Goal: Task Accomplishment & Management: Manage account settings

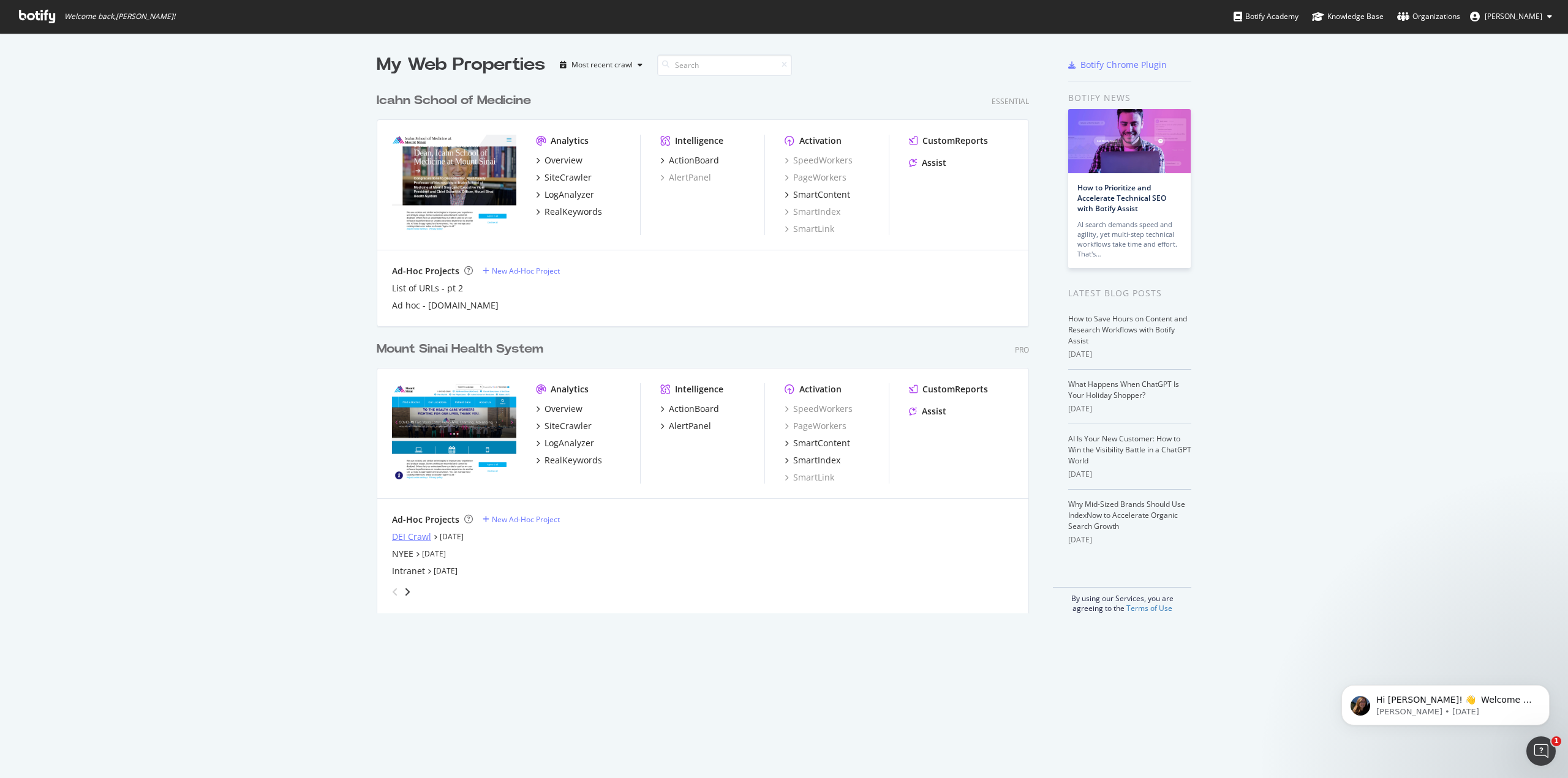
click at [413, 540] on div "DEI Crawl" at bounding box center [412, 537] width 39 height 12
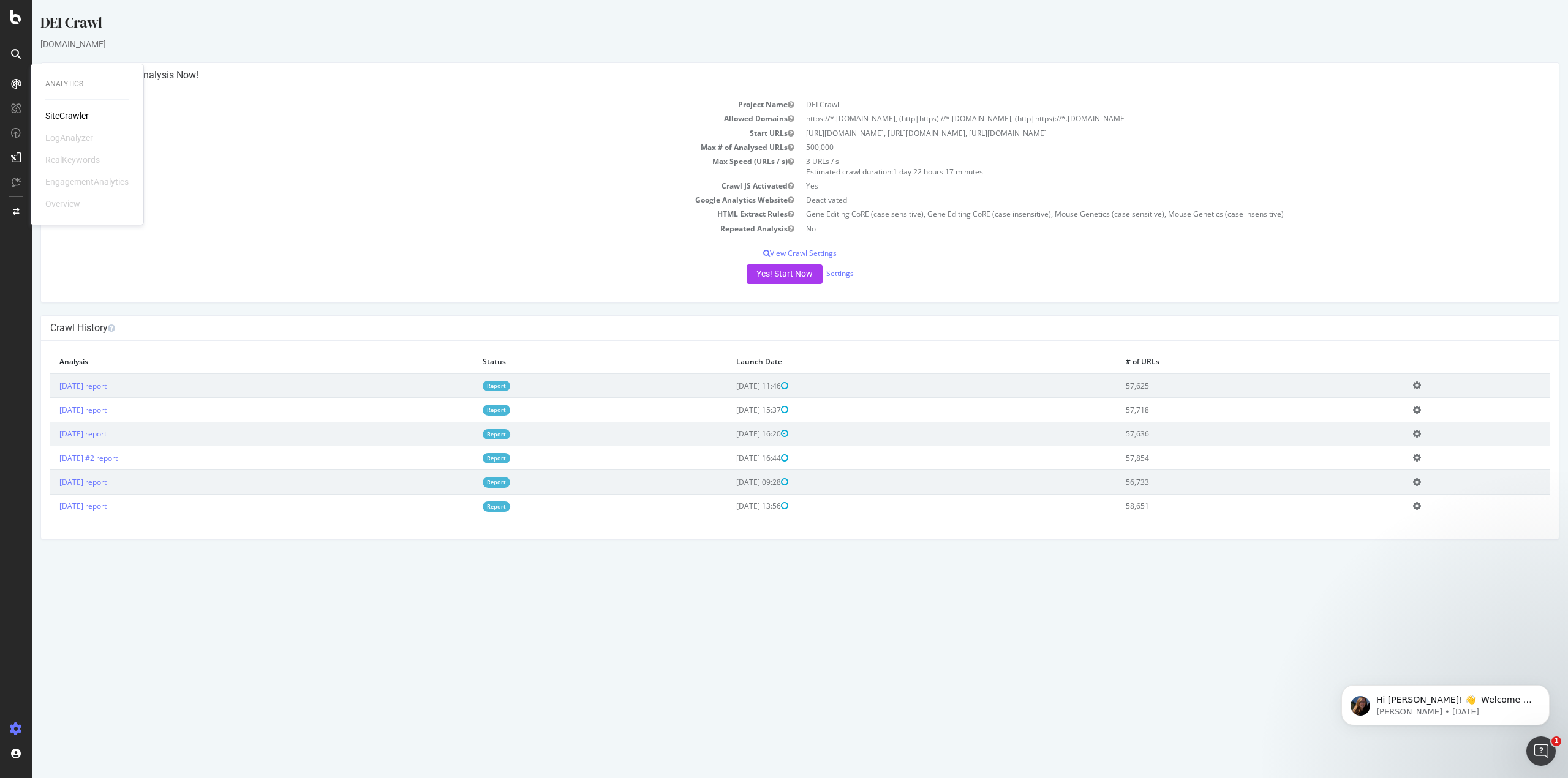
click at [52, 112] on div "SiteCrawler" at bounding box center [67, 115] width 43 height 12
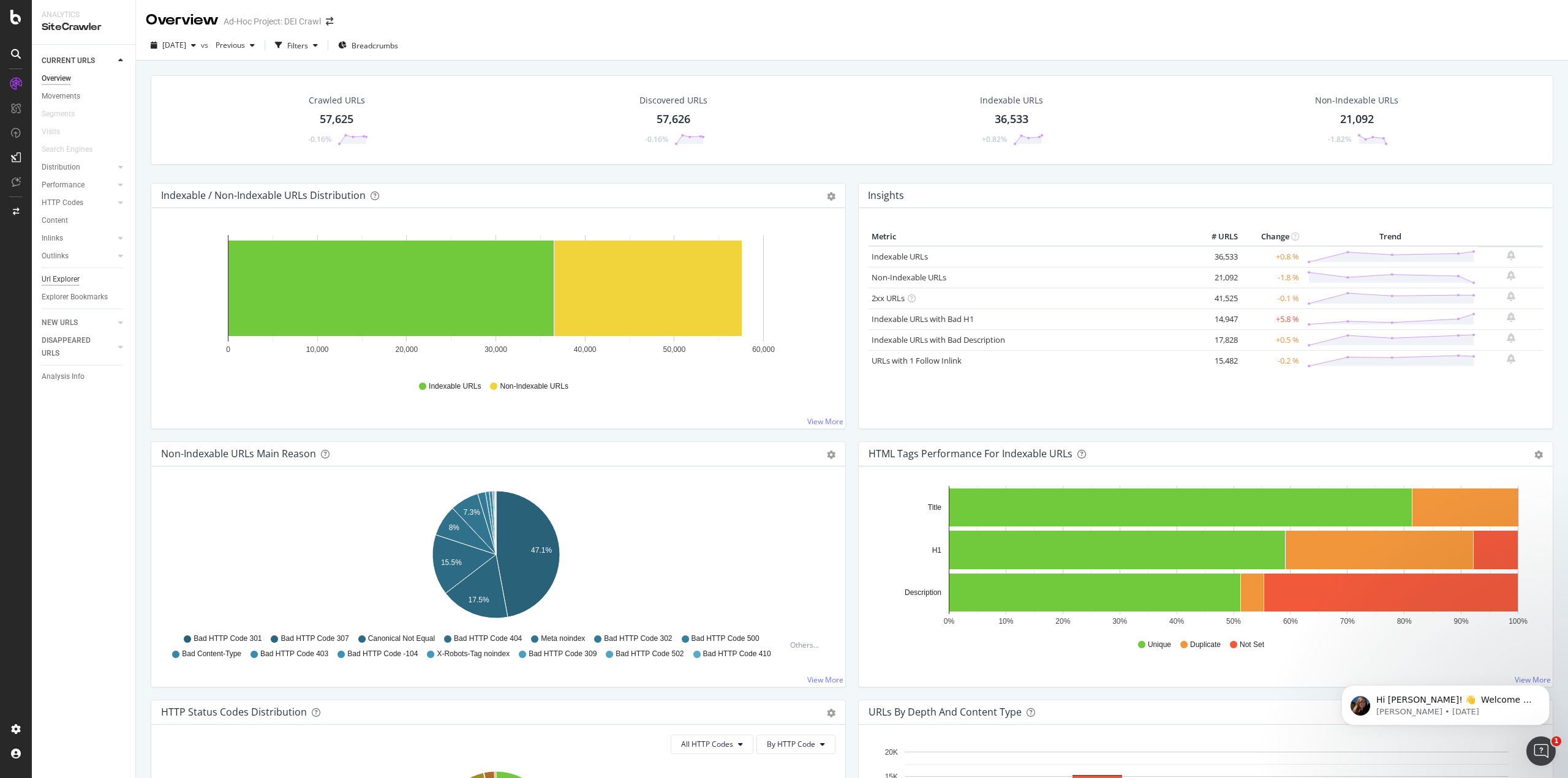
click at [70, 274] on div "Url Explorer" at bounding box center [60, 280] width 38 height 13
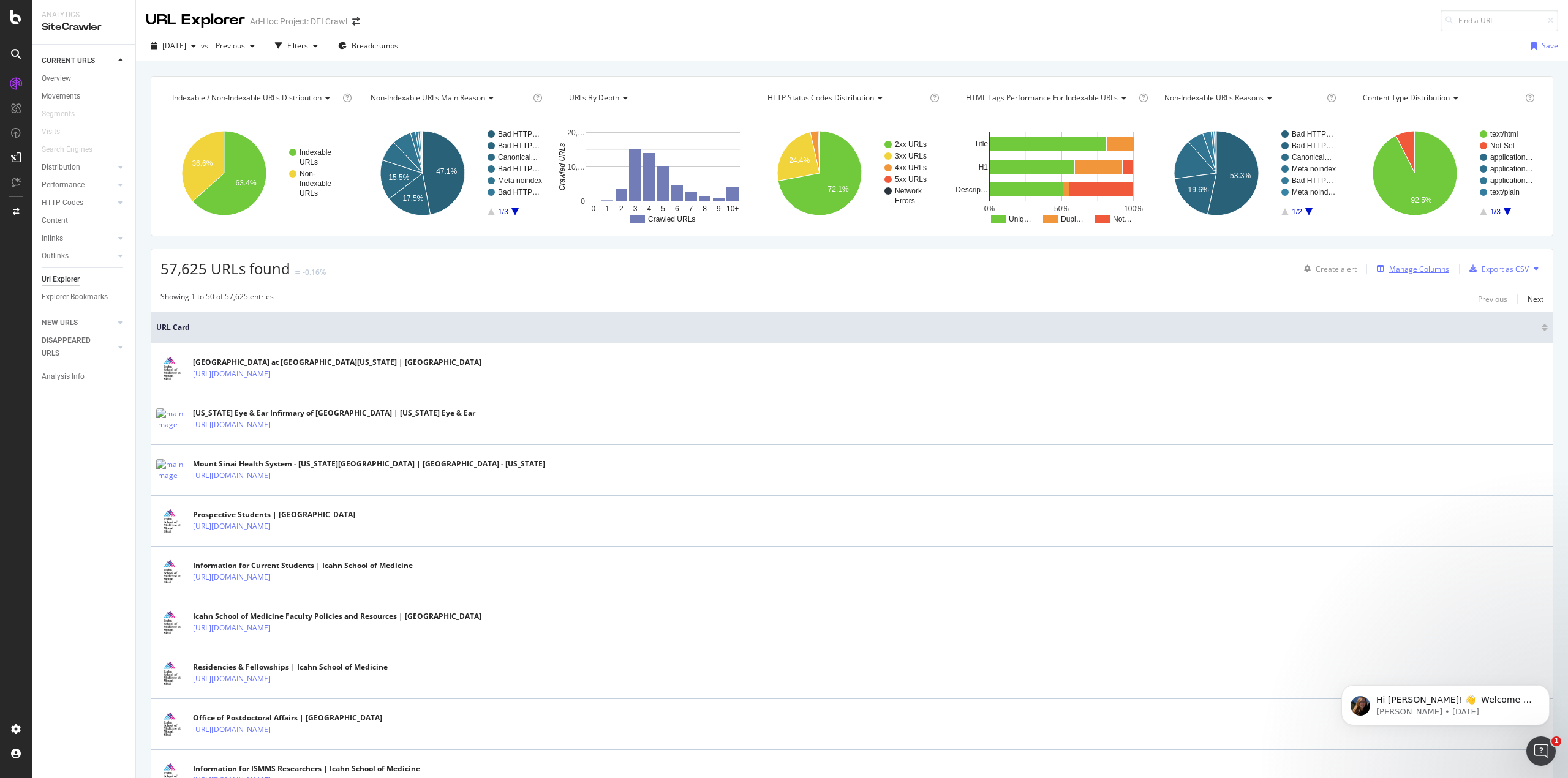
click at [1406, 262] on button "Manage Columns" at bounding box center [1410, 269] width 77 height 14
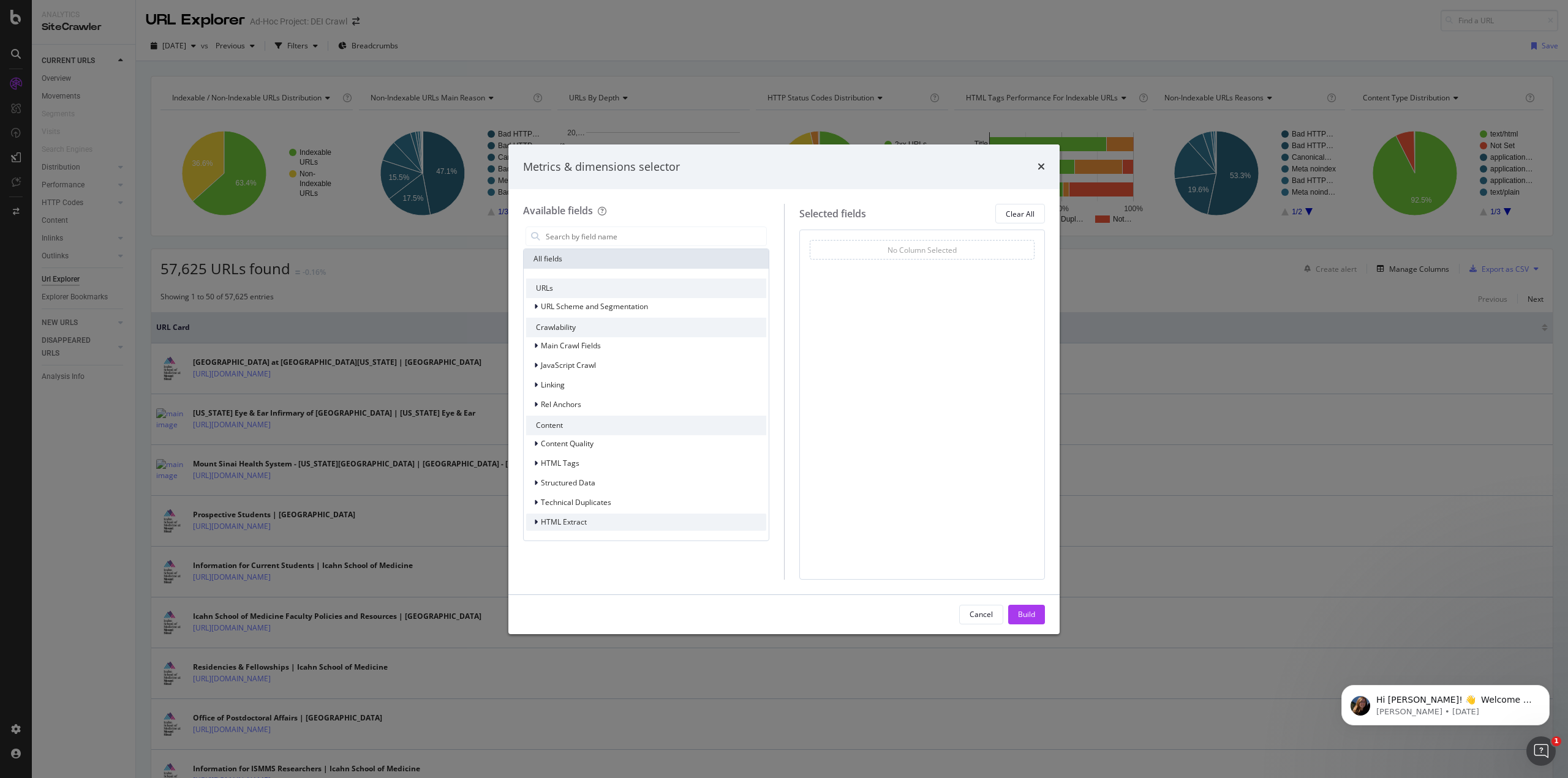
click at [568, 524] on span "HTML Extract" at bounding box center [563, 522] width 46 height 10
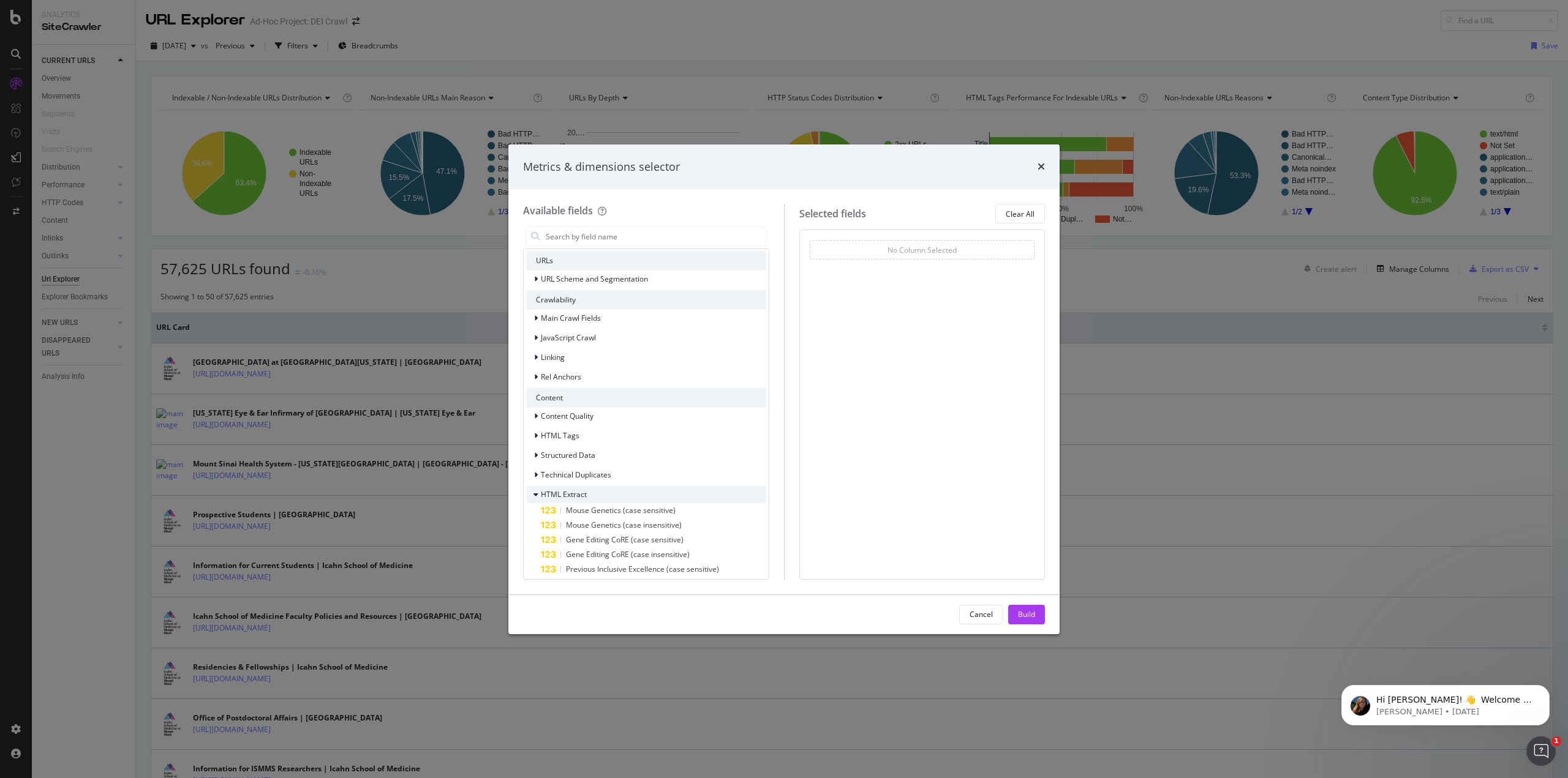
scroll to position [49, 0]
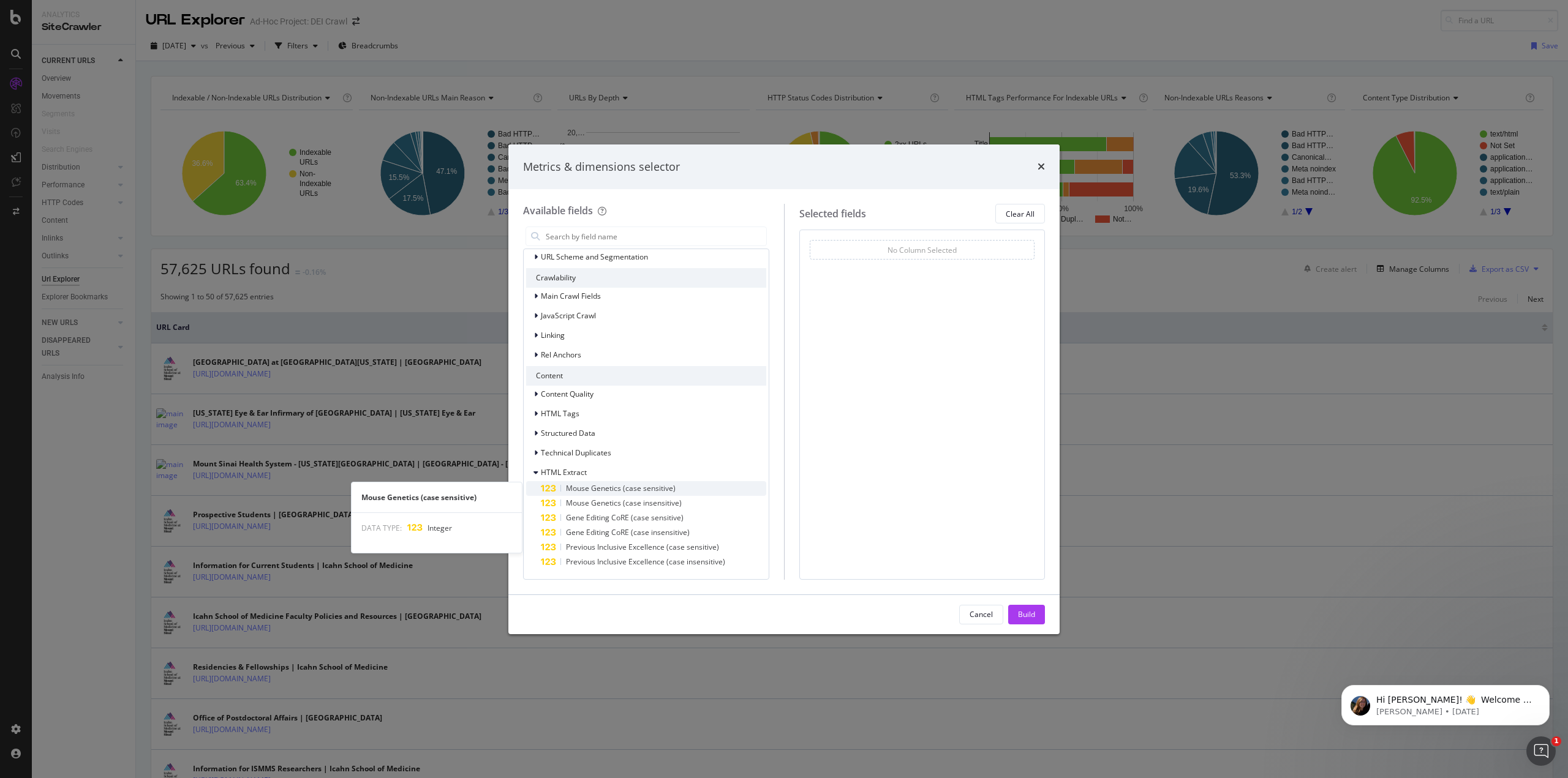
click at [562, 493] on div "Mouse Genetics (case sensitive)" at bounding box center [653, 488] width 225 height 14
click at [567, 496] on div "Mouse Genetics (case insensitive)" at bounding box center [653, 503] width 225 height 14
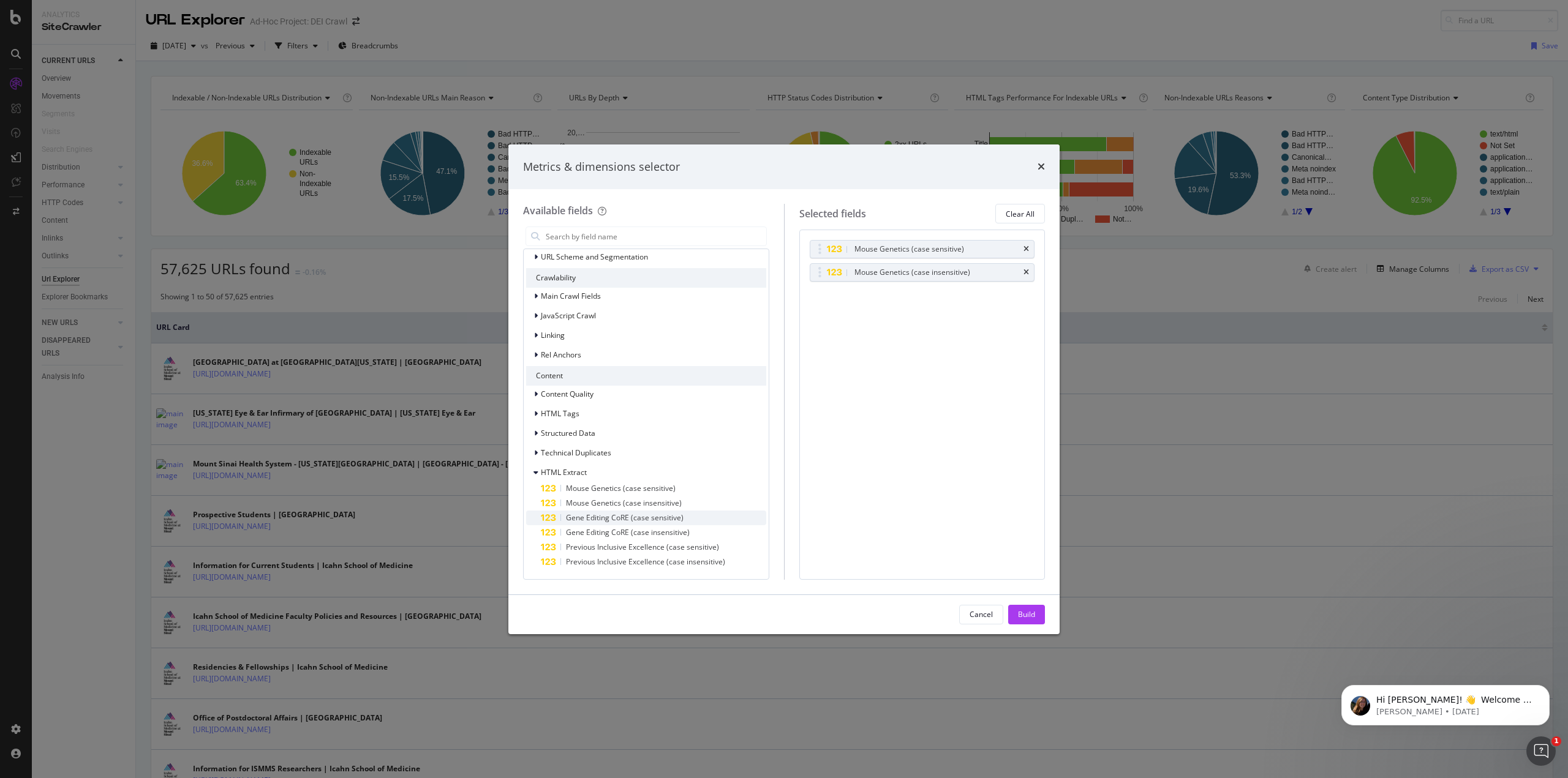
click at [572, 511] on div "Gene Editing CoRE (case sensitive)" at bounding box center [653, 518] width 225 height 14
click at [570, 530] on span "Gene Editing CoRE (case insensitive)" at bounding box center [627, 532] width 124 height 10
click at [1030, 619] on div "Build" at bounding box center [1027, 614] width 17 height 10
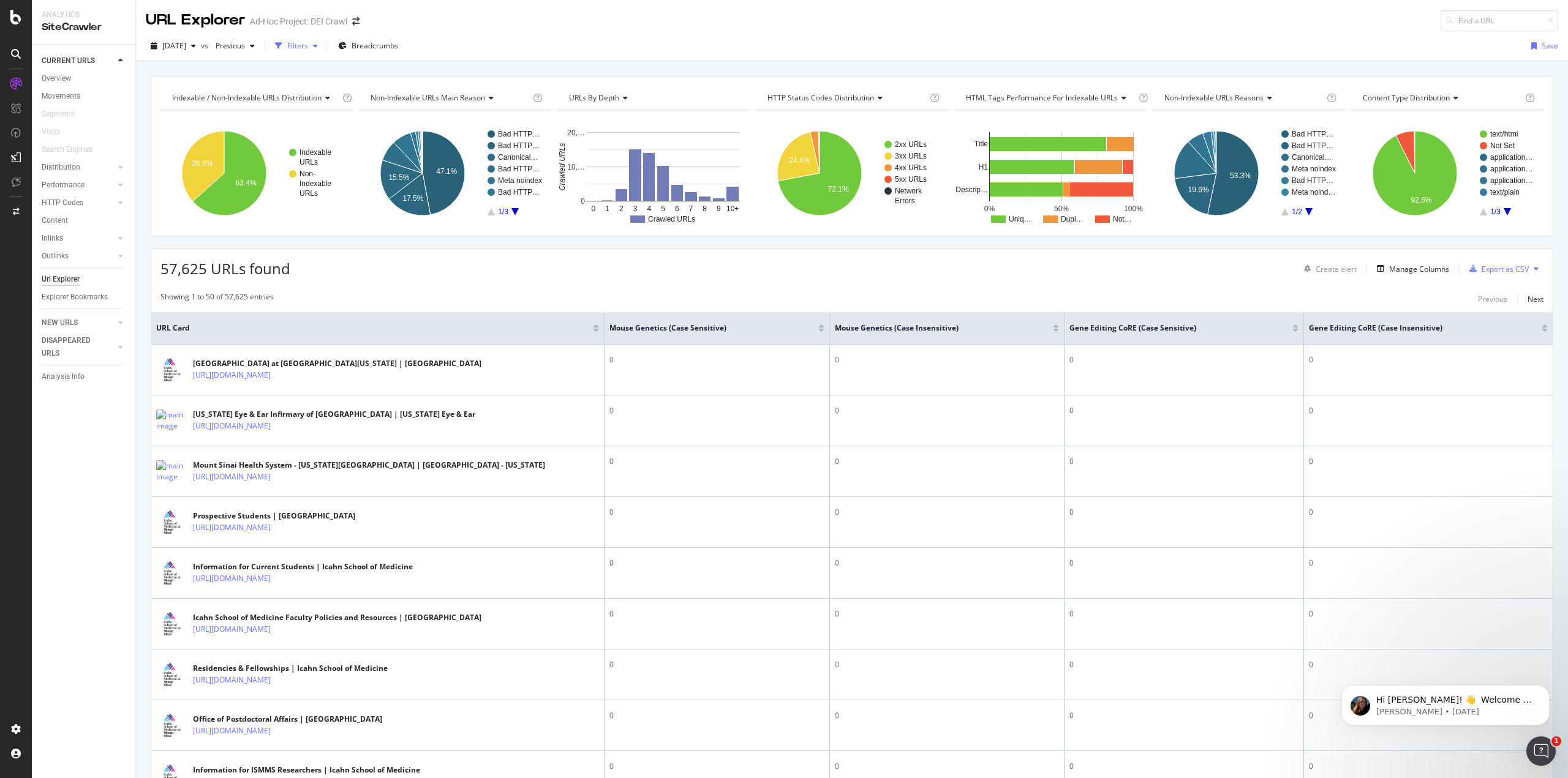
click at [287, 50] on div "button" at bounding box center [279, 46] width 17 height 17
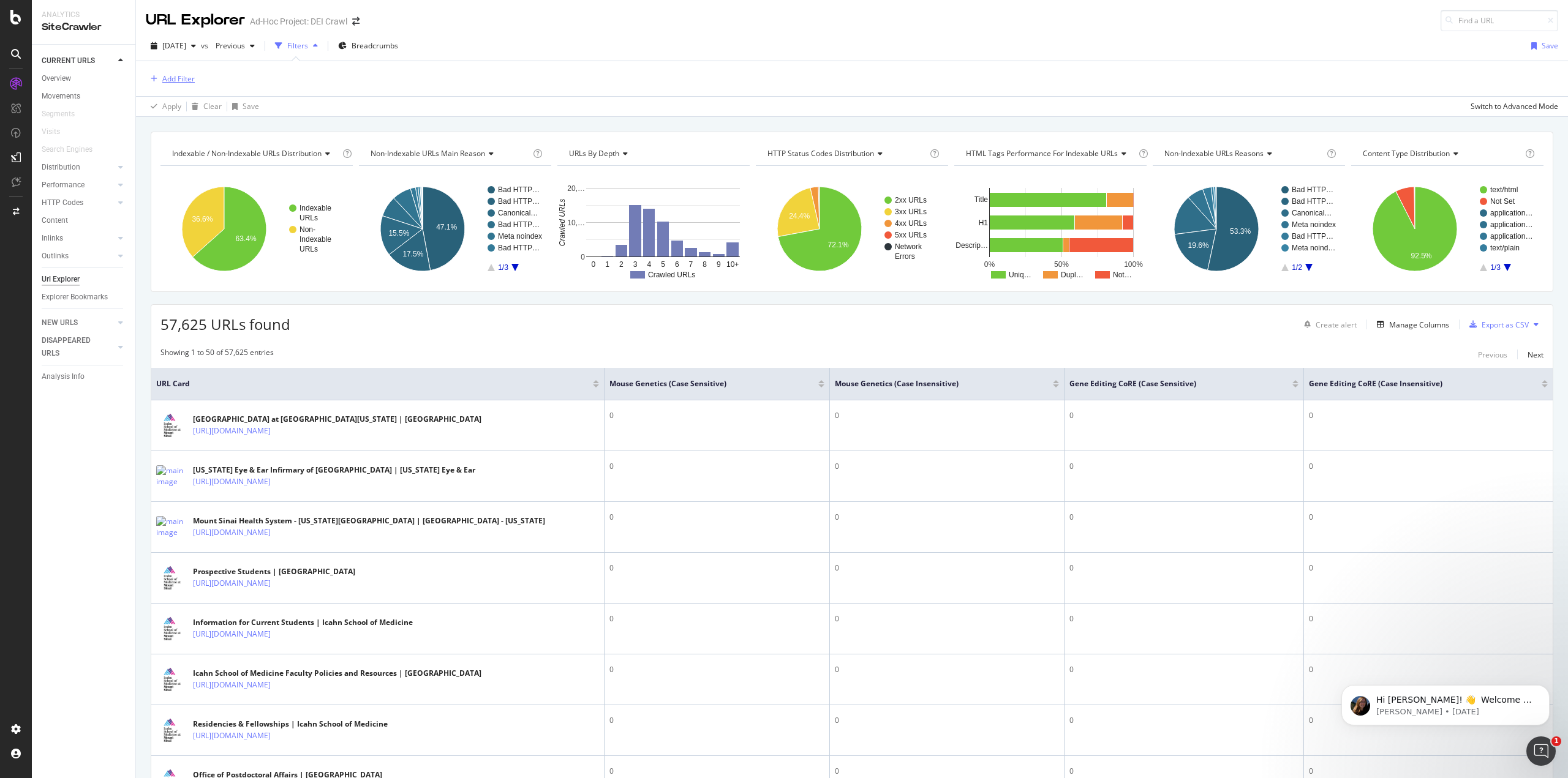
click at [172, 81] on div "Add Filter" at bounding box center [178, 78] width 33 height 10
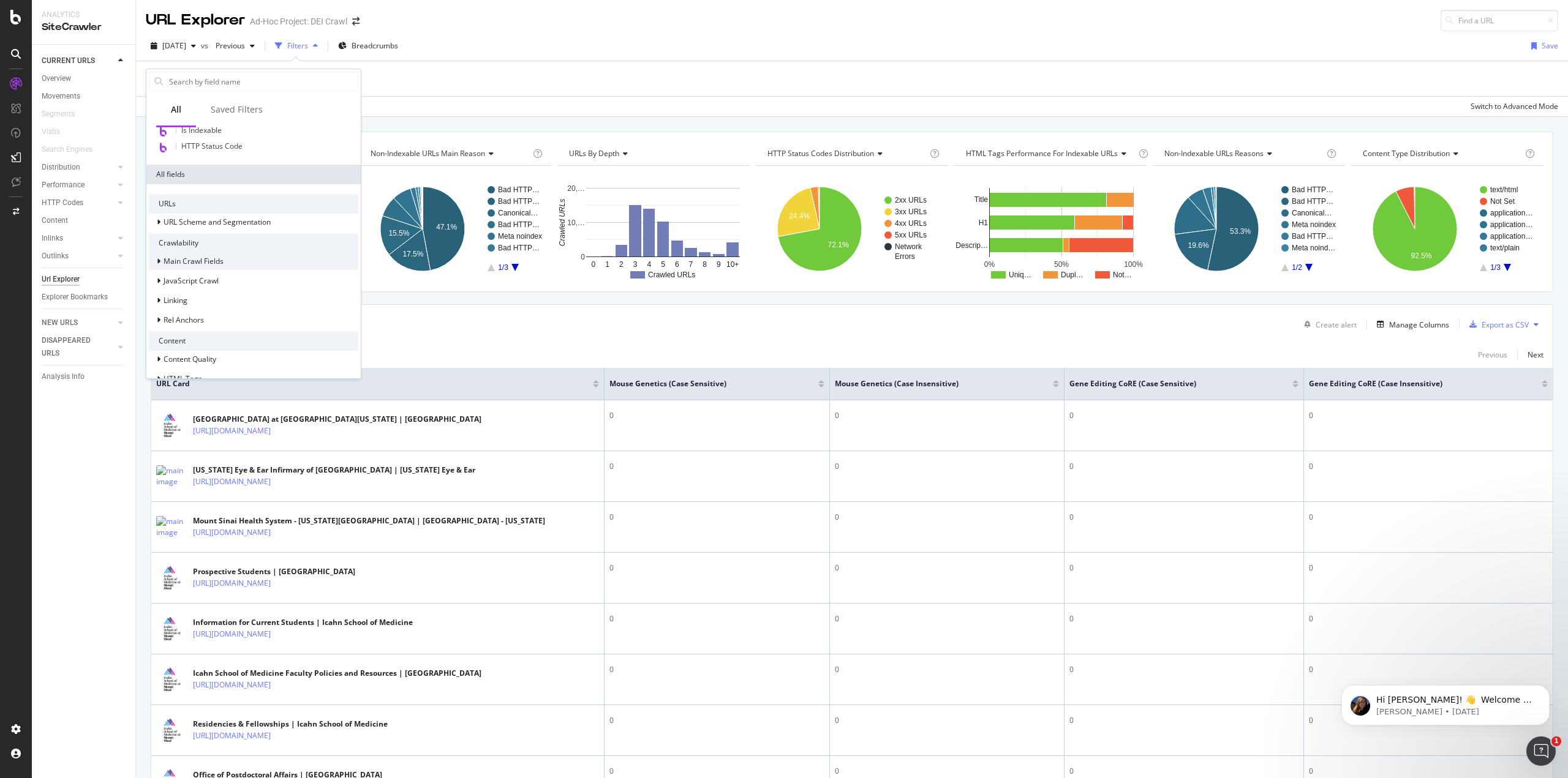
scroll to position [127, 0]
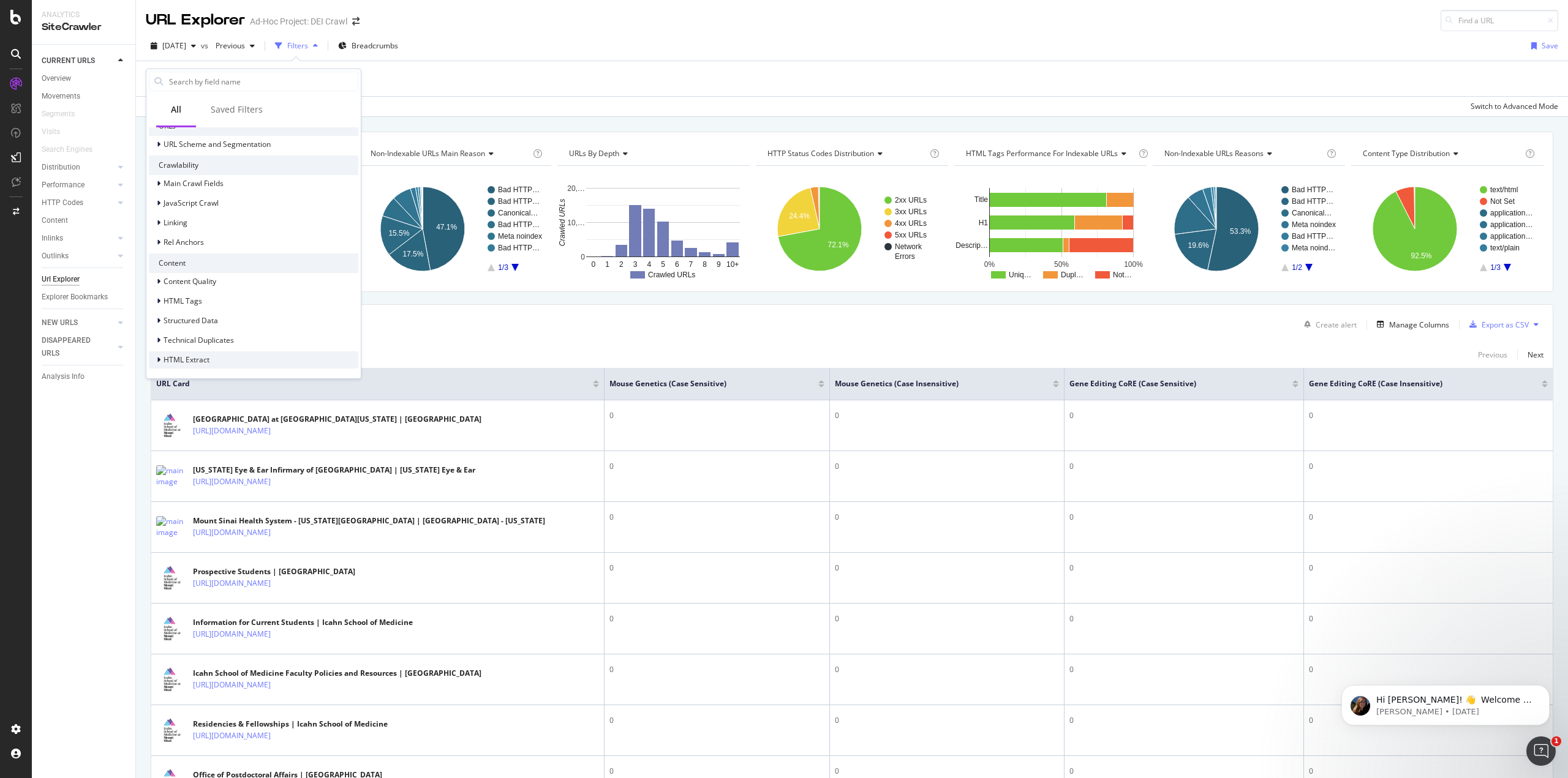
click at [207, 361] on span "HTML Extract" at bounding box center [186, 359] width 46 height 10
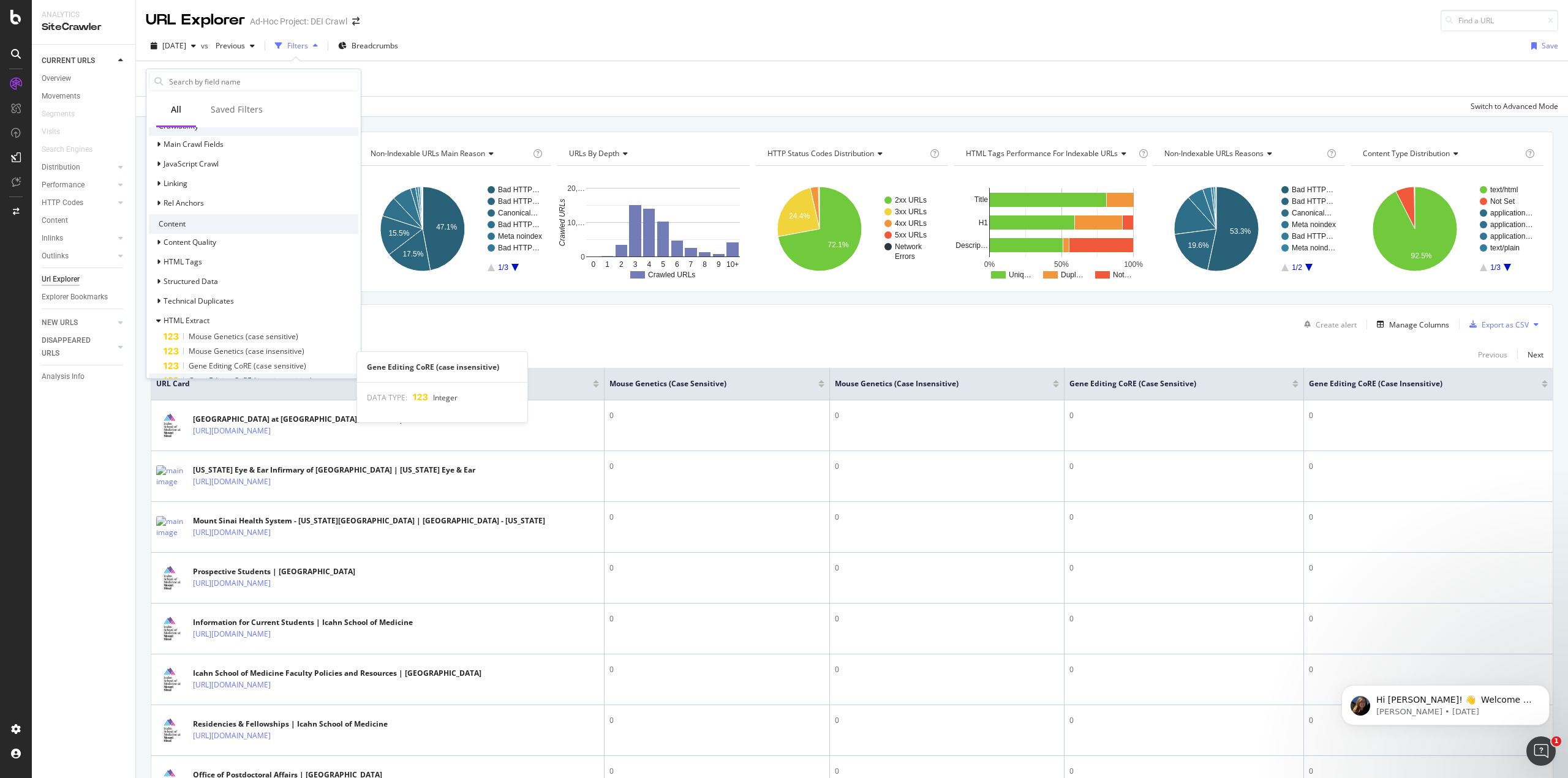
scroll to position [188, 0]
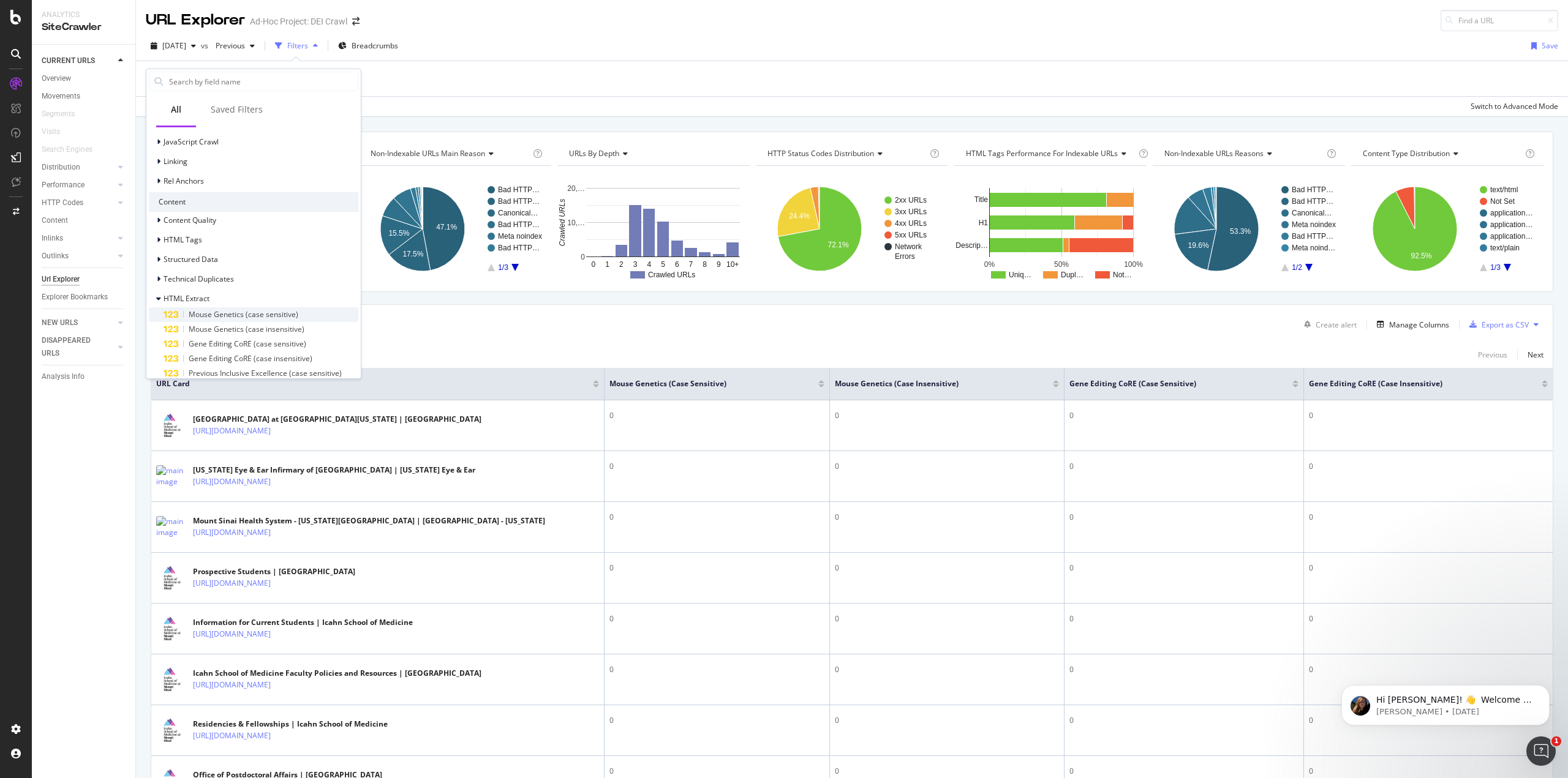
click at [250, 318] on span "Mouse Genetics (case sensitive)" at bounding box center [243, 314] width 109 height 10
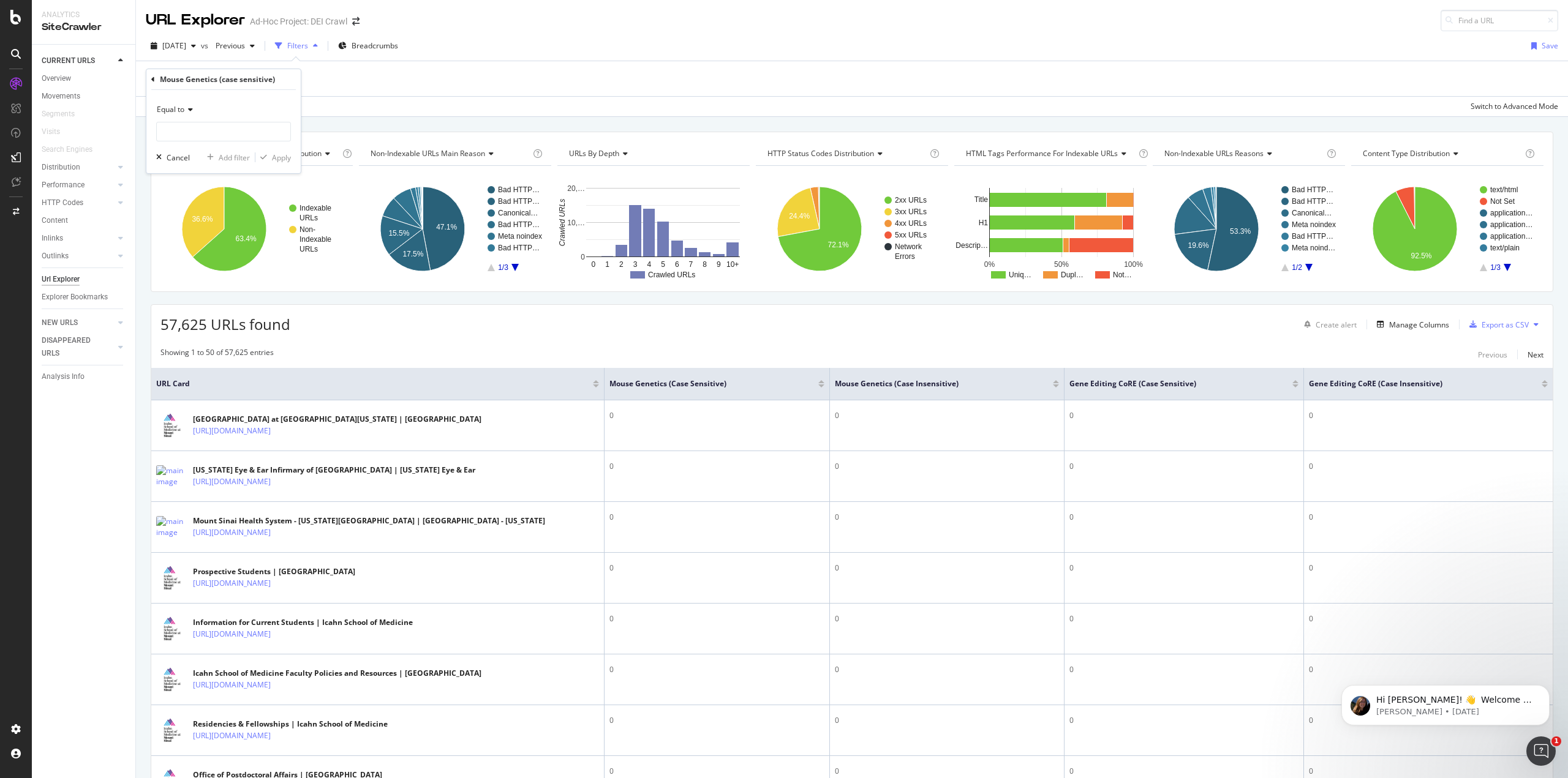
click at [184, 110] on div "Equal to" at bounding box center [224, 109] width 135 height 20
click at [198, 196] on span "Greater than" at bounding box center [184, 198] width 44 height 10
click at [182, 114] on span "Greater than" at bounding box center [178, 109] width 44 height 10
click at [186, 105] on span "Greater than" at bounding box center [178, 109] width 44 height 10
click at [194, 133] on input "number" at bounding box center [224, 131] width 135 height 20
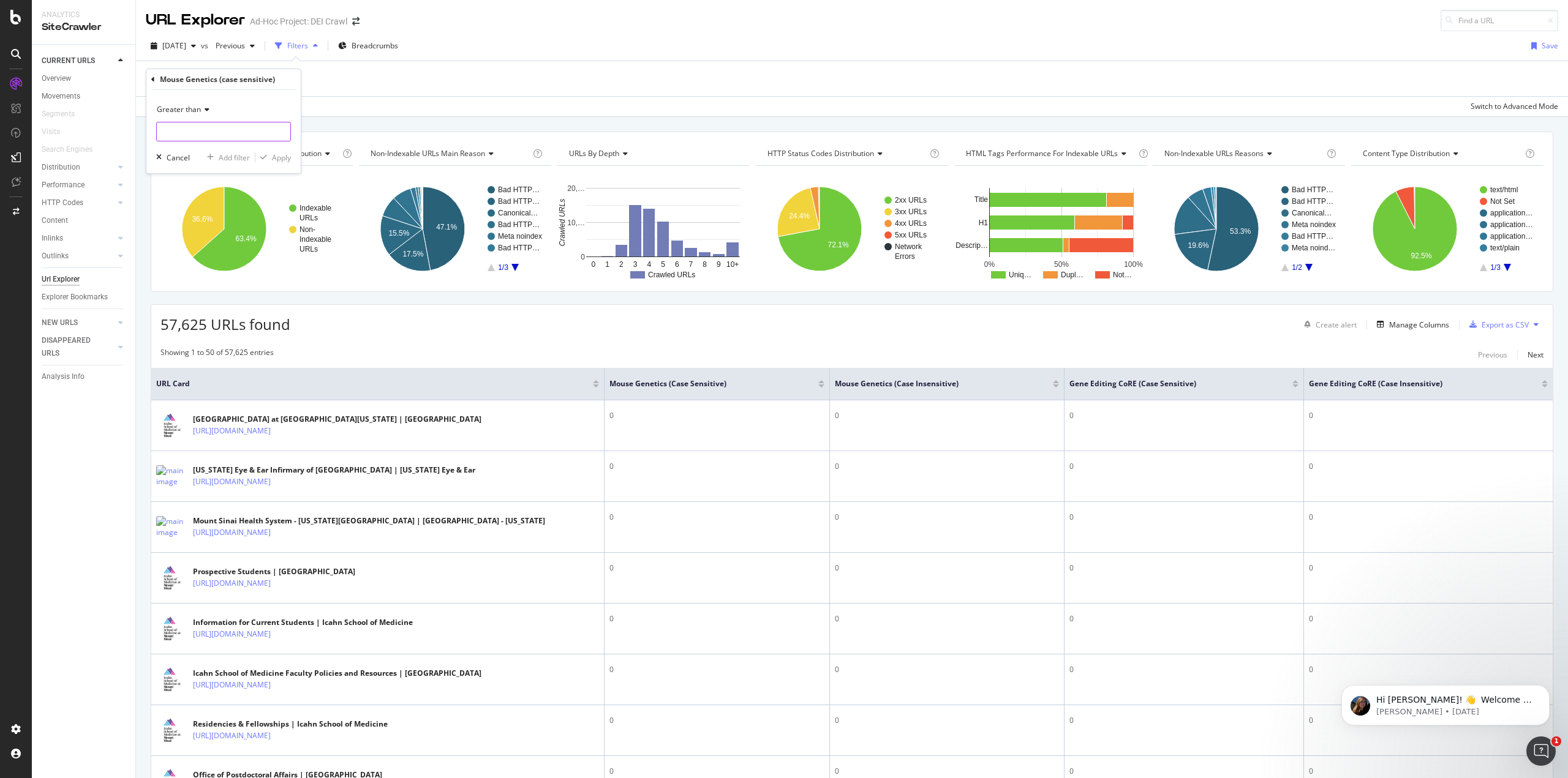
type input "1"
type input "0"
click at [275, 159] on div "Apply" at bounding box center [281, 157] width 19 height 10
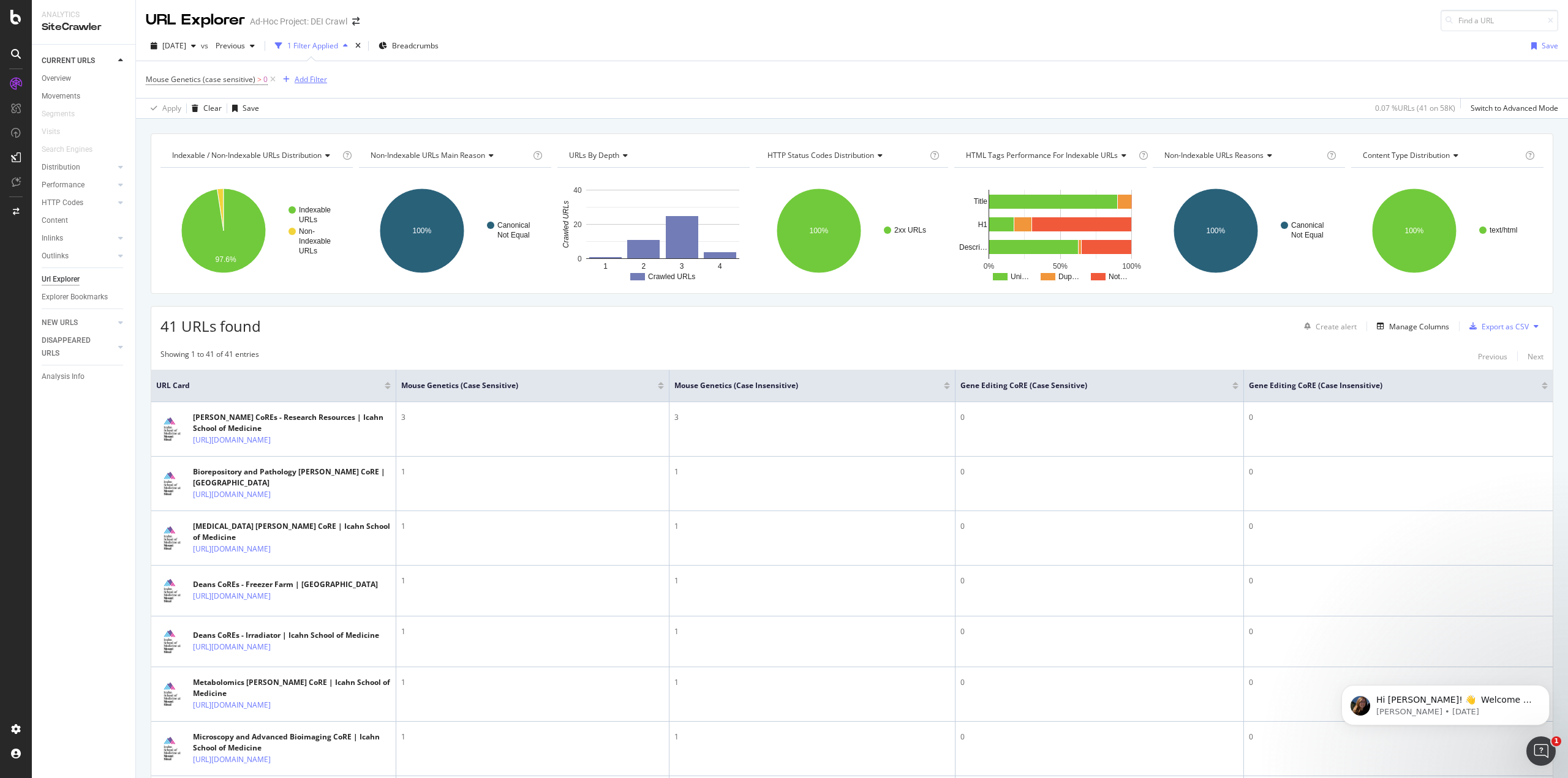
click at [304, 79] on div "Add Filter" at bounding box center [311, 79] width 33 height 10
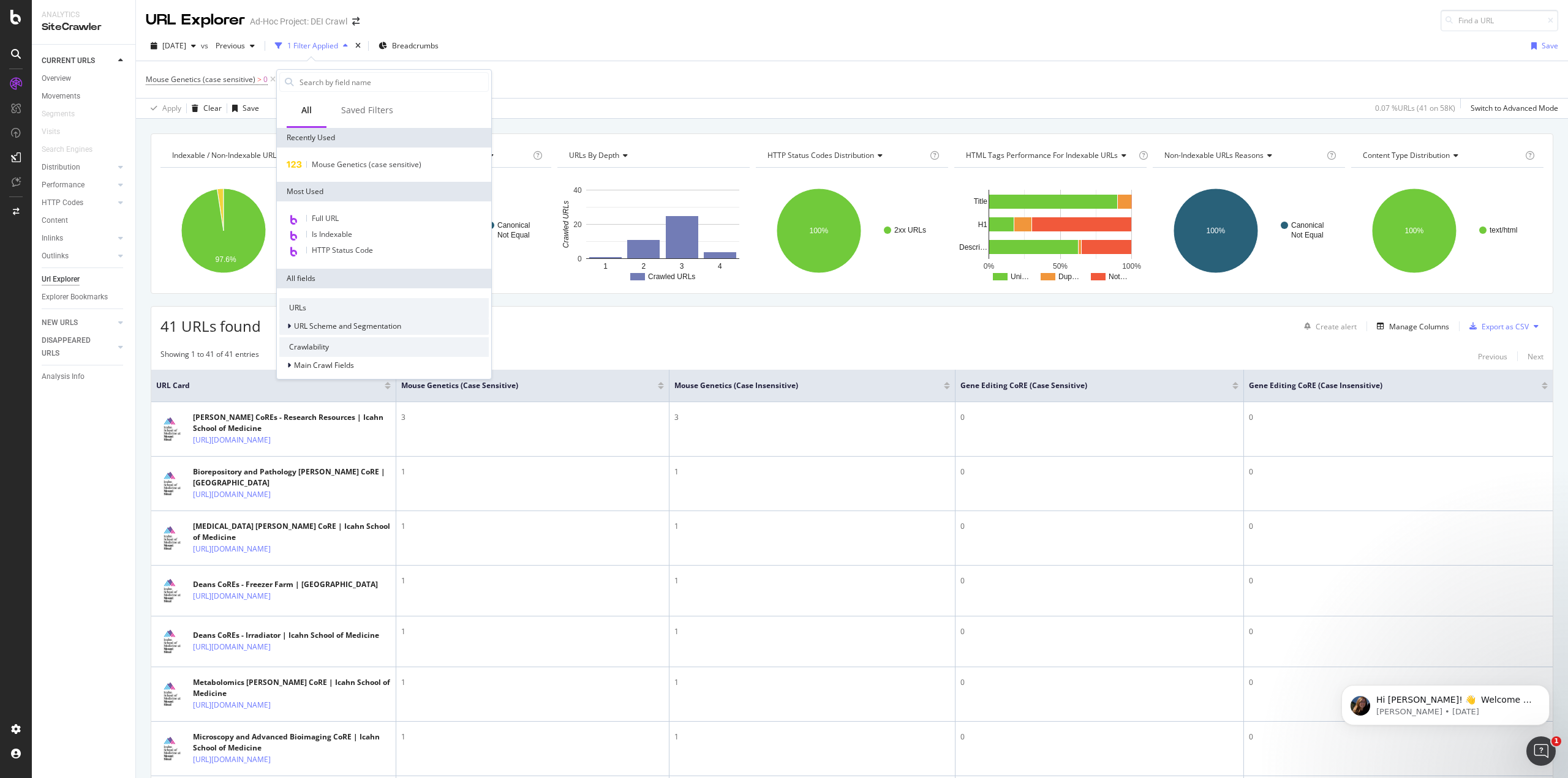
scroll to position [181, 0]
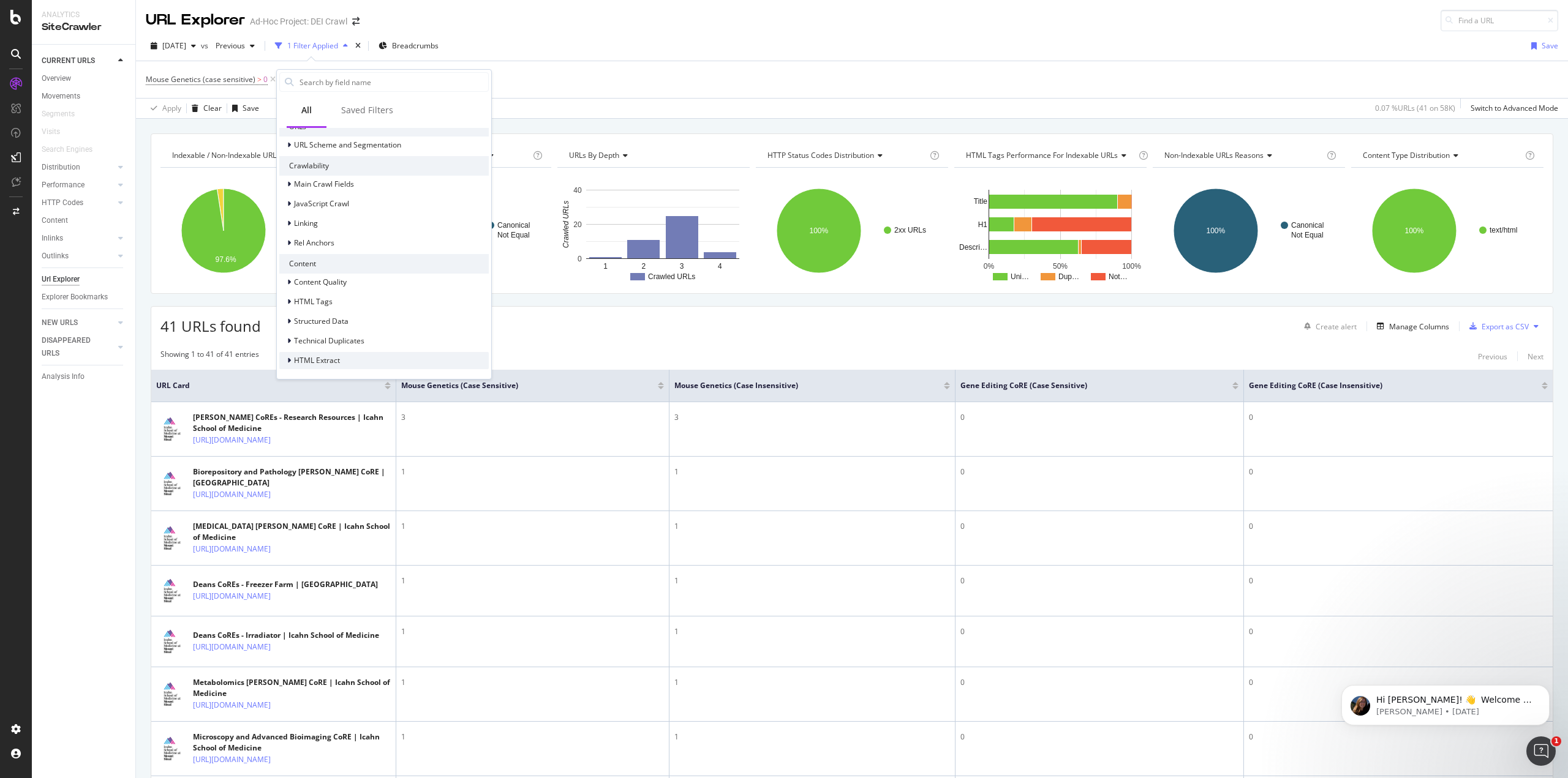
click at [349, 359] on div "HTML Extract" at bounding box center [383, 361] width 209 height 17
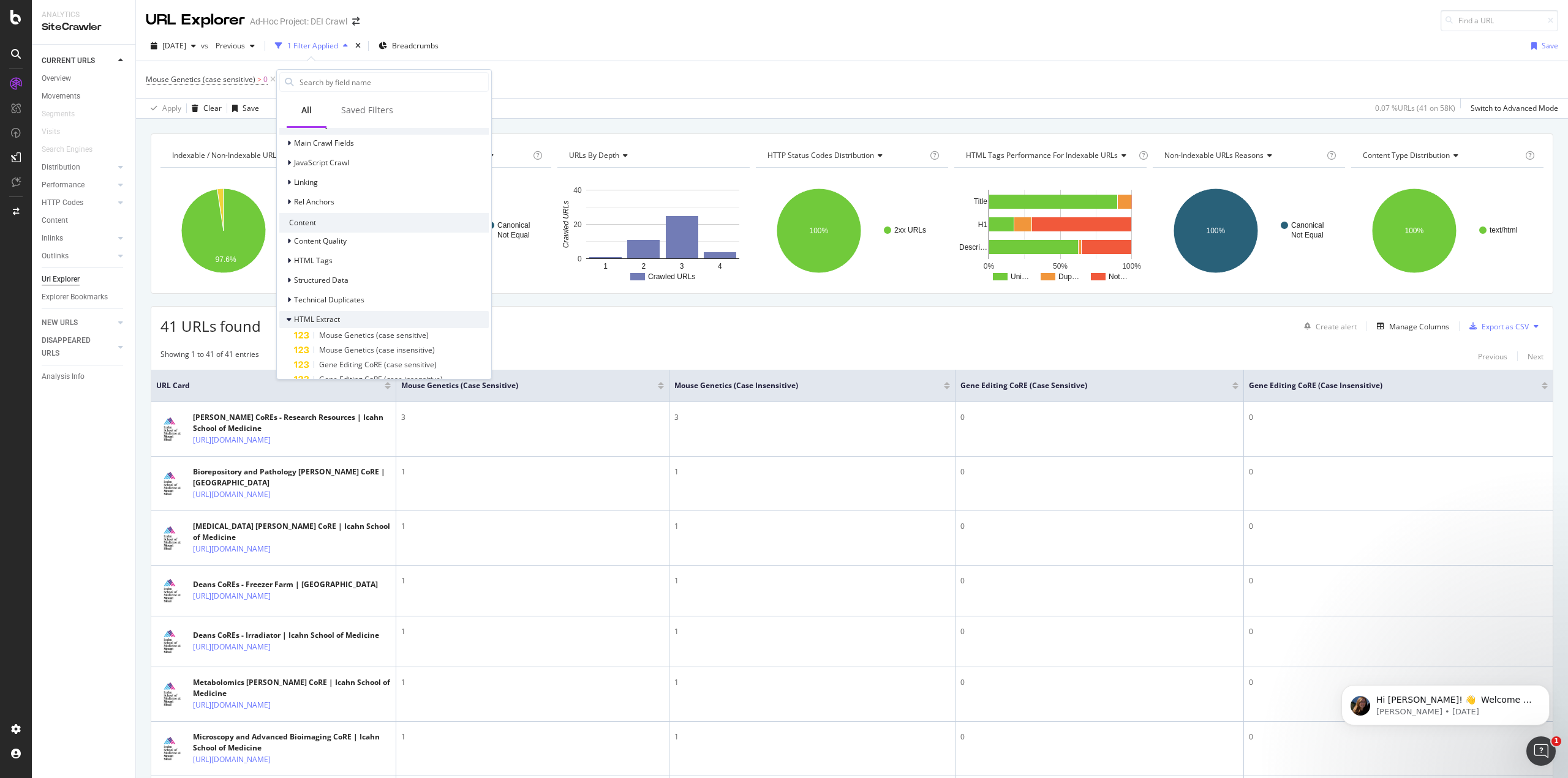
scroll to position [243, 0]
click at [372, 331] on span "Mouse Genetics (case insensitive)" at bounding box center [377, 330] width 116 height 10
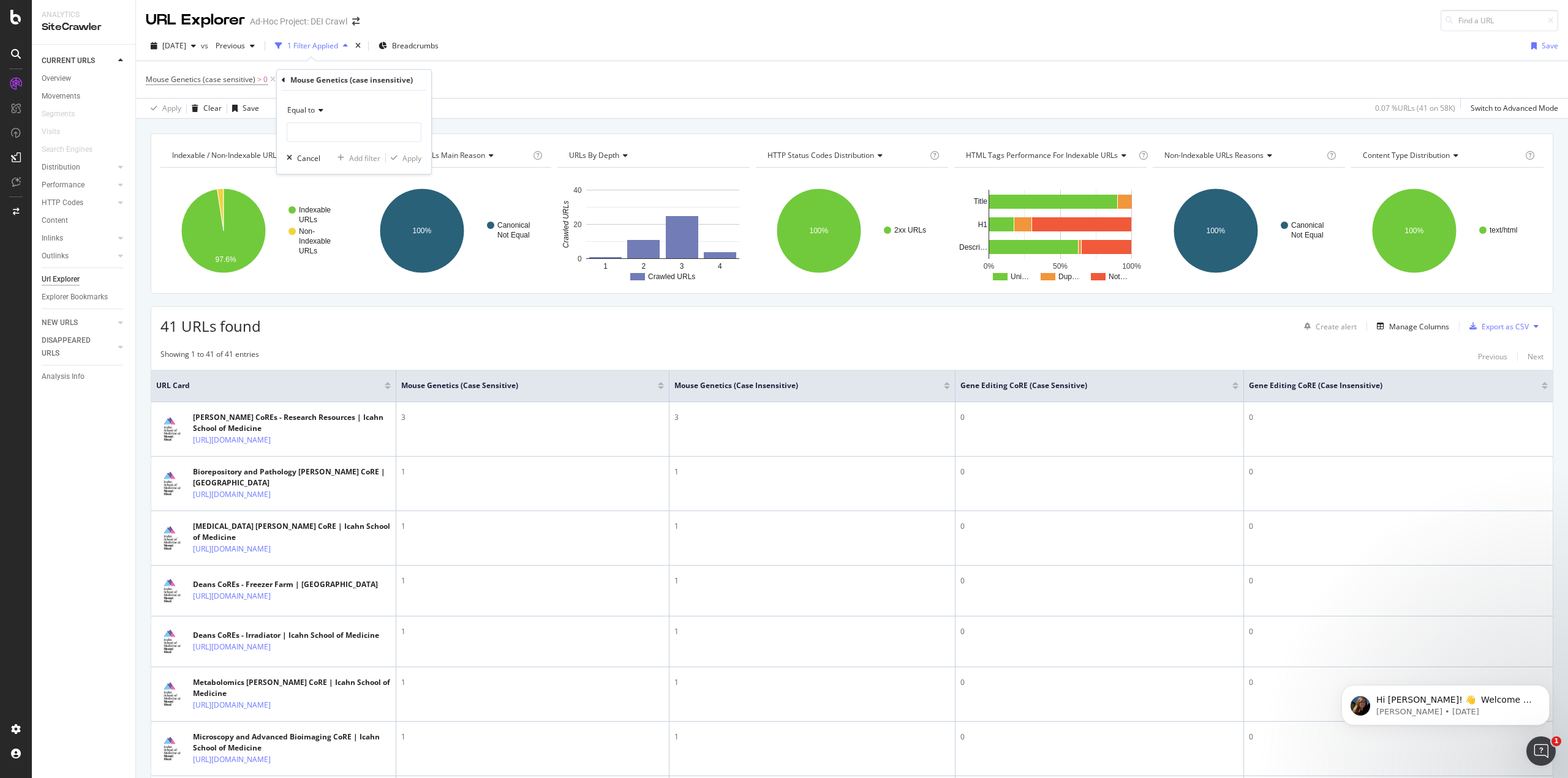
click at [324, 113] on div "Equal to" at bounding box center [354, 110] width 135 height 20
click at [334, 203] on span "Greater than" at bounding box center [314, 199] width 44 height 10
click at [335, 122] on input "number" at bounding box center [354, 132] width 135 height 20
type input "0"
click at [411, 161] on div "Apply" at bounding box center [412, 158] width 19 height 10
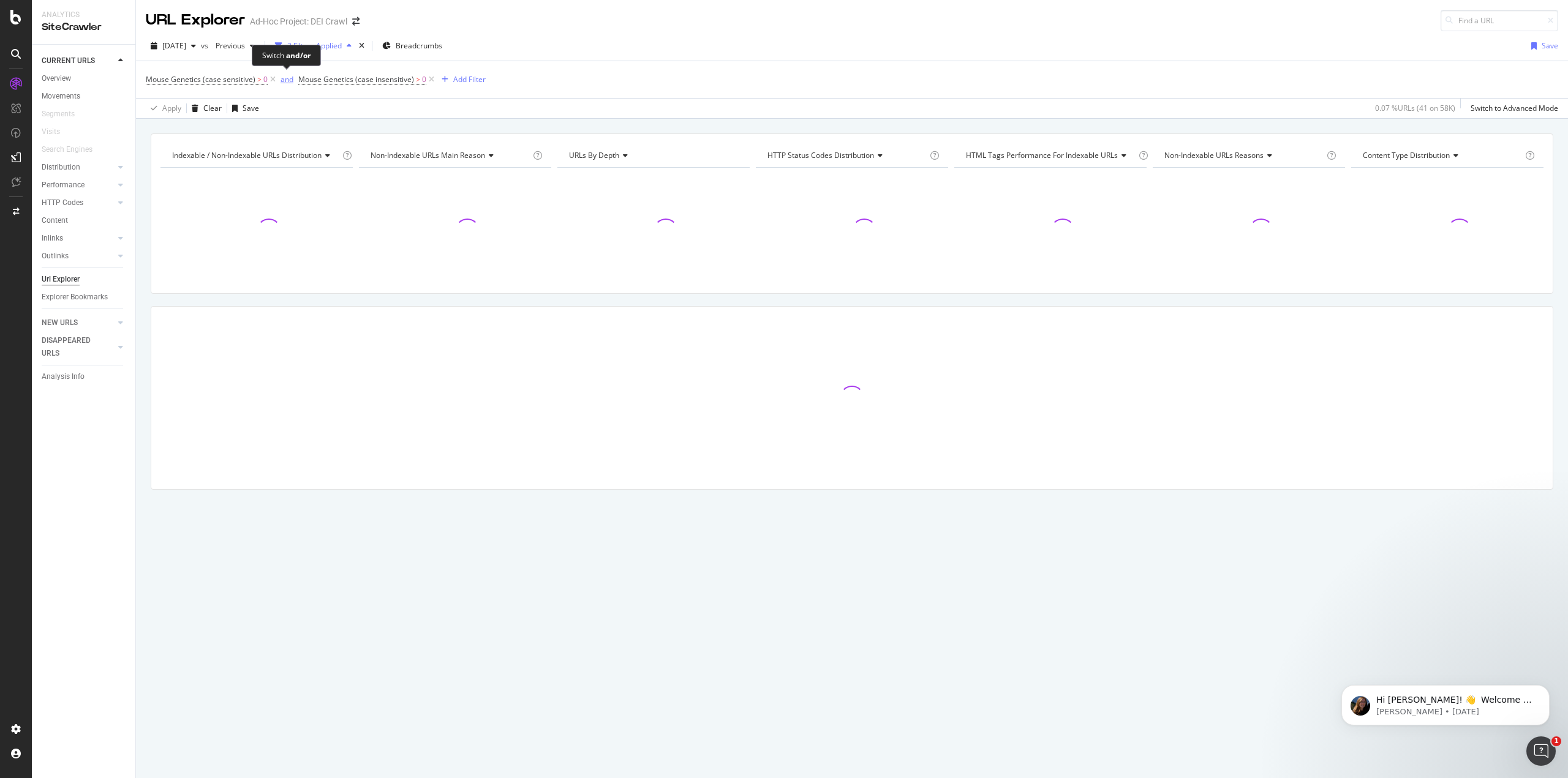
click at [287, 82] on div "and" at bounding box center [287, 79] width 13 height 10
click at [449, 82] on div "Add Filter" at bounding box center [464, 79] width 33 height 10
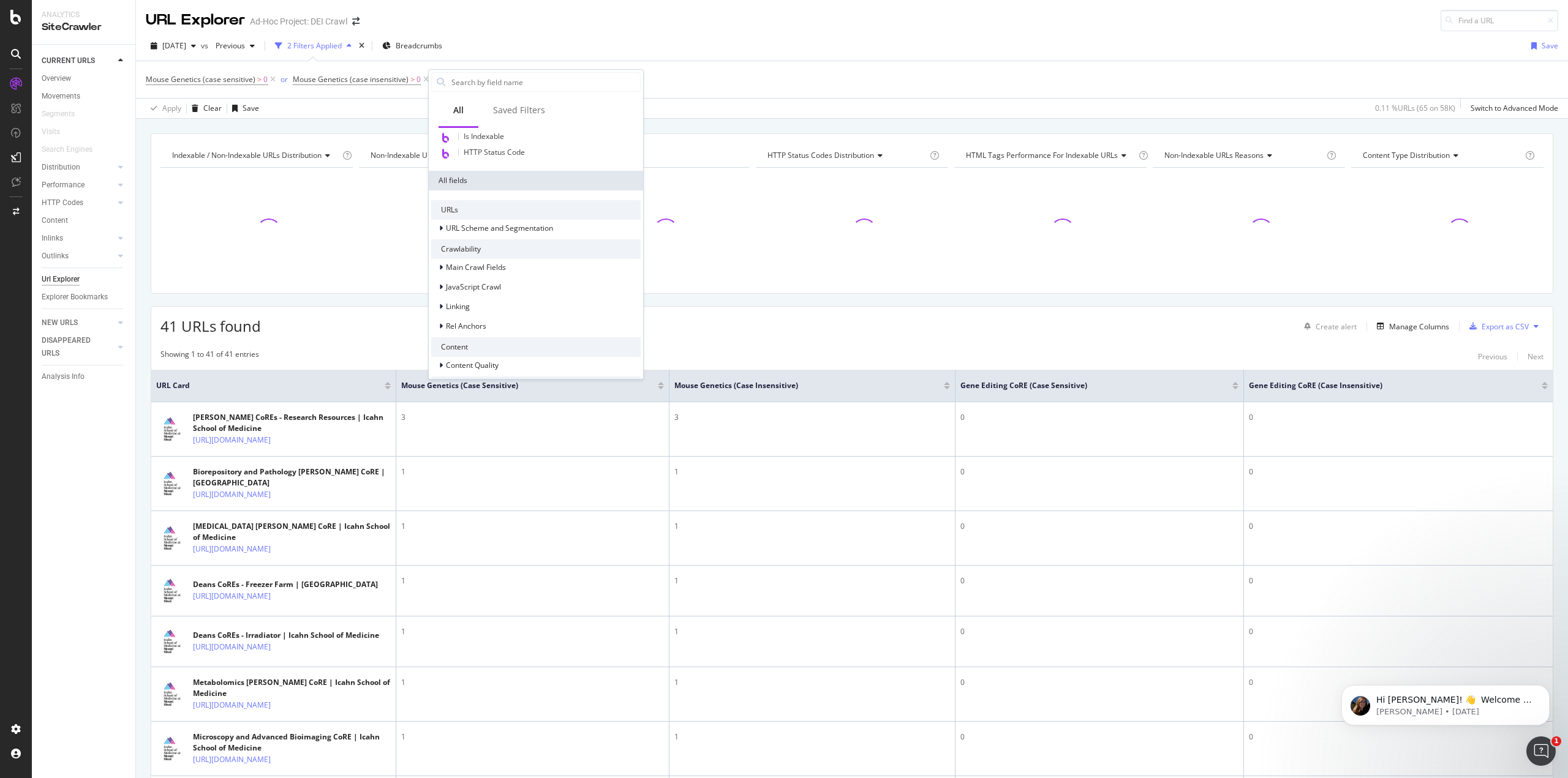
scroll to position [196, 0]
click at [497, 360] on div "HTML Extract" at bounding box center [535, 361] width 209 height 17
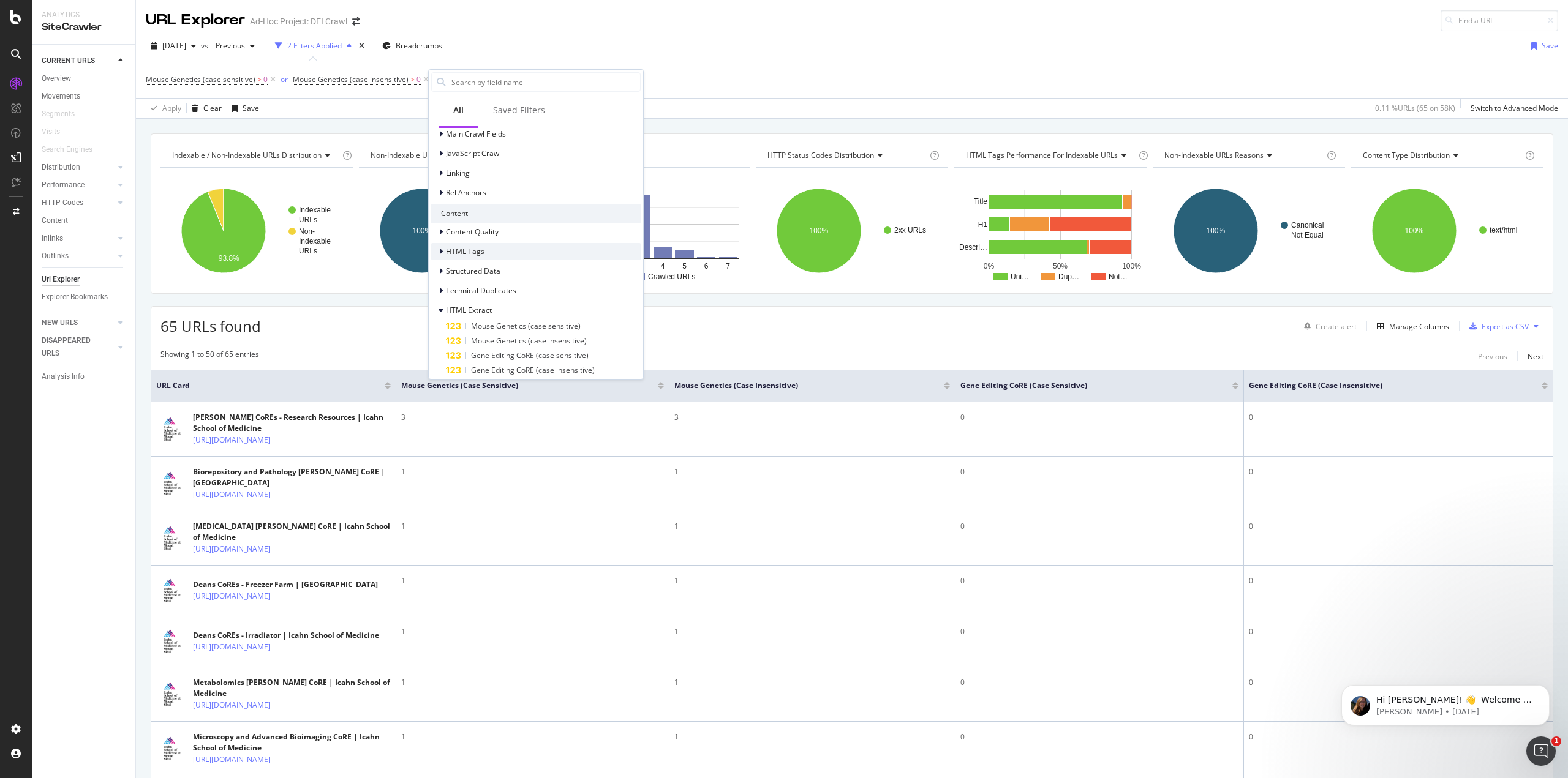
scroll to position [284, 0]
click at [545, 319] on span "Gene Editing CoRE (case sensitive)" at bounding box center [530, 317] width 117 height 10
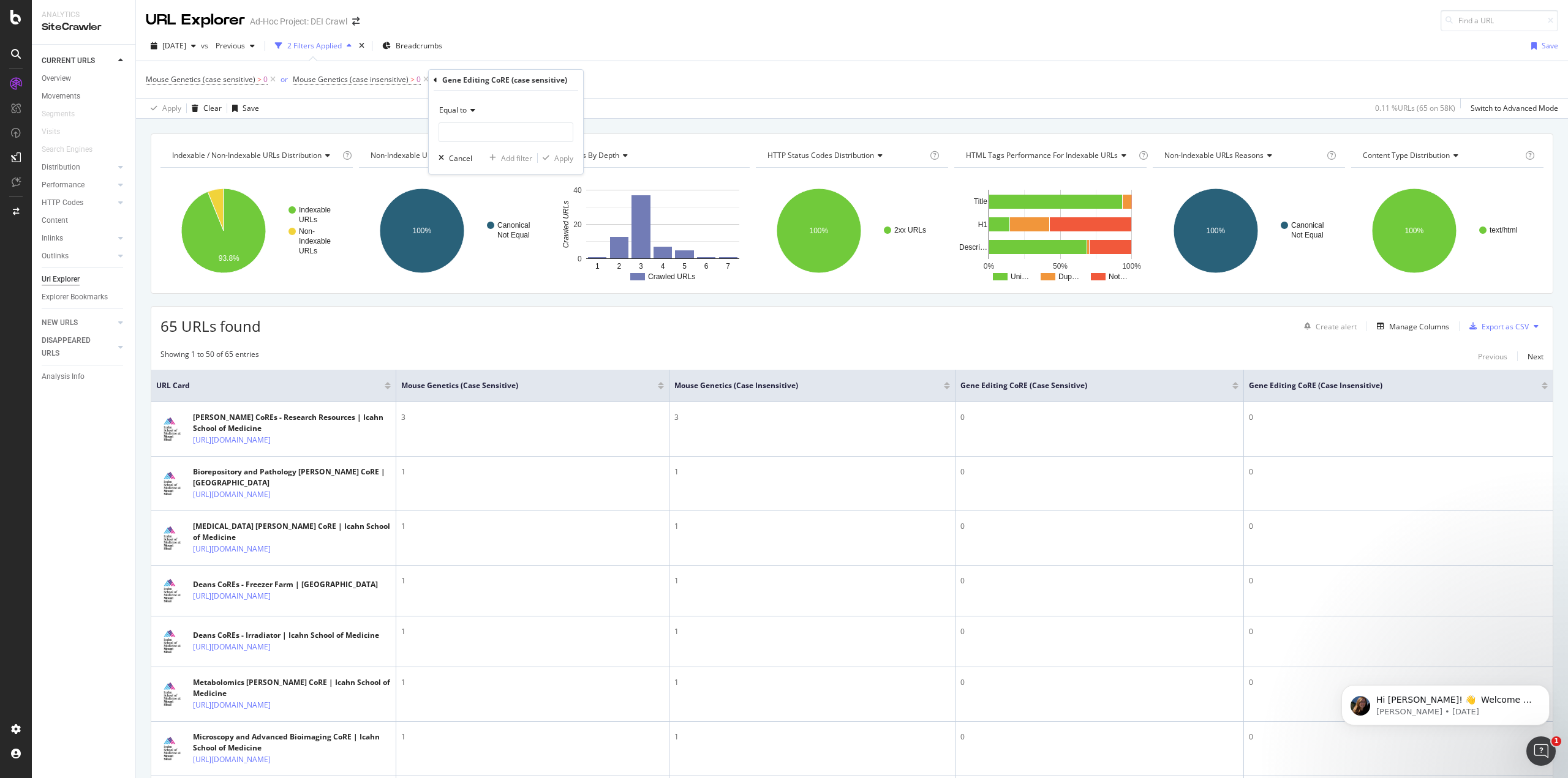
click at [463, 117] on div "Equal to" at bounding box center [506, 110] width 135 height 20
click at [480, 205] on div "Greater than" at bounding box center [506, 199] width 131 height 16
click at [475, 133] on input "number" at bounding box center [506, 132] width 135 height 20
type input "0"
click at [569, 160] on div "Apply" at bounding box center [564, 158] width 19 height 10
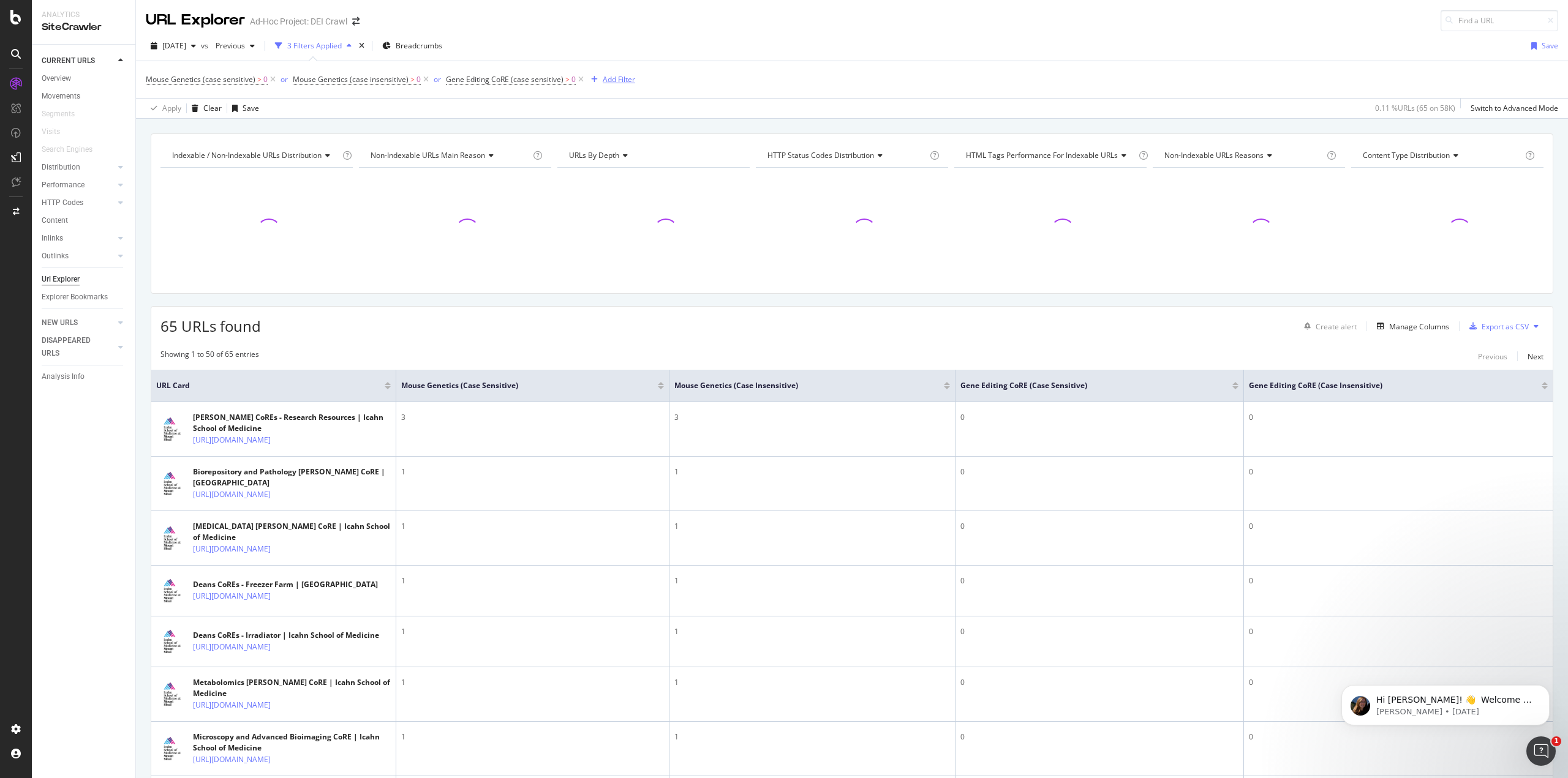
click at [606, 78] on div "Add Filter" at bounding box center [619, 79] width 33 height 10
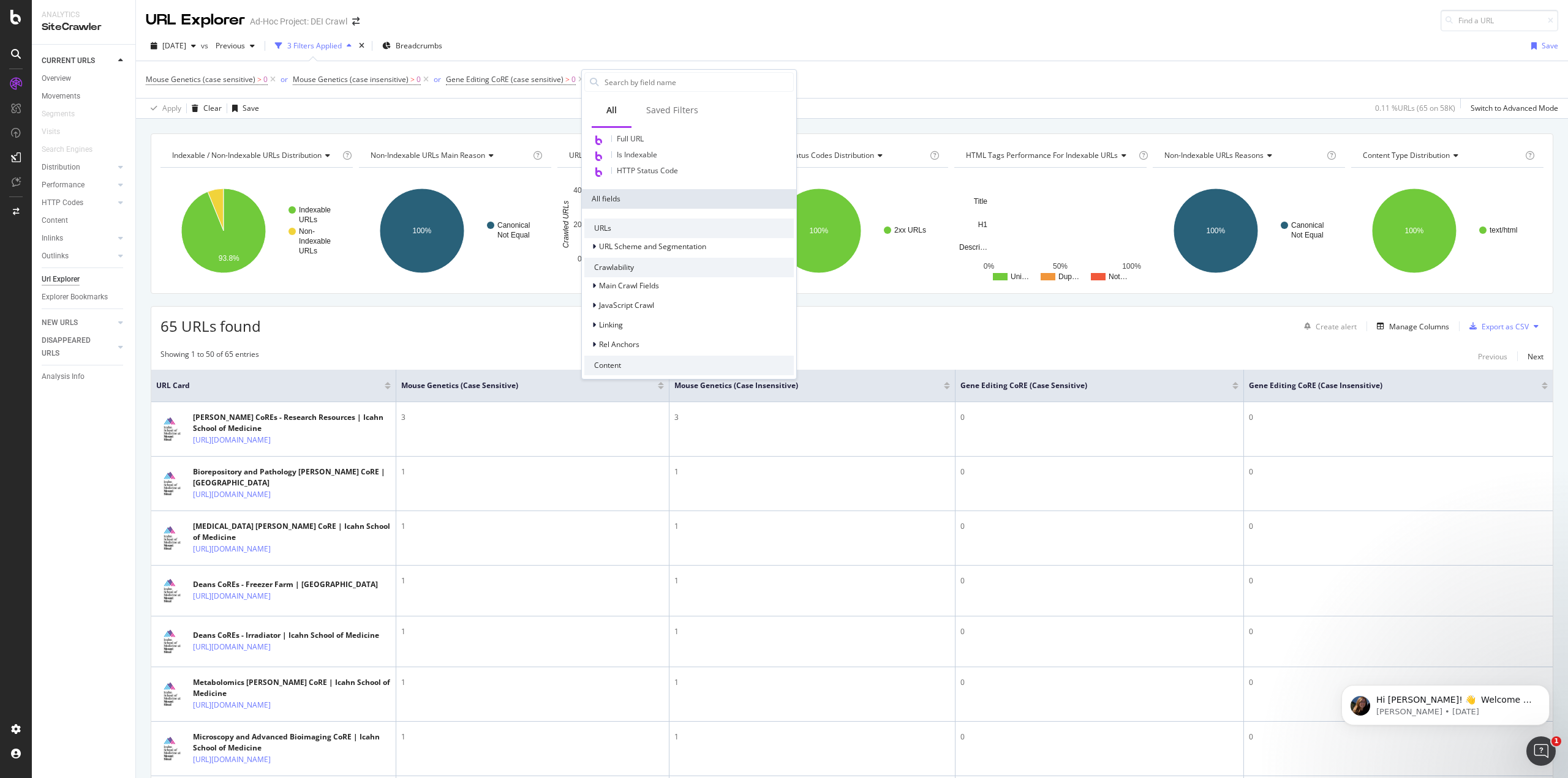
scroll to position [211, 0]
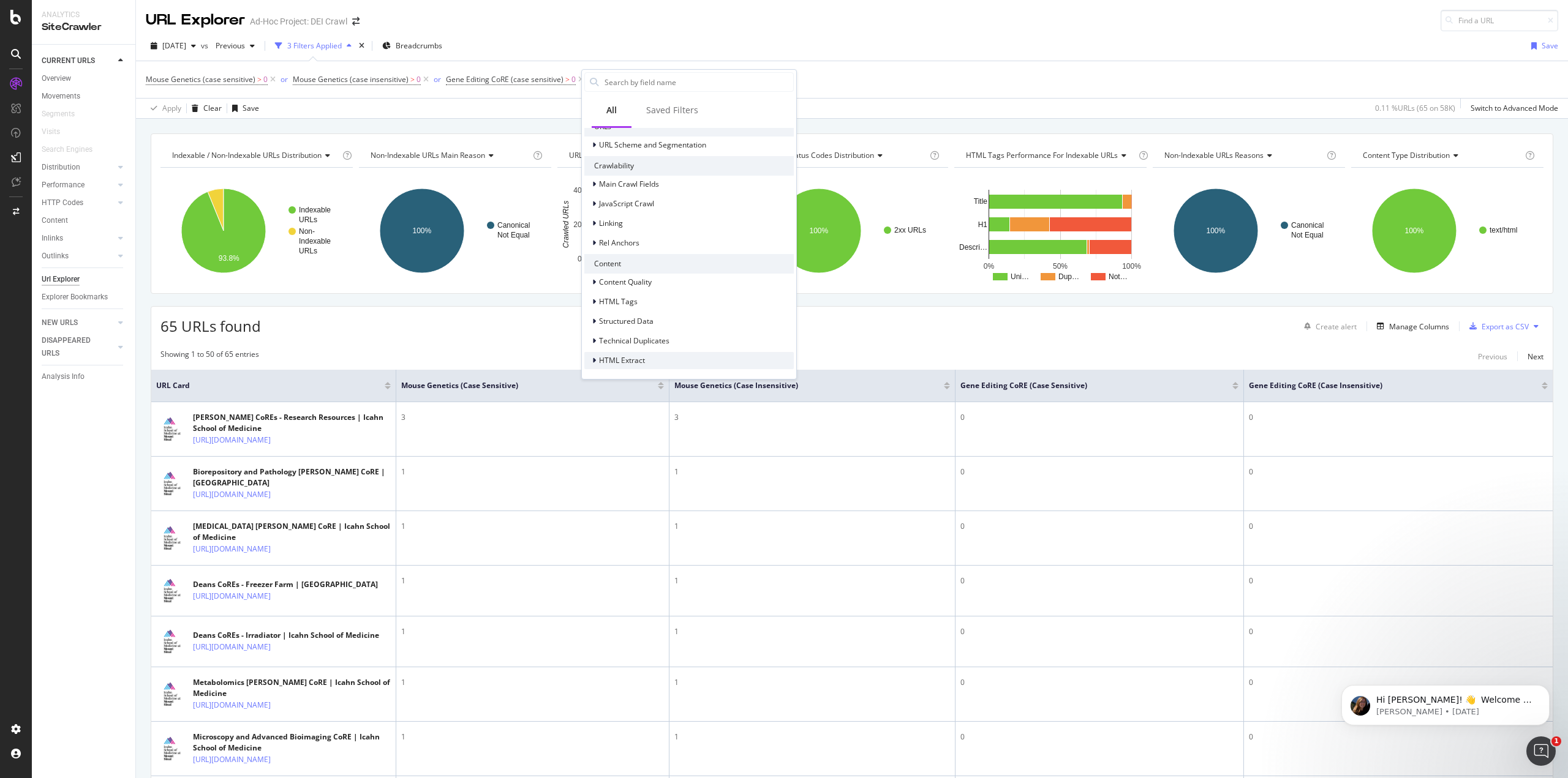
click at [657, 361] on div "HTML Extract" at bounding box center [688, 361] width 209 height 17
click at [664, 330] on span "Gene Editing CoRE (case insensitive)" at bounding box center [685, 332] width 124 height 10
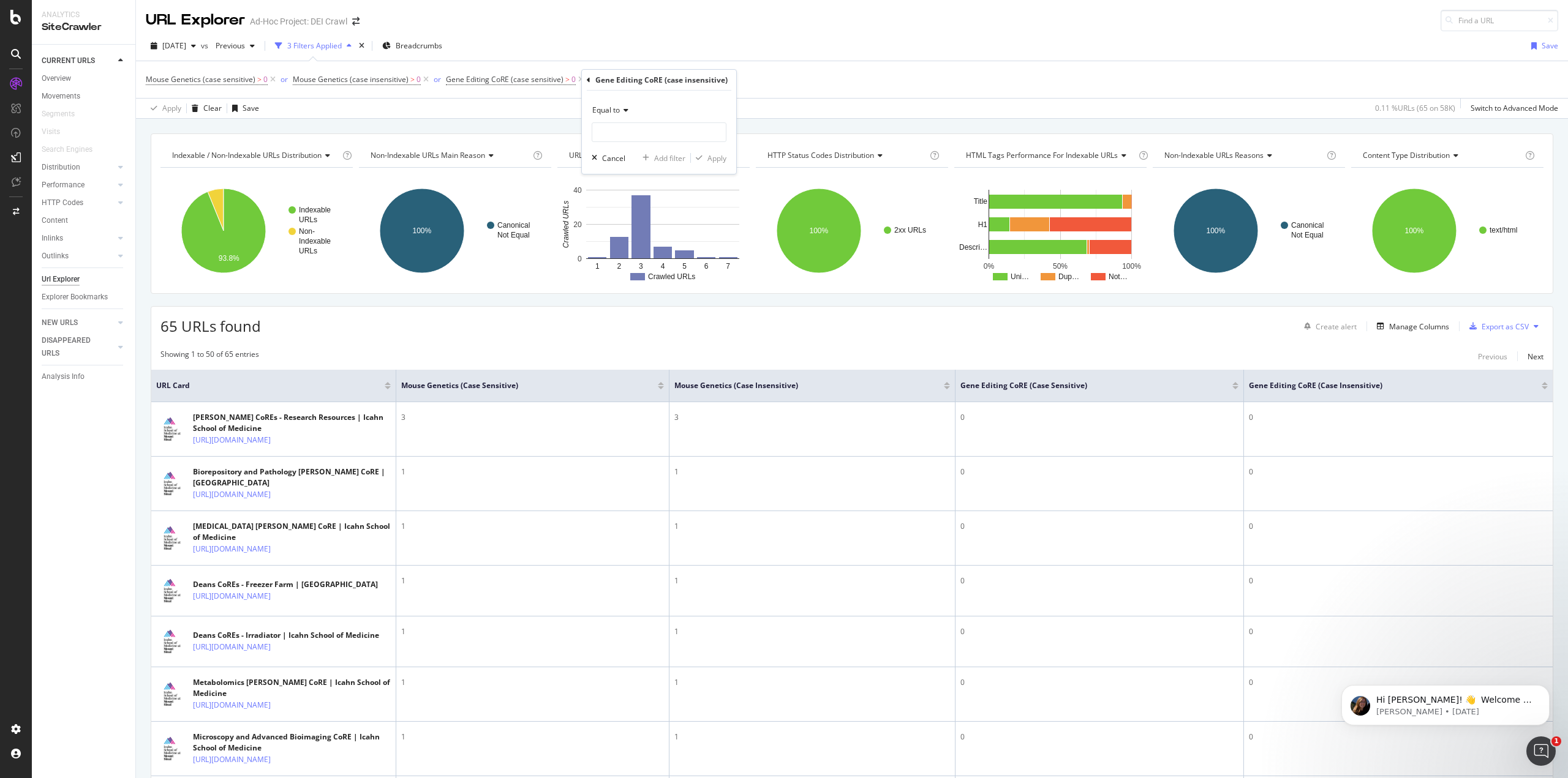
click at [615, 106] on span "Equal to" at bounding box center [606, 110] width 28 height 10
click at [631, 200] on span "Greater than" at bounding box center [620, 199] width 44 height 10
click at [635, 137] on input "number" at bounding box center [659, 132] width 135 height 20
type input "0"
click at [717, 159] on div "Apply" at bounding box center [717, 158] width 19 height 10
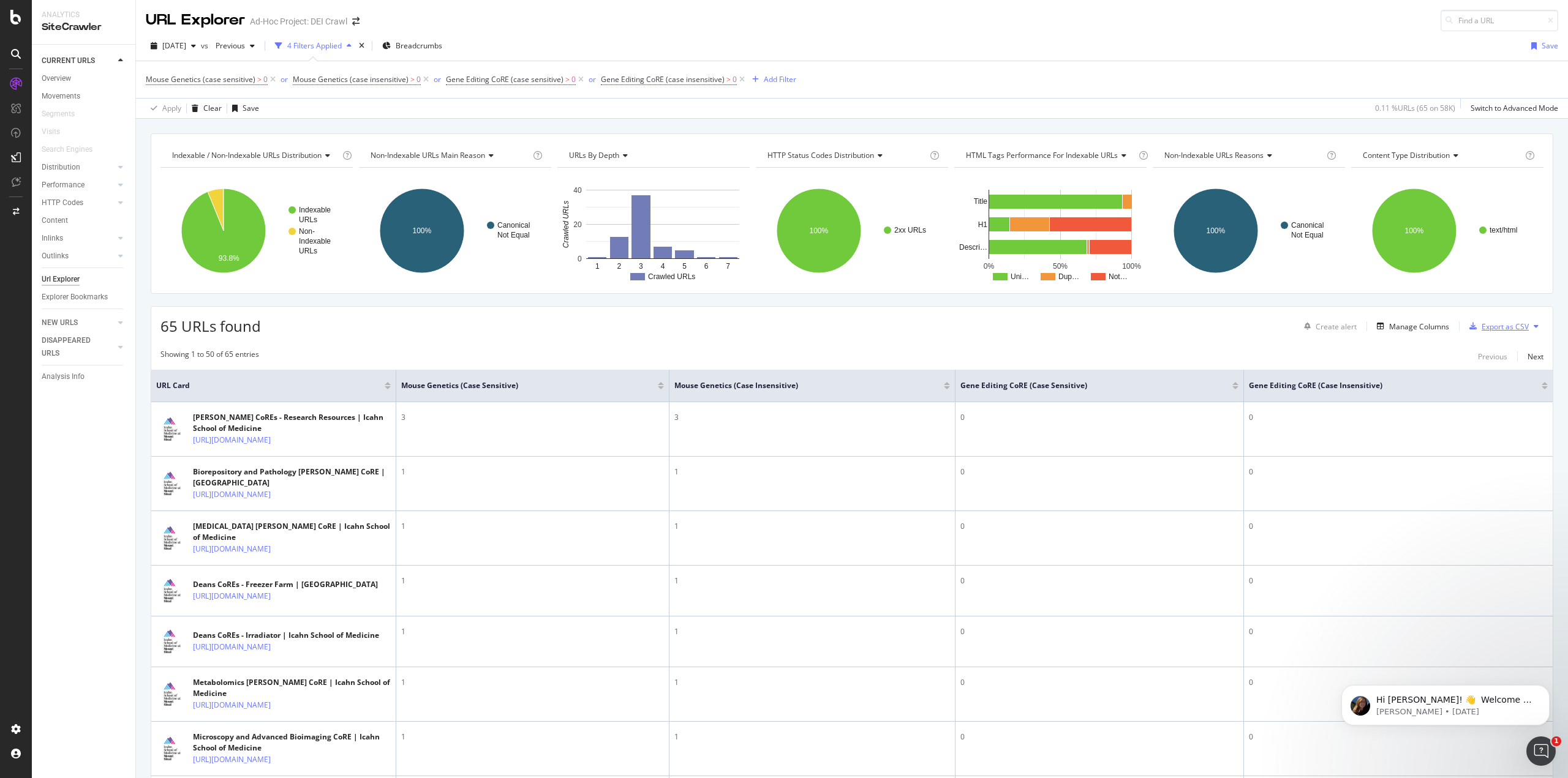
click at [1505, 330] on div "Export as CSV" at bounding box center [1505, 327] width 47 height 10
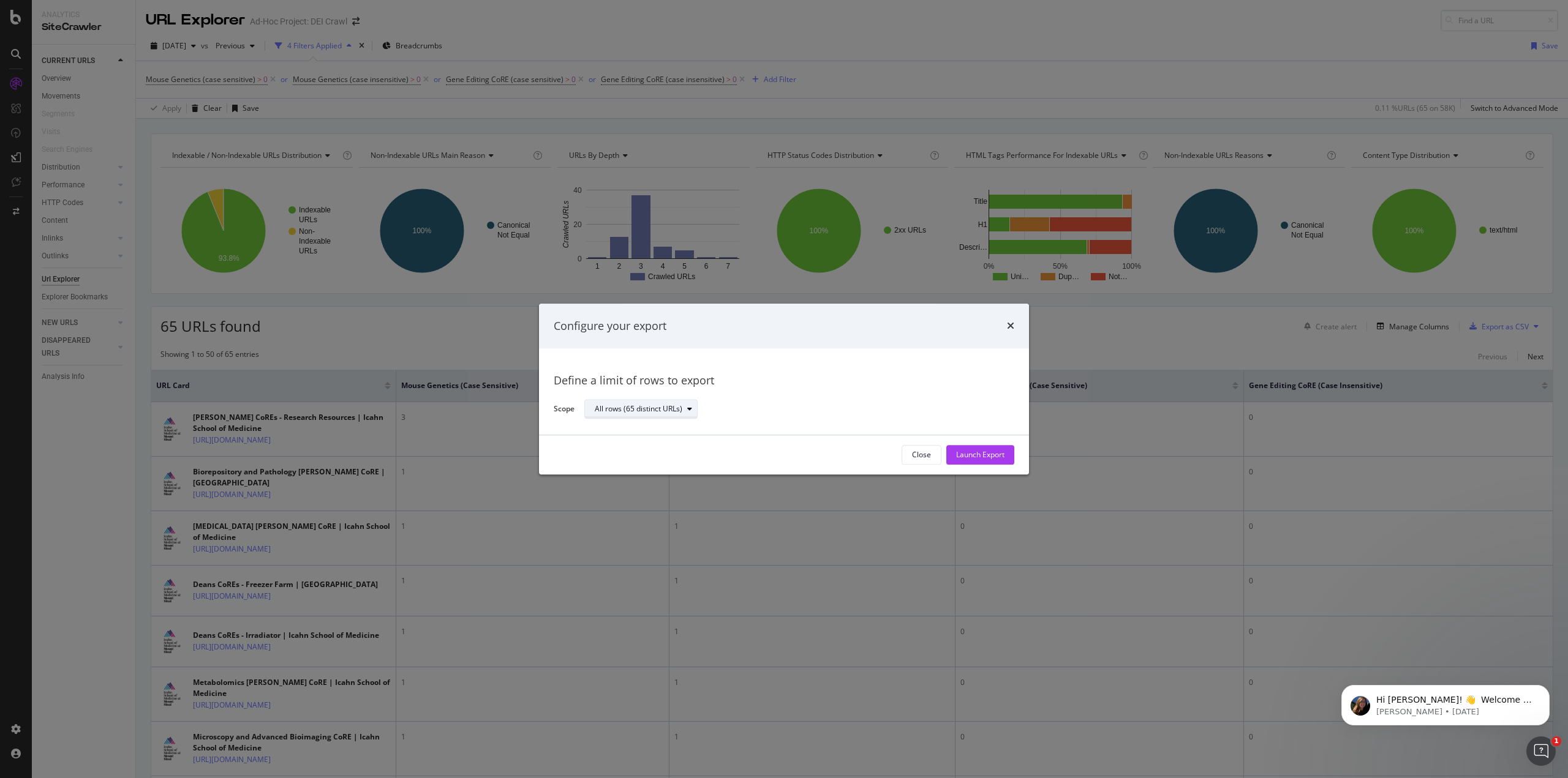
click at [671, 414] on div "All rows (65 distinct URLs)" at bounding box center [646, 410] width 102 height 17
click at [986, 450] on div "Launch Export" at bounding box center [980, 455] width 49 height 10
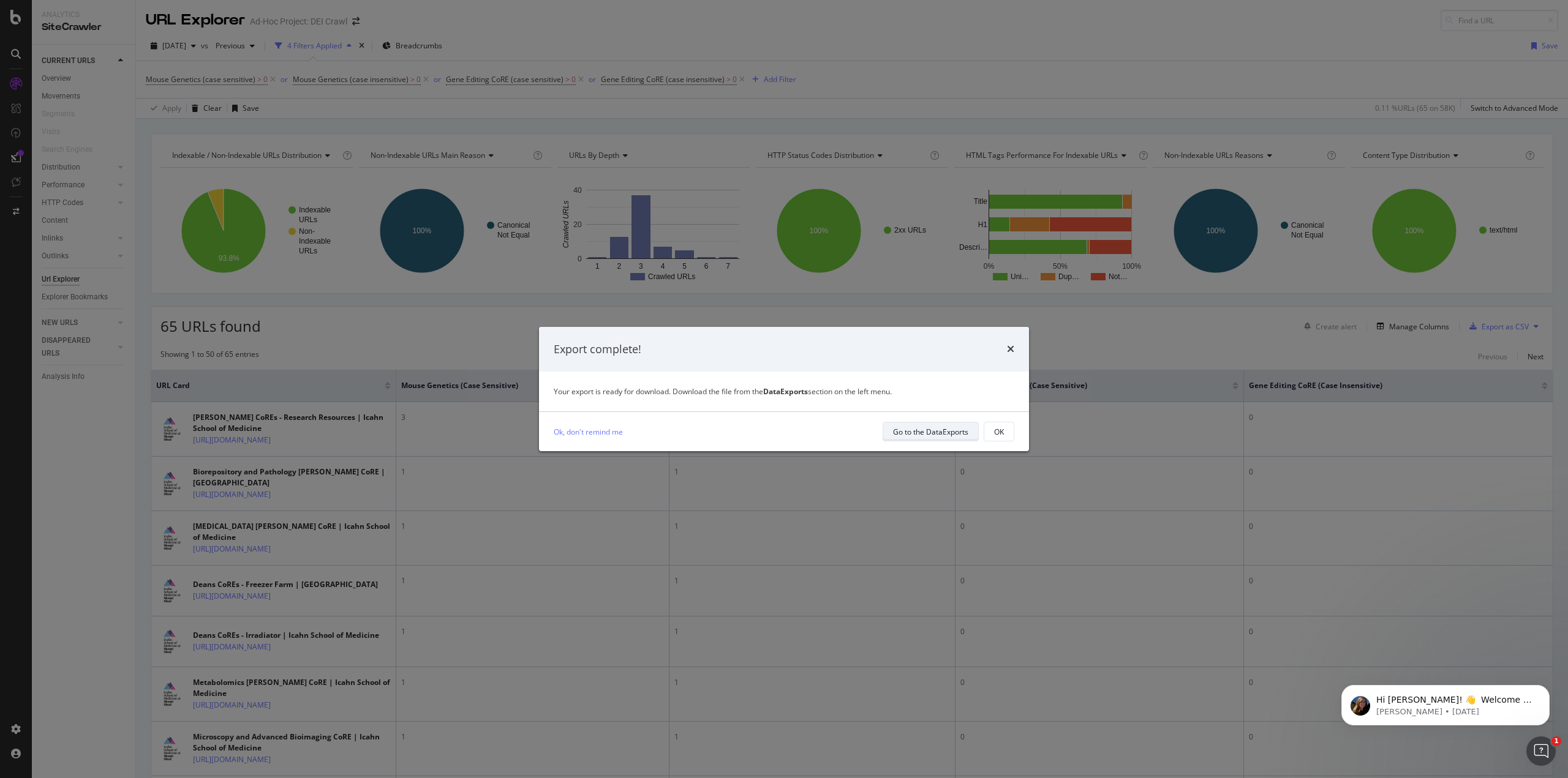
click at [943, 433] on div "Go to the DataExports" at bounding box center [930, 432] width 75 height 10
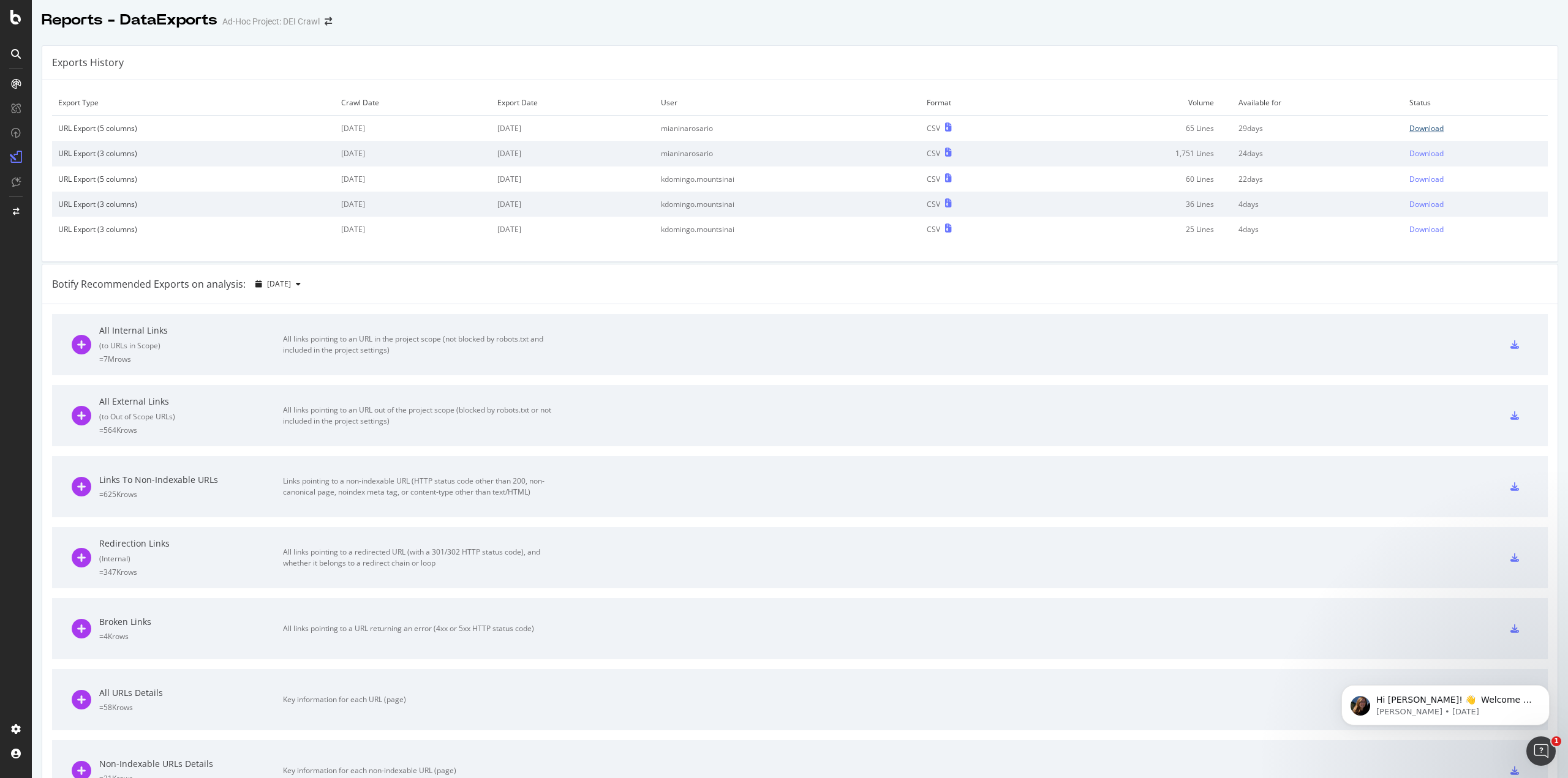
click at [1409, 126] on div "Download" at bounding box center [1426, 128] width 34 height 10
click at [13, 22] on icon at bounding box center [15, 17] width 11 height 14
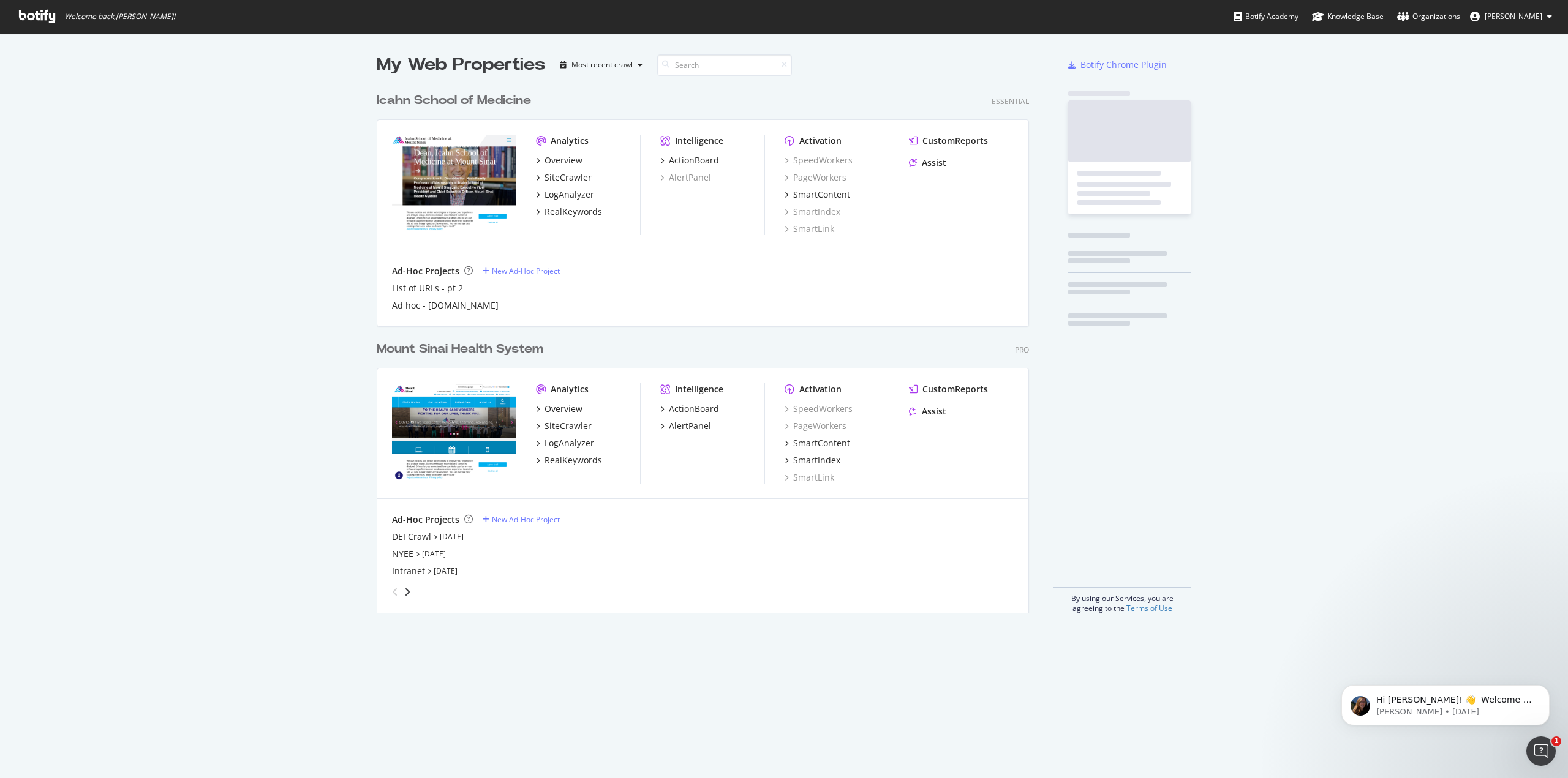
scroll to position [769, 1549]
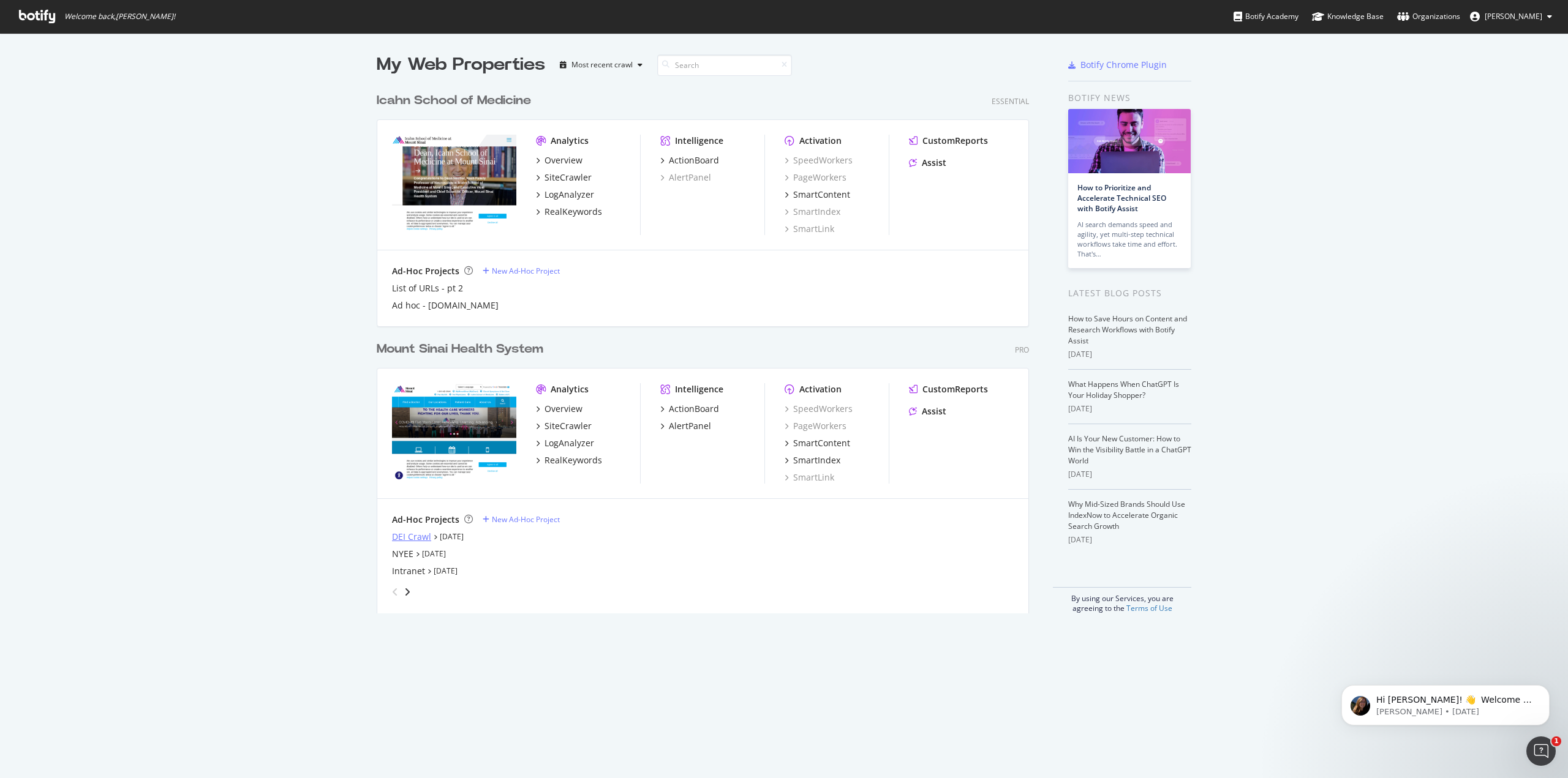
click at [404, 535] on div "DEI Crawl" at bounding box center [412, 537] width 39 height 12
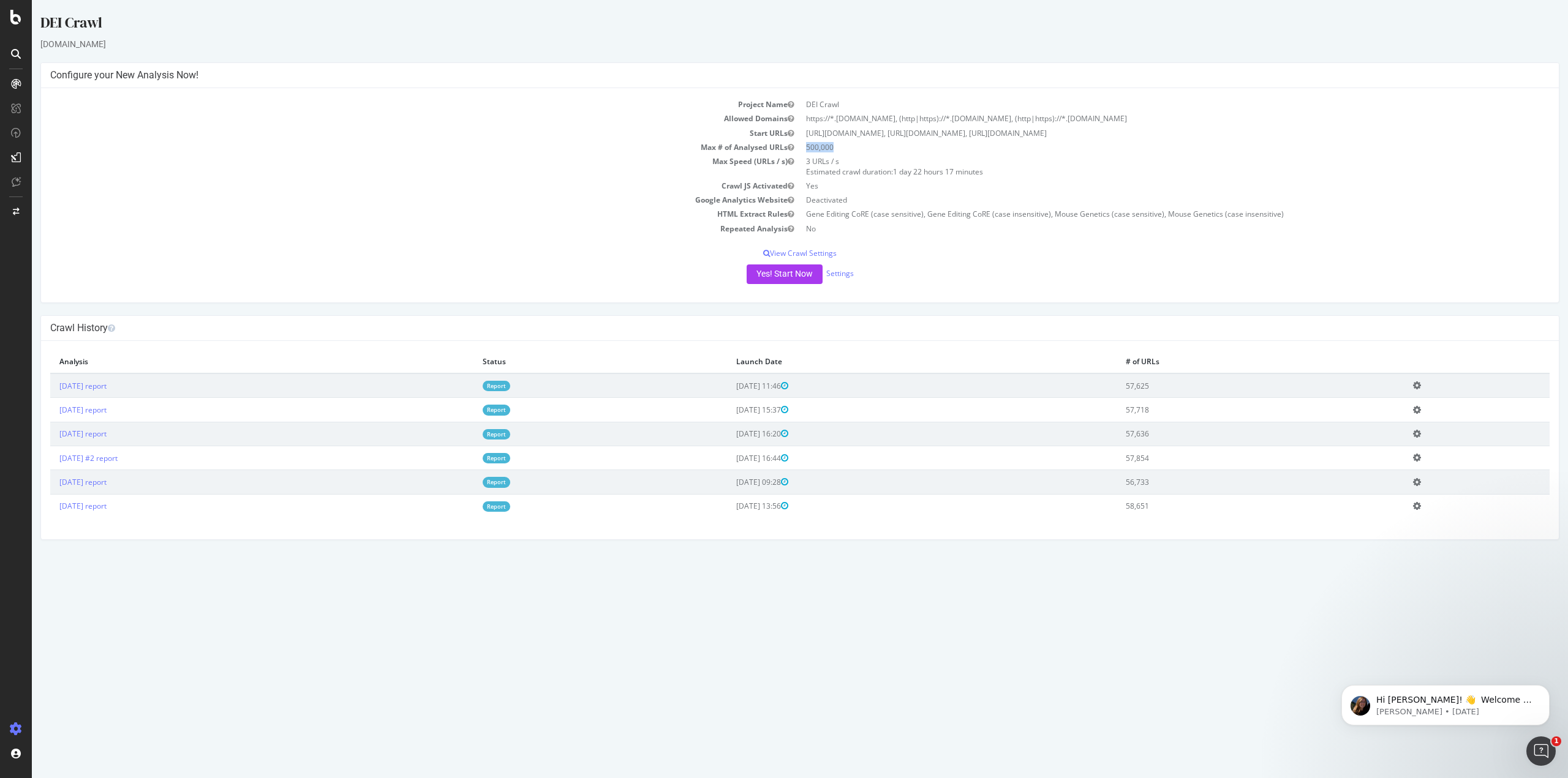
drag, startPoint x: 804, startPoint y: 144, endPoint x: 834, endPoint y: 144, distance: 30.0
click at [834, 144] on td "500,000" at bounding box center [1175, 147] width 750 height 14
drag, startPoint x: 837, startPoint y: 117, endPoint x: 870, endPoint y: 119, distance: 33.1
click at [870, 119] on td "https://*.[DOMAIN_NAME], (http|https)://*.[DOMAIN_NAME], (http|https)://*.[DOMA…" at bounding box center [1175, 118] width 750 height 14
drag, startPoint x: 926, startPoint y: 117, endPoint x: 987, endPoint y: 117, distance: 61.0
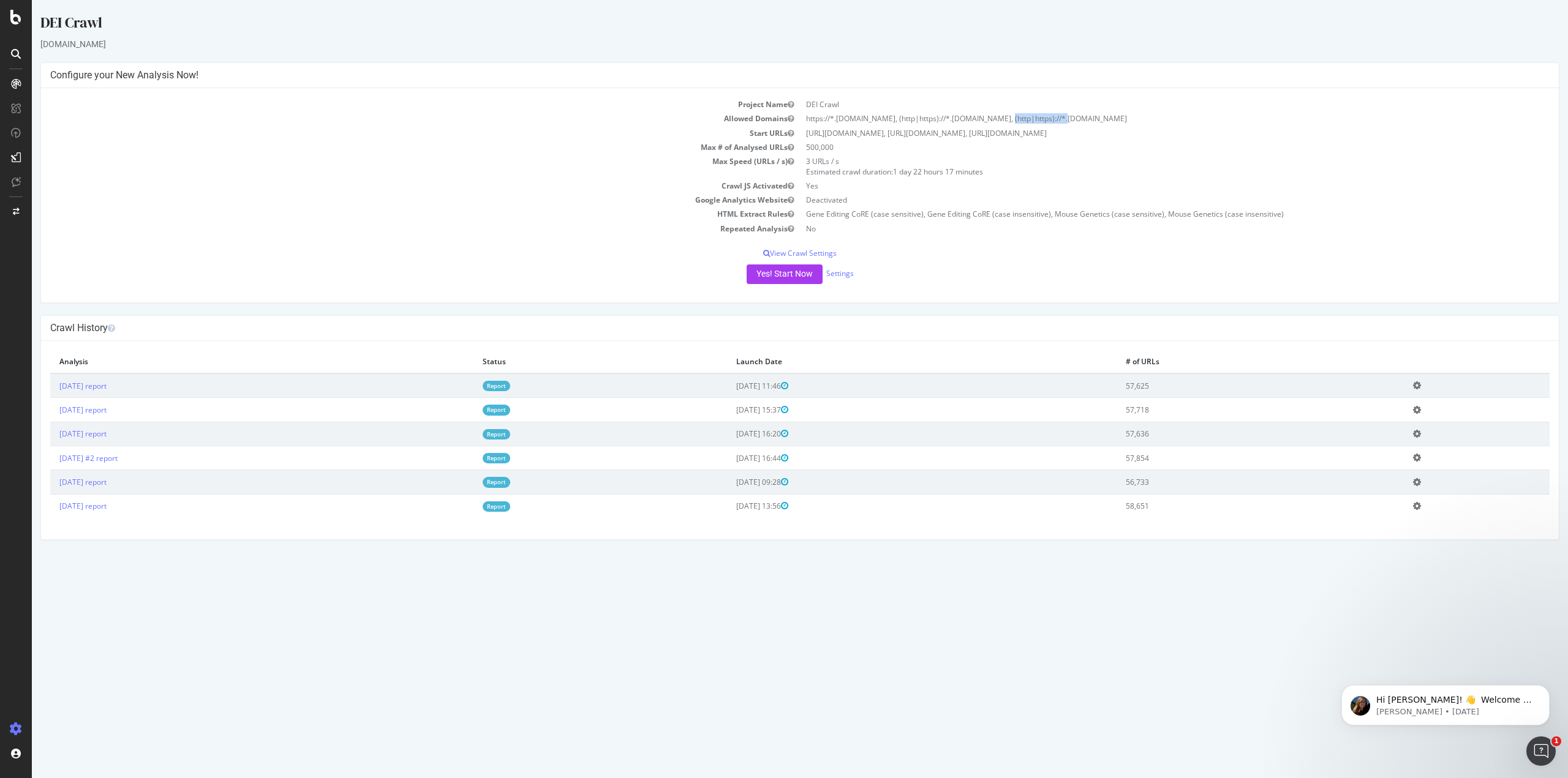
click at [987, 117] on td "https://*.[DOMAIN_NAME], (http|https)://*.[DOMAIN_NAME], (http|https)://*.[DOMA…" at bounding box center [1175, 118] width 750 height 14
drag, startPoint x: 1038, startPoint y: 117, endPoint x: 1093, endPoint y: 117, distance: 55.0
click at [1093, 117] on td "https://*.[DOMAIN_NAME], (http|https)://*.[DOMAIN_NAME], (http|https)://*.[DOMA…" at bounding box center [1175, 118] width 750 height 14
click at [845, 277] on link "Settings" at bounding box center [840, 273] width 28 height 10
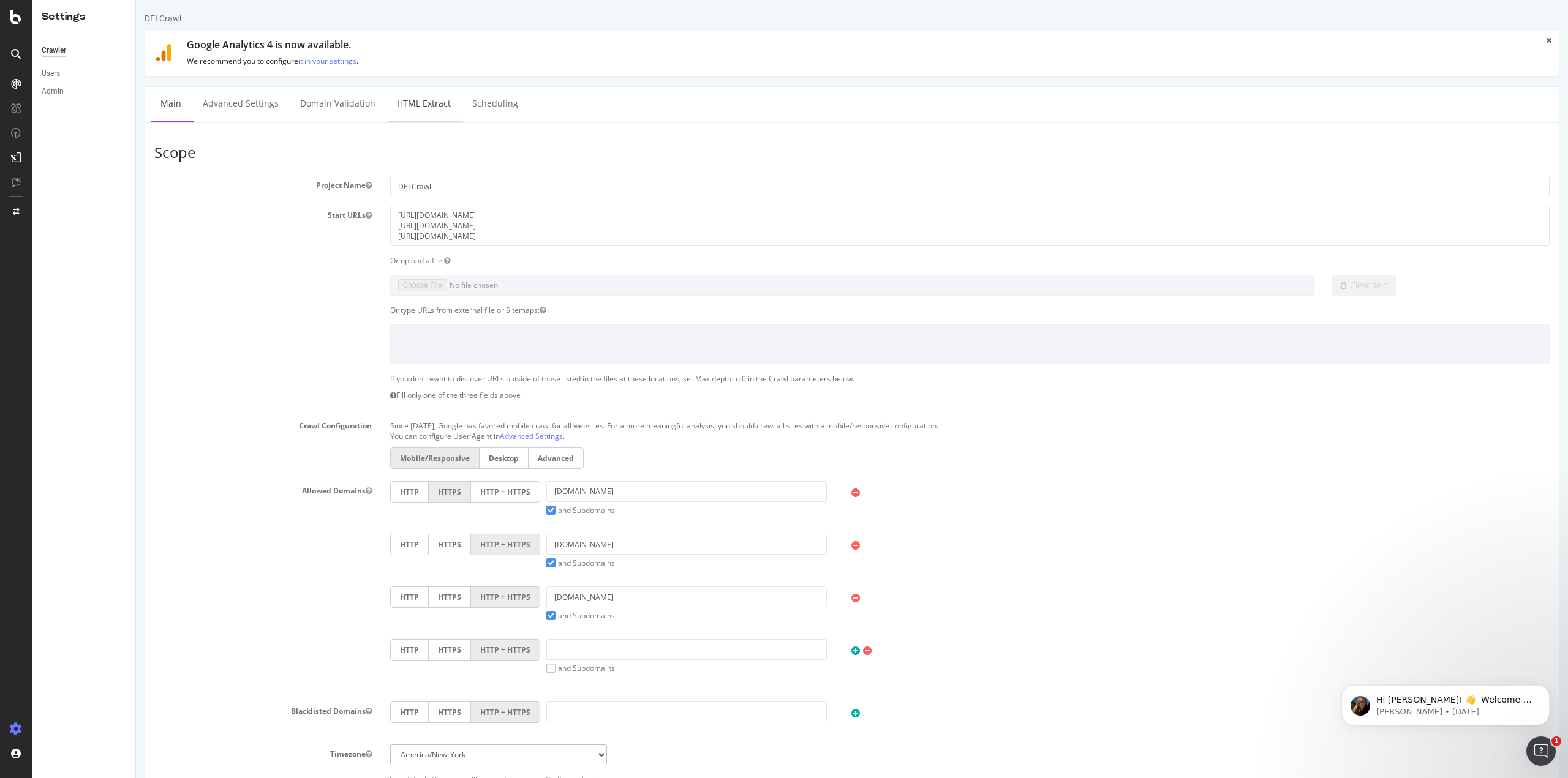
select select "count"
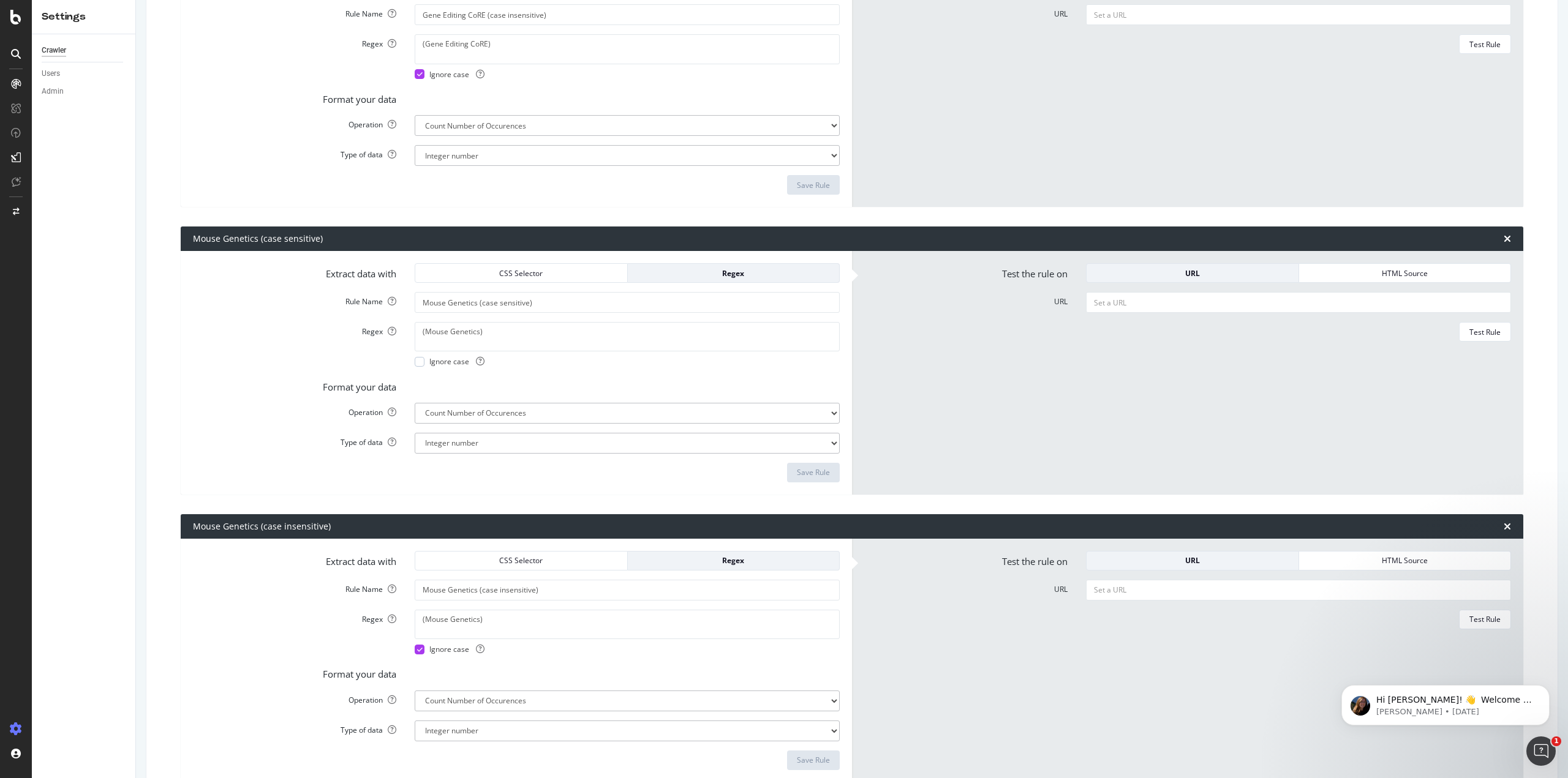
scroll to position [612, 0]
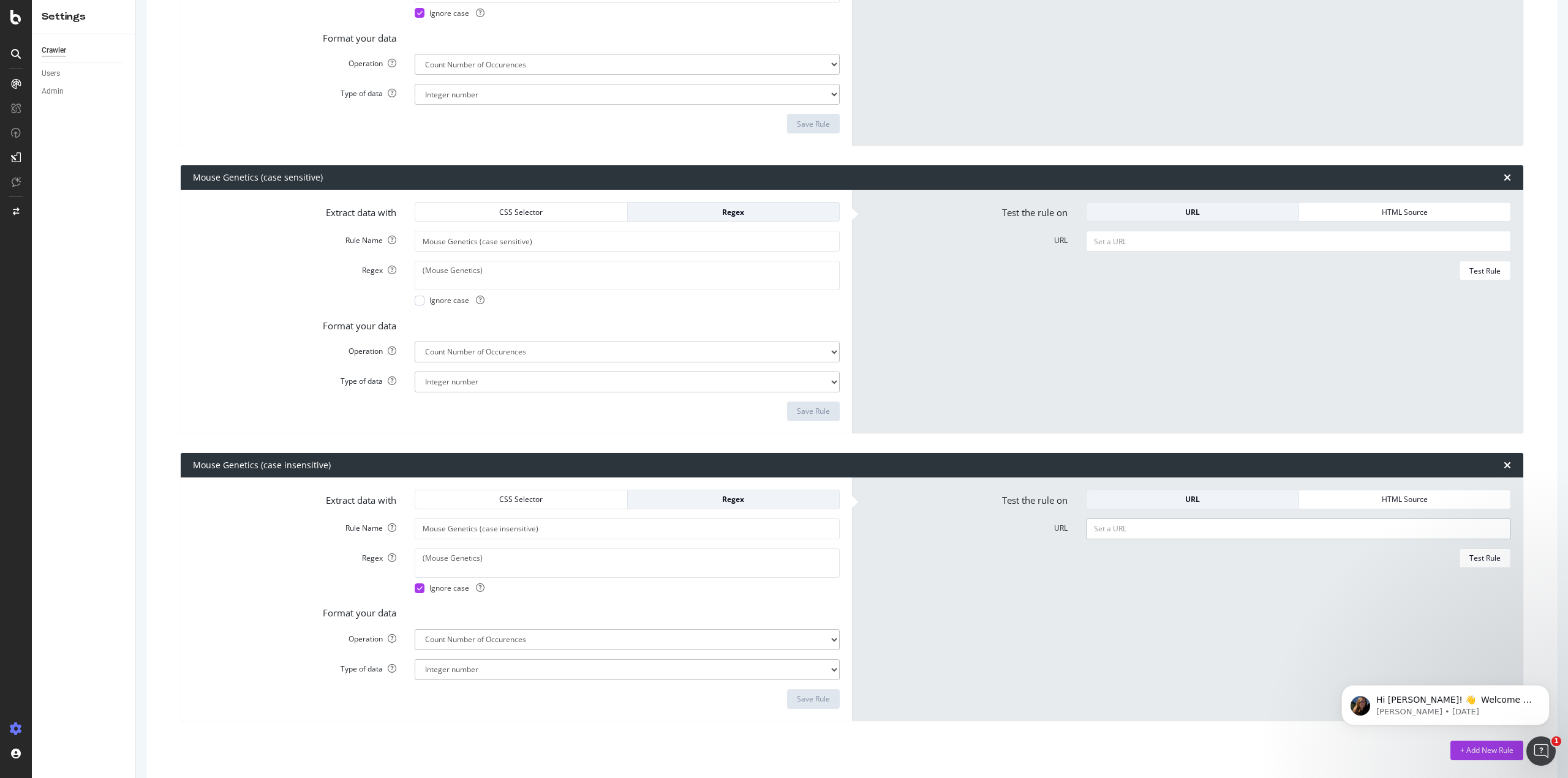
drag, startPoint x: 1142, startPoint y: 536, endPoint x: 1149, endPoint y: 527, distance: 11.4
click at [1142, 536] on input "URL" at bounding box center [1298, 529] width 425 height 21
drag, startPoint x: 1075, startPoint y: 558, endPoint x: 1078, endPoint y: 551, distance: 7.6
click at [1075, 558] on div "Test Rule" at bounding box center [1188, 558] width 647 height 20
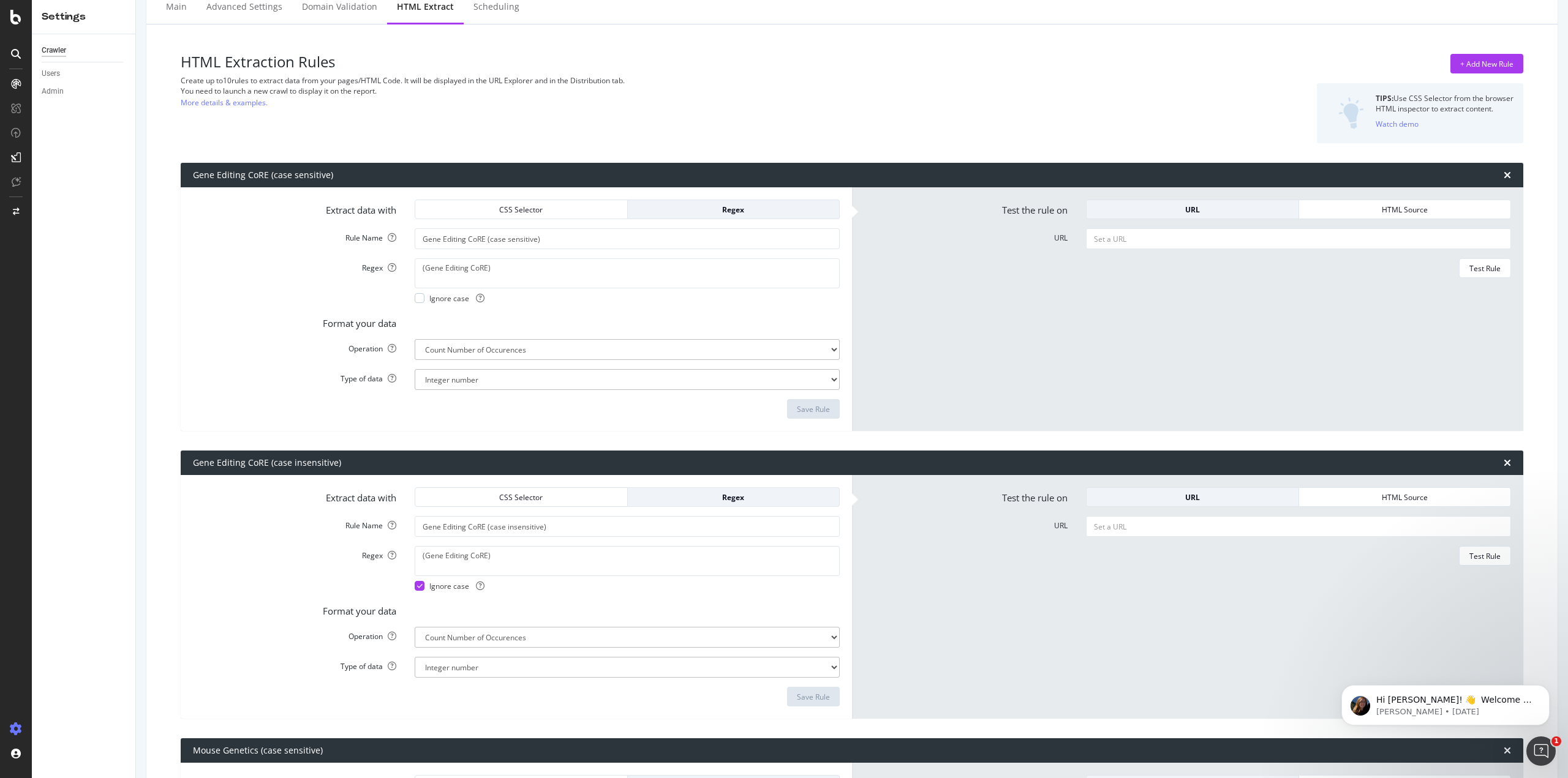
scroll to position [62, 0]
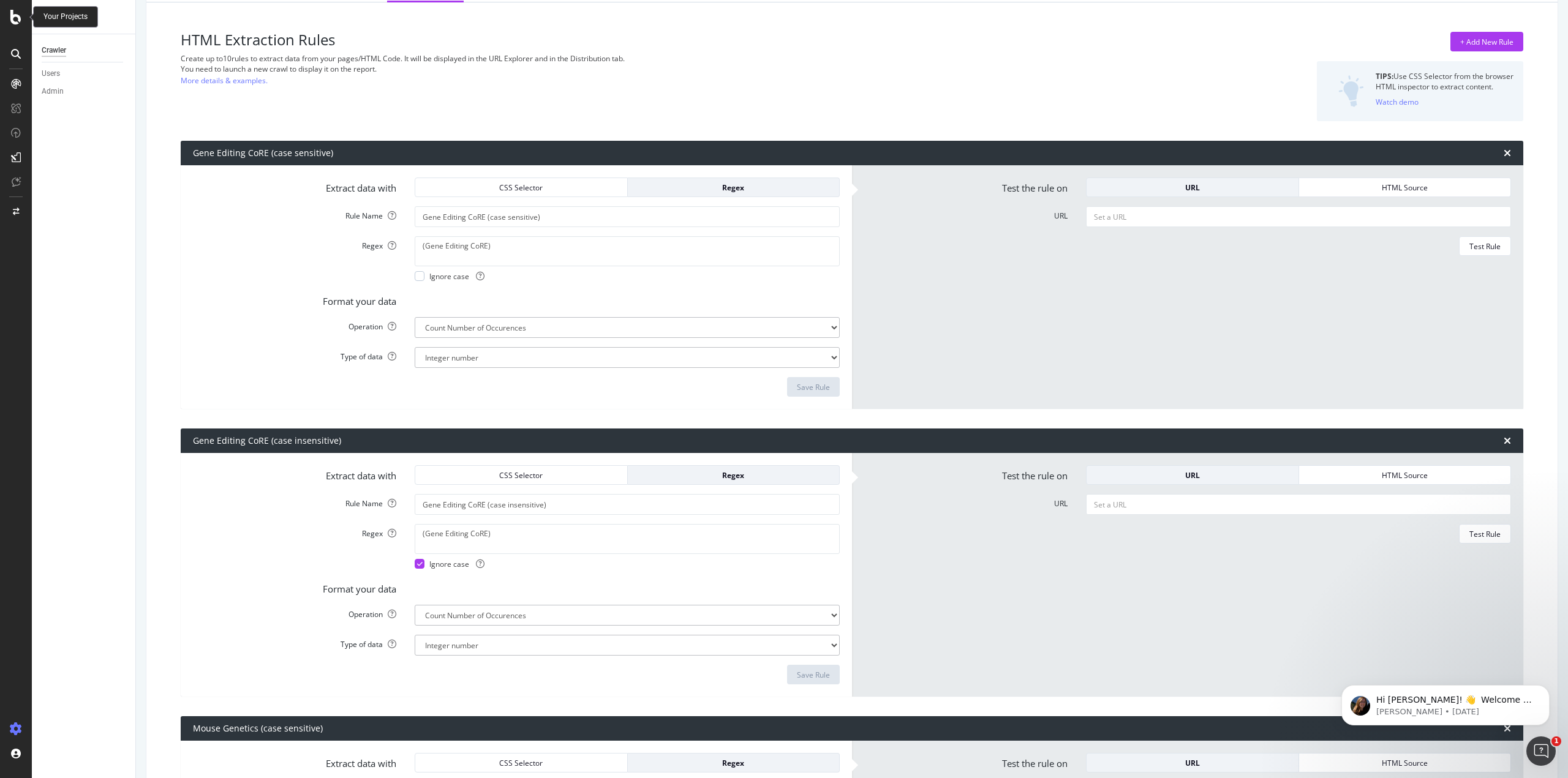
click at [17, 17] on icon at bounding box center [15, 17] width 11 height 14
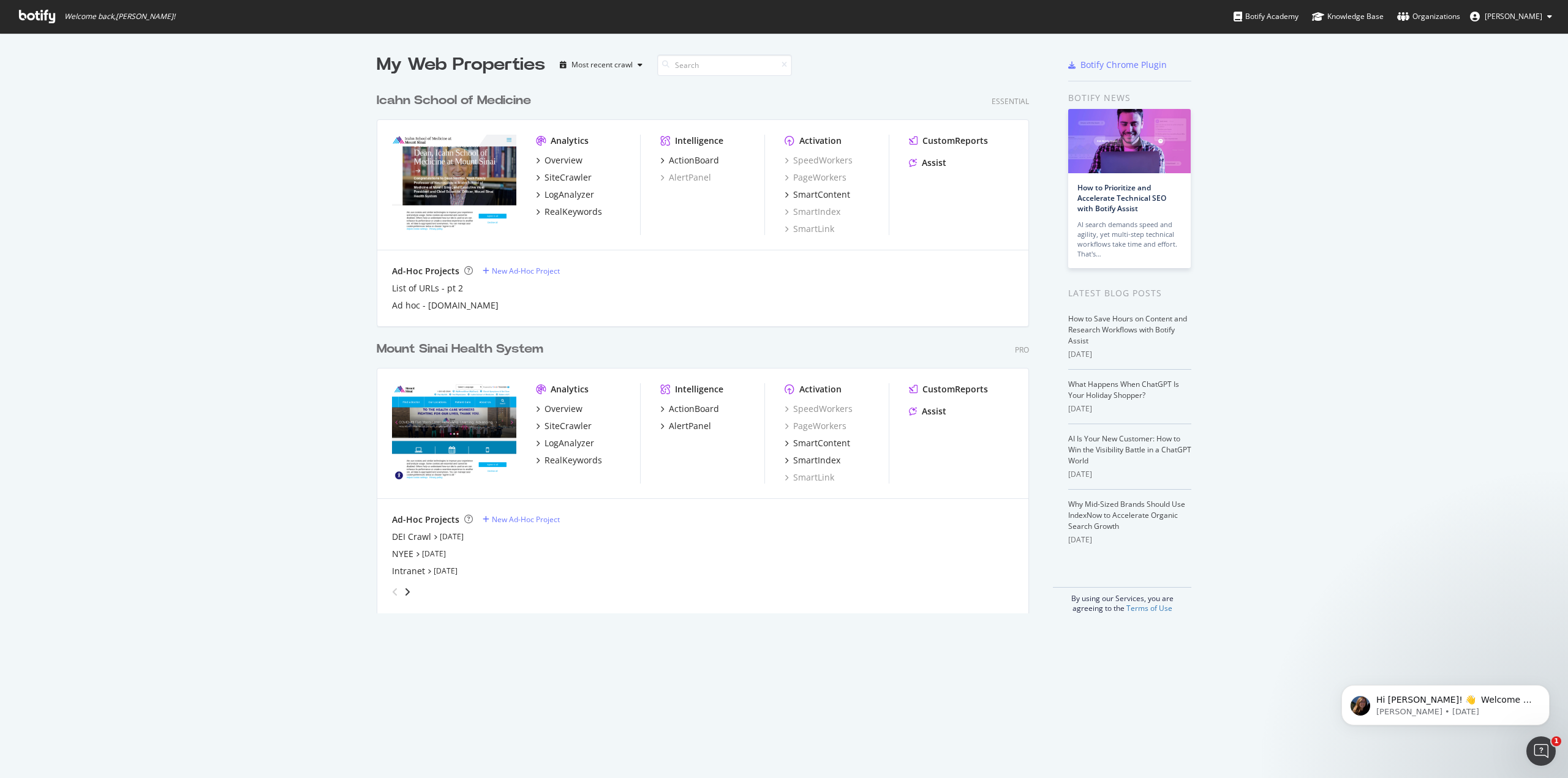
scroll to position [769, 1549]
click at [399, 532] on div "DEI Crawl" at bounding box center [412, 537] width 39 height 12
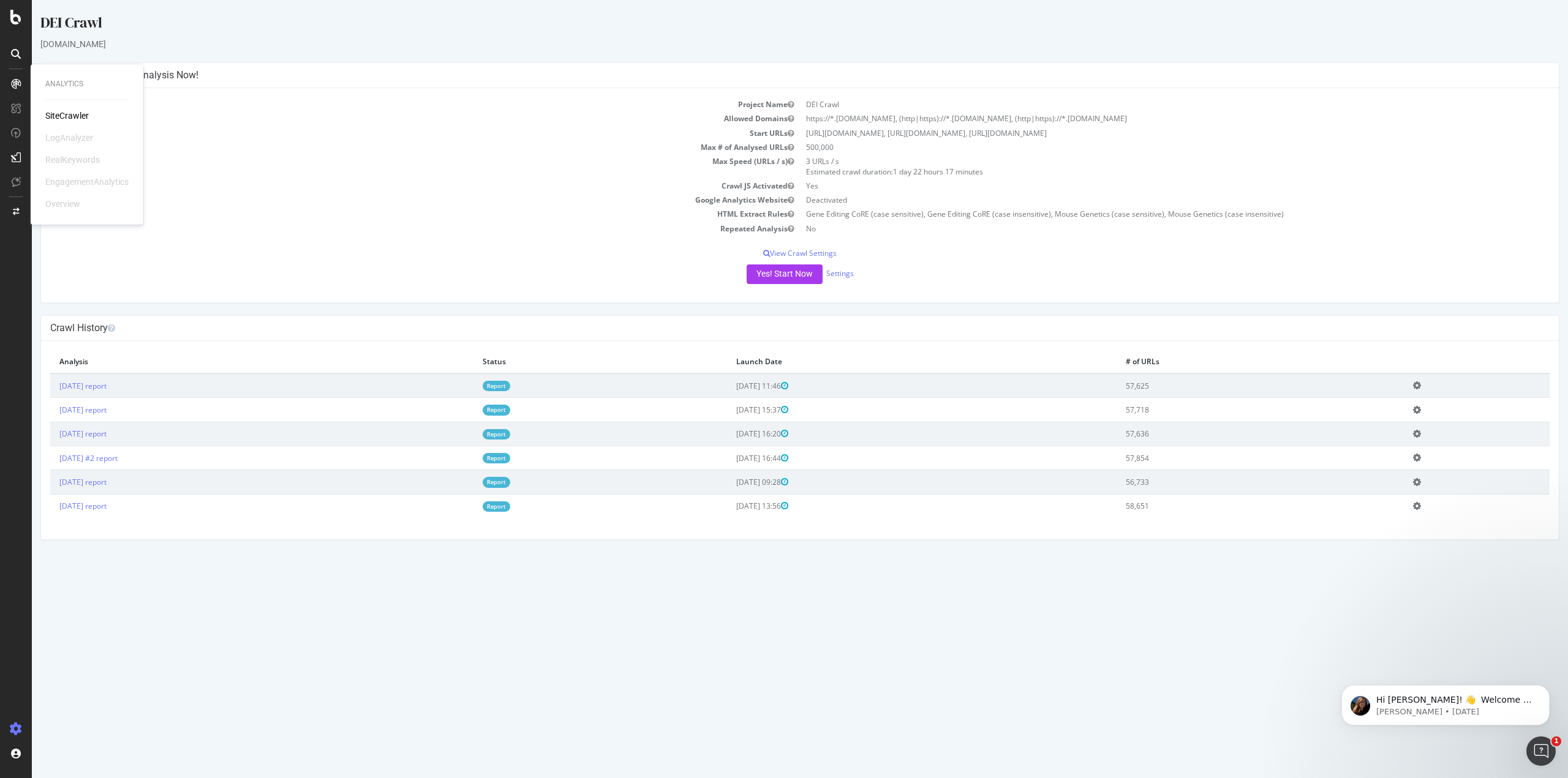
click at [81, 116] on div "SiteCrawler" at bounding box center [67, 115] width 43 height 12
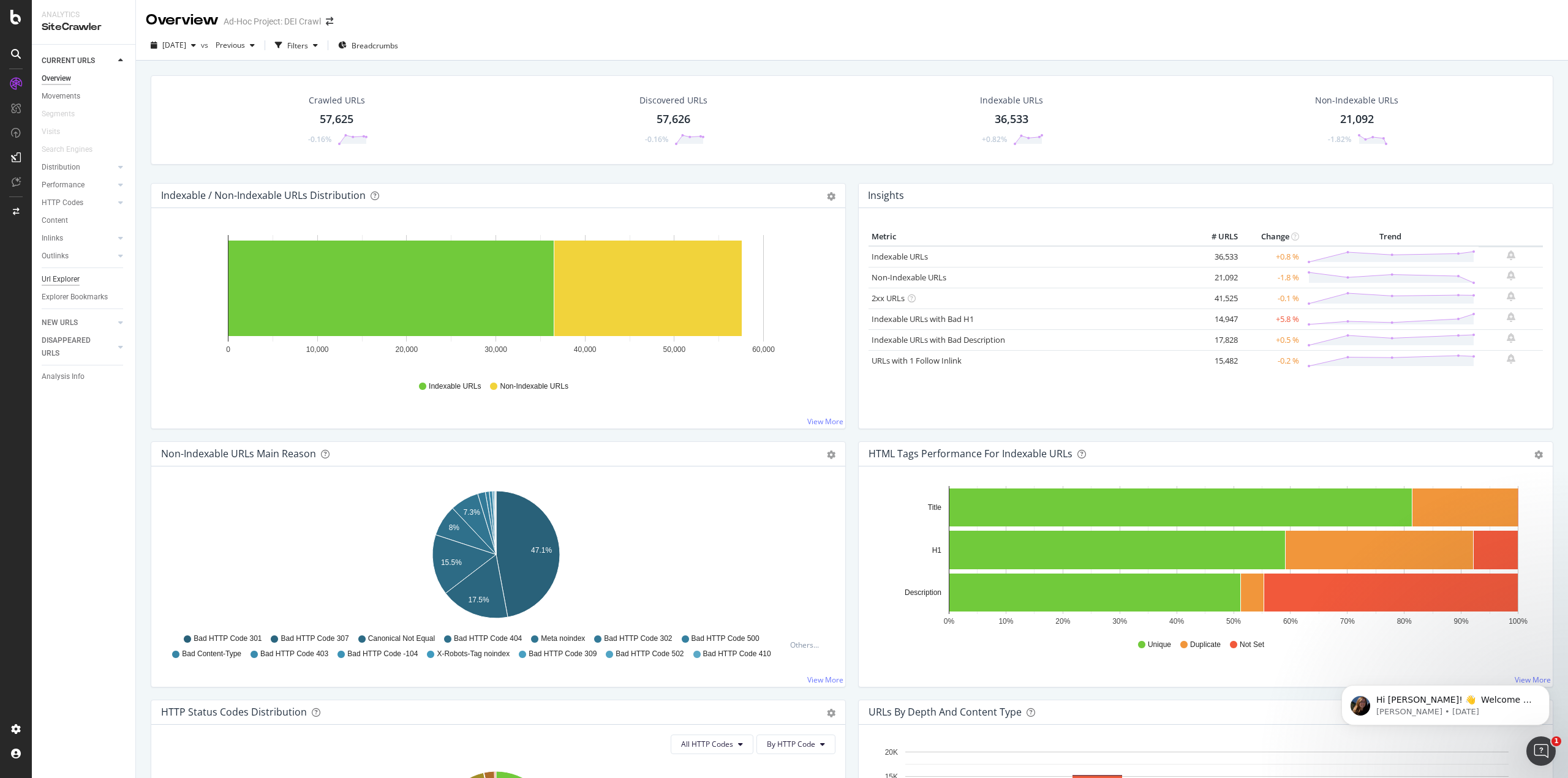
click at [70, 280] on div "Url Explorer" at bounding box center [60, 280] width 38 height 13
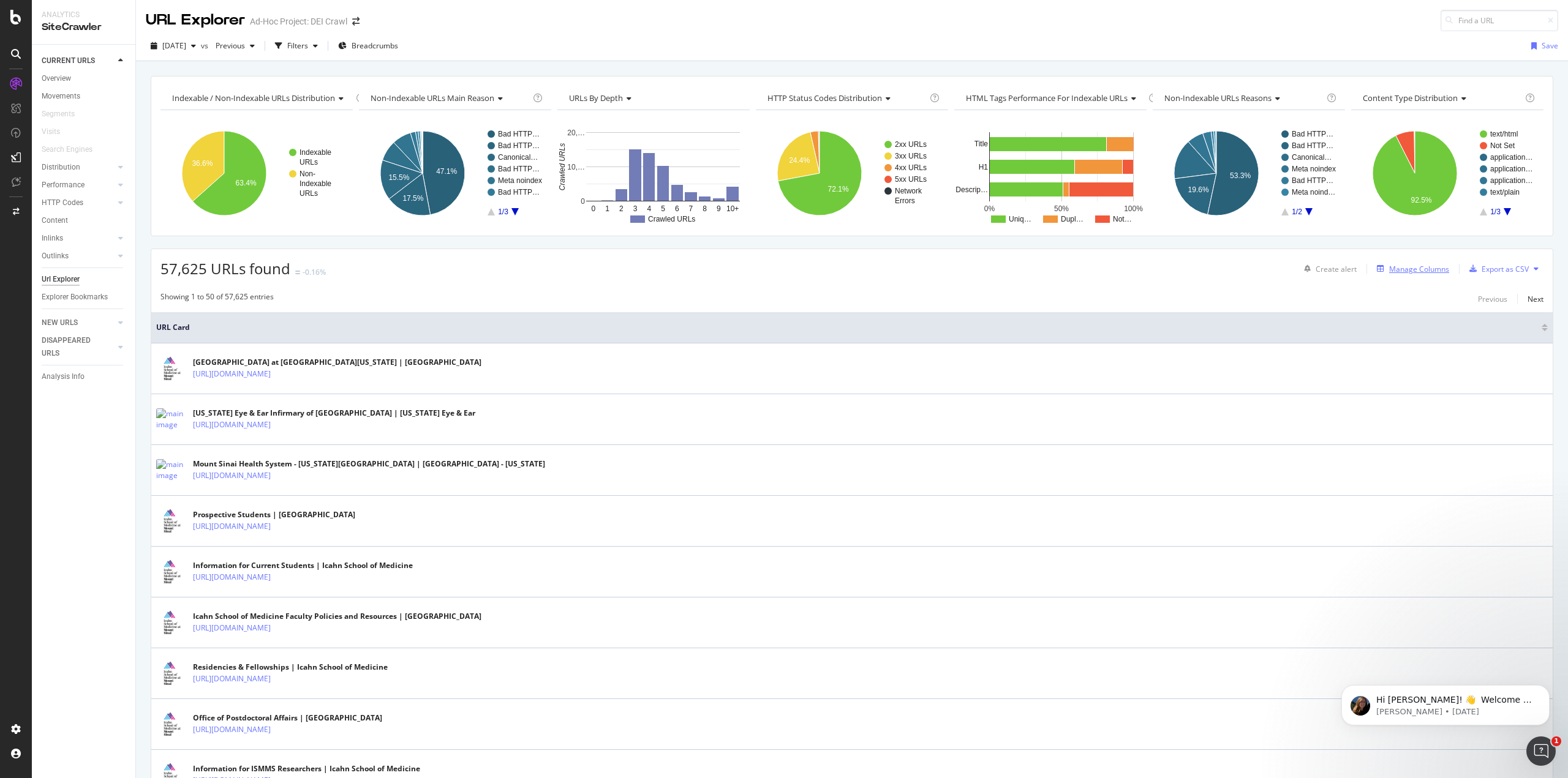
click at [1405, 272] on div "Manage Columns" at bounding box center [1419, 269] width 60 height 10
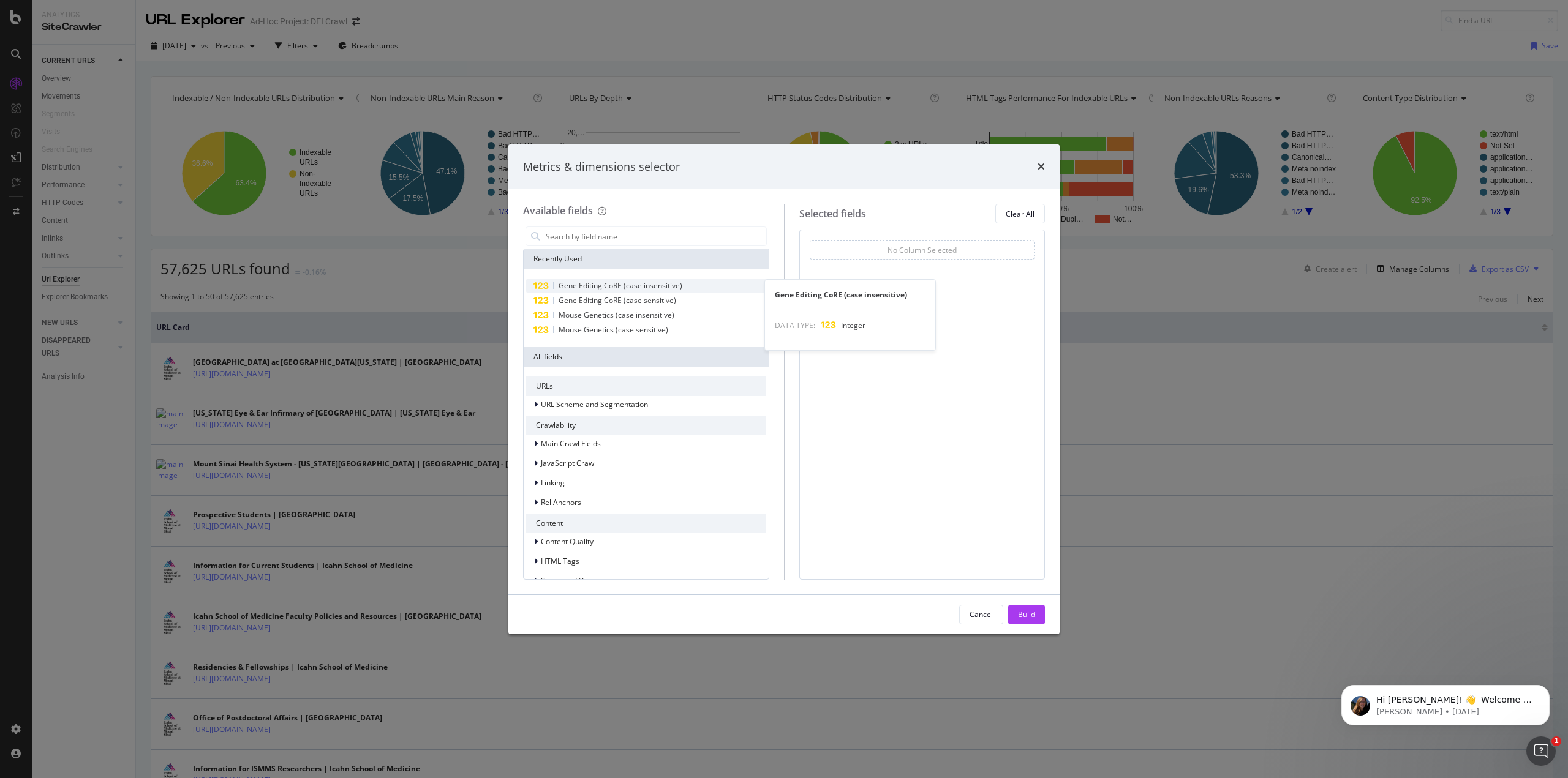
click at [625, 286] on span "Gene Editing CoRE (case insensitive)" at bounding box center [620, 285] width 124 height 10
click at [617, 303] on span "Gene Editing CoRE (case sensitive)" at bounding box center [617, 300] width 117 height 10
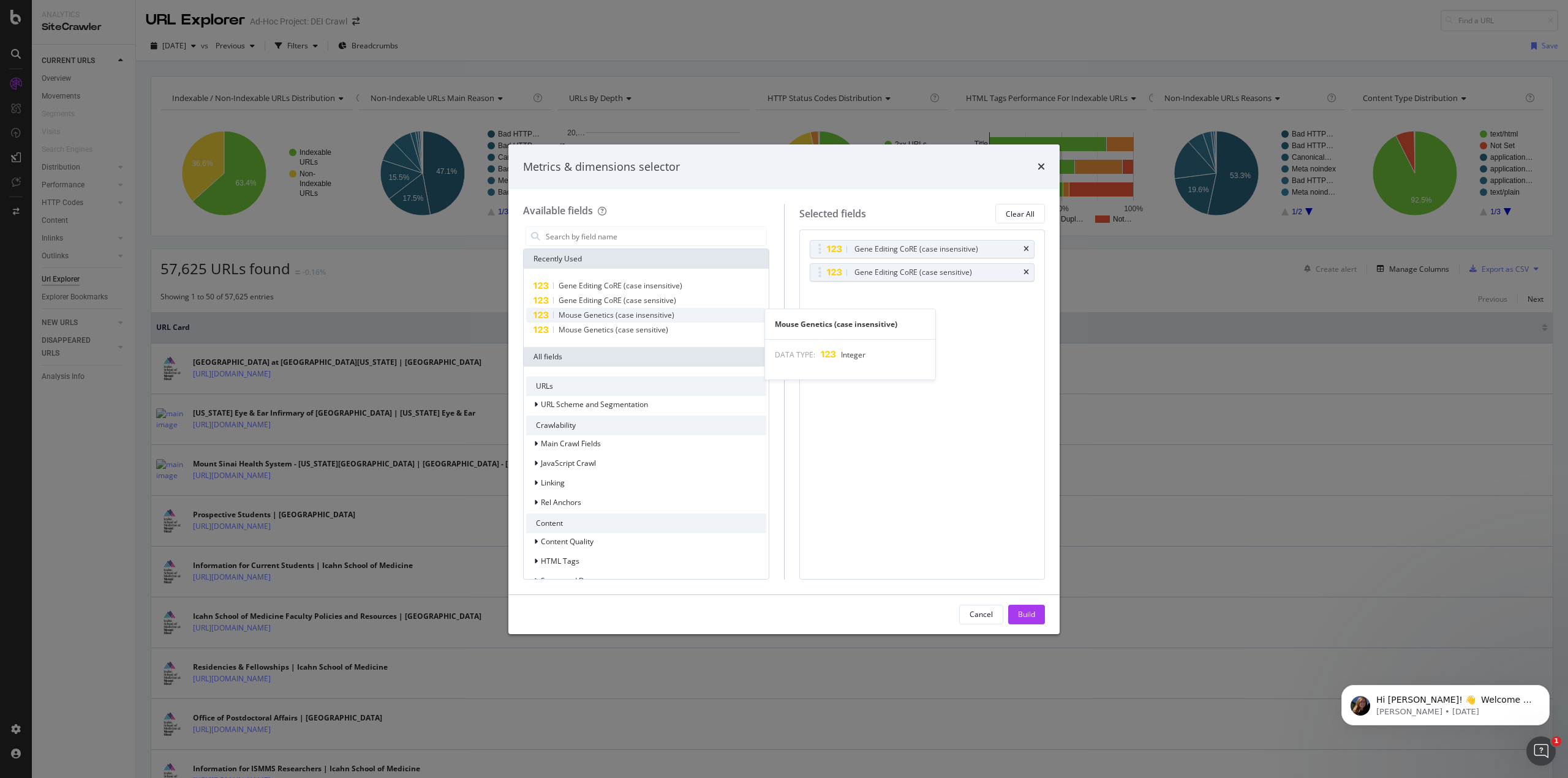
click at [615, 313] on span "Mouse Genetics (case insensitive)" at bounding box center [617, 315] width 116 height 10
click at [613, 327] on span "Mouse Genetics (case sensitive)" at bounding box center [613, 330] width 109 height 10
click at [1015, 612] on button "Build" at bounding box center [1026, 614] width 37 height 20
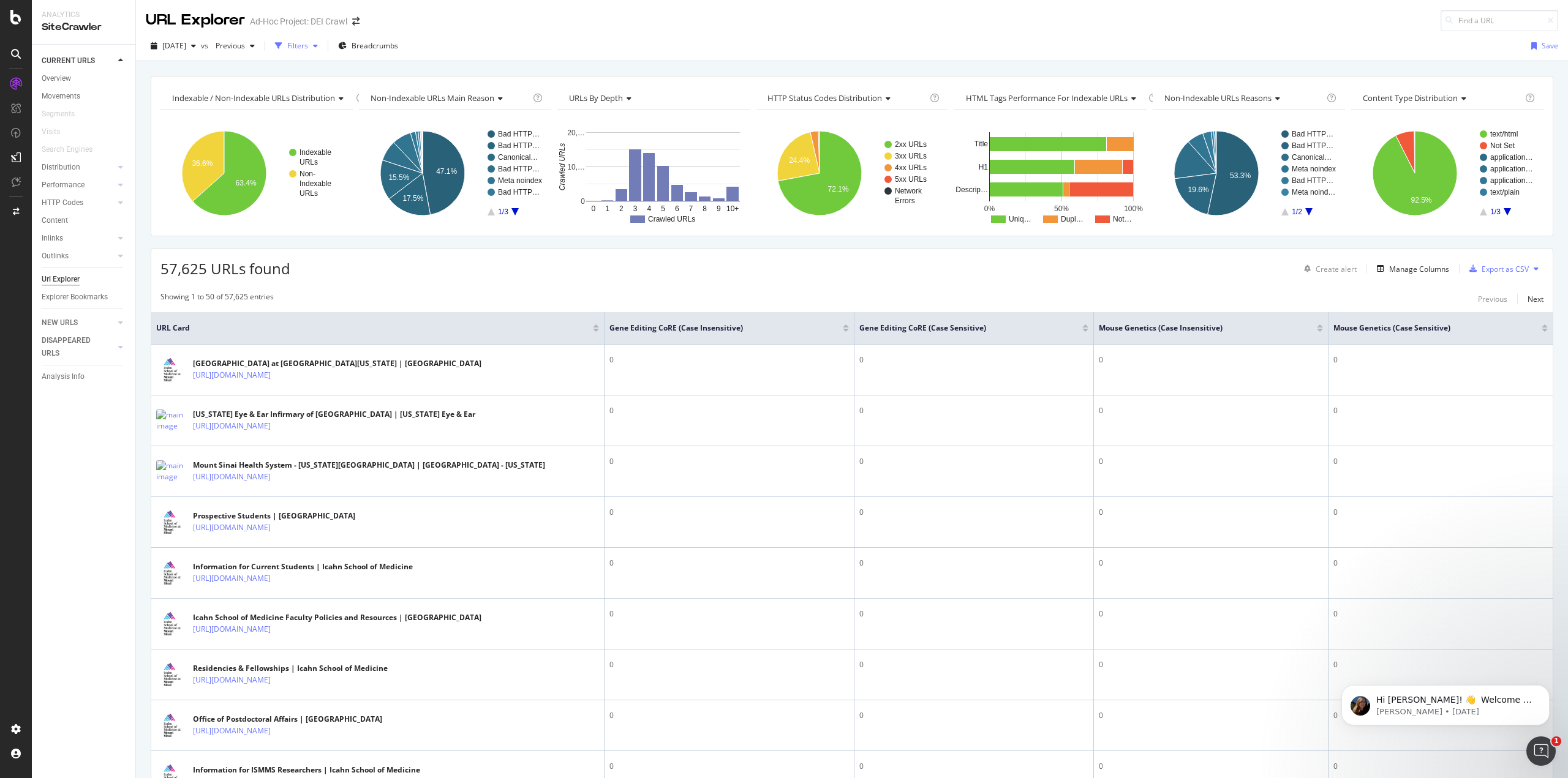
click at [308, 46] on div "Filters" at bounding box center [297, 46] width 21 height 10
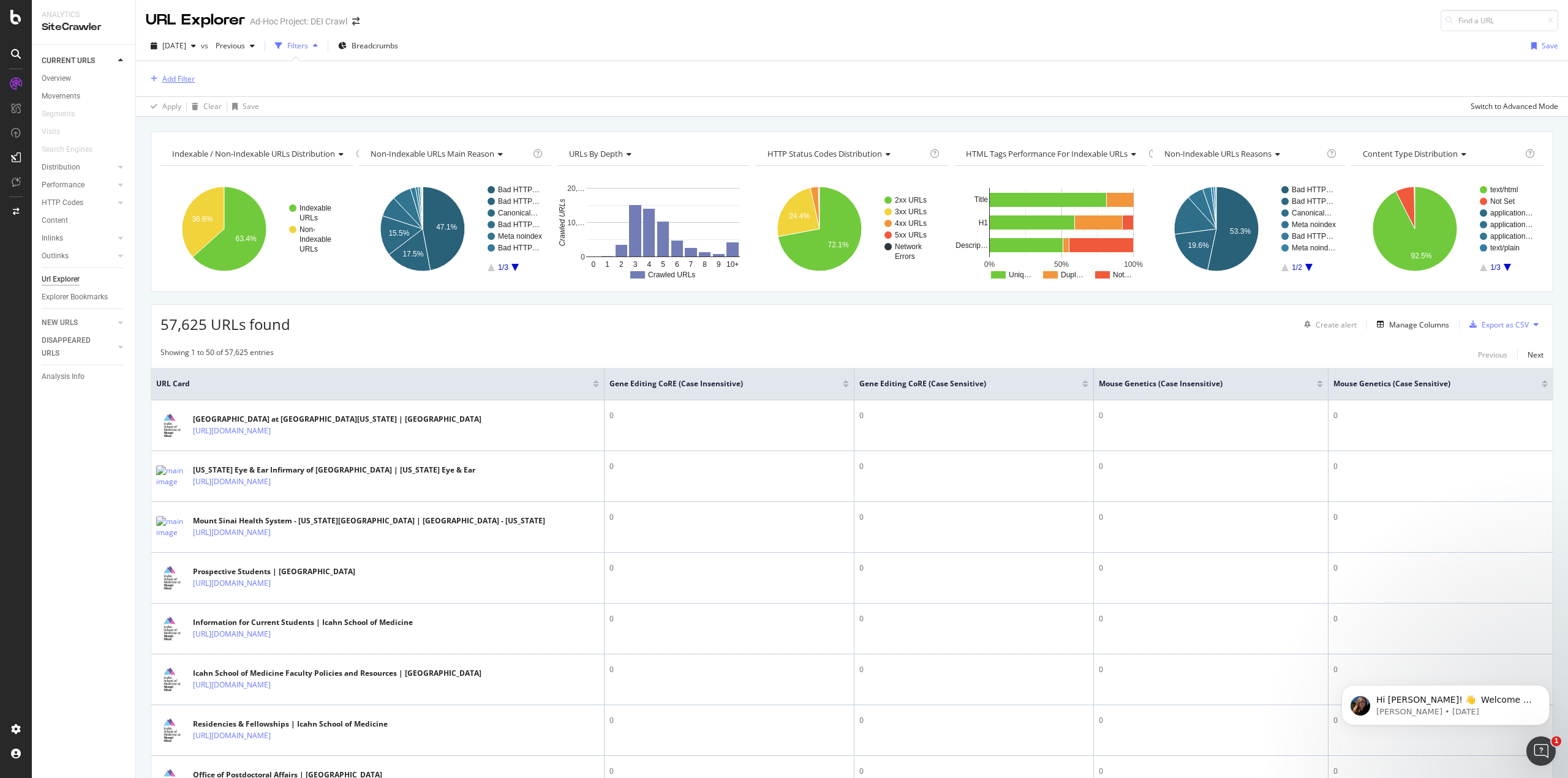
click at [192, 77] on div "Add Filter" at bounding box center [178, 78] width 33 height 10
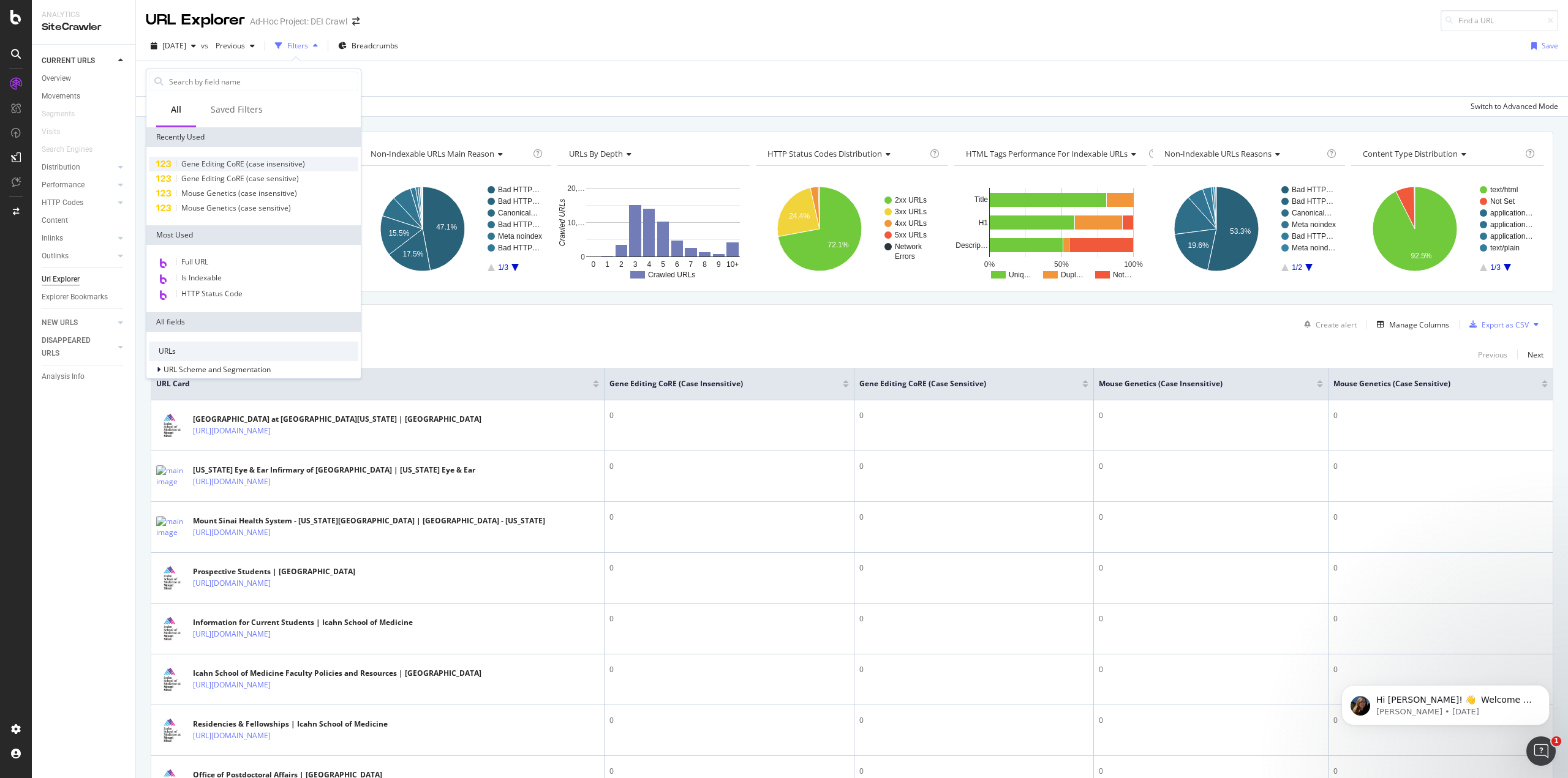
click at [212, 164] on span "Gene Editing CoRE (case insensitive)" at bounding box center [243, 164] width 124 height 10
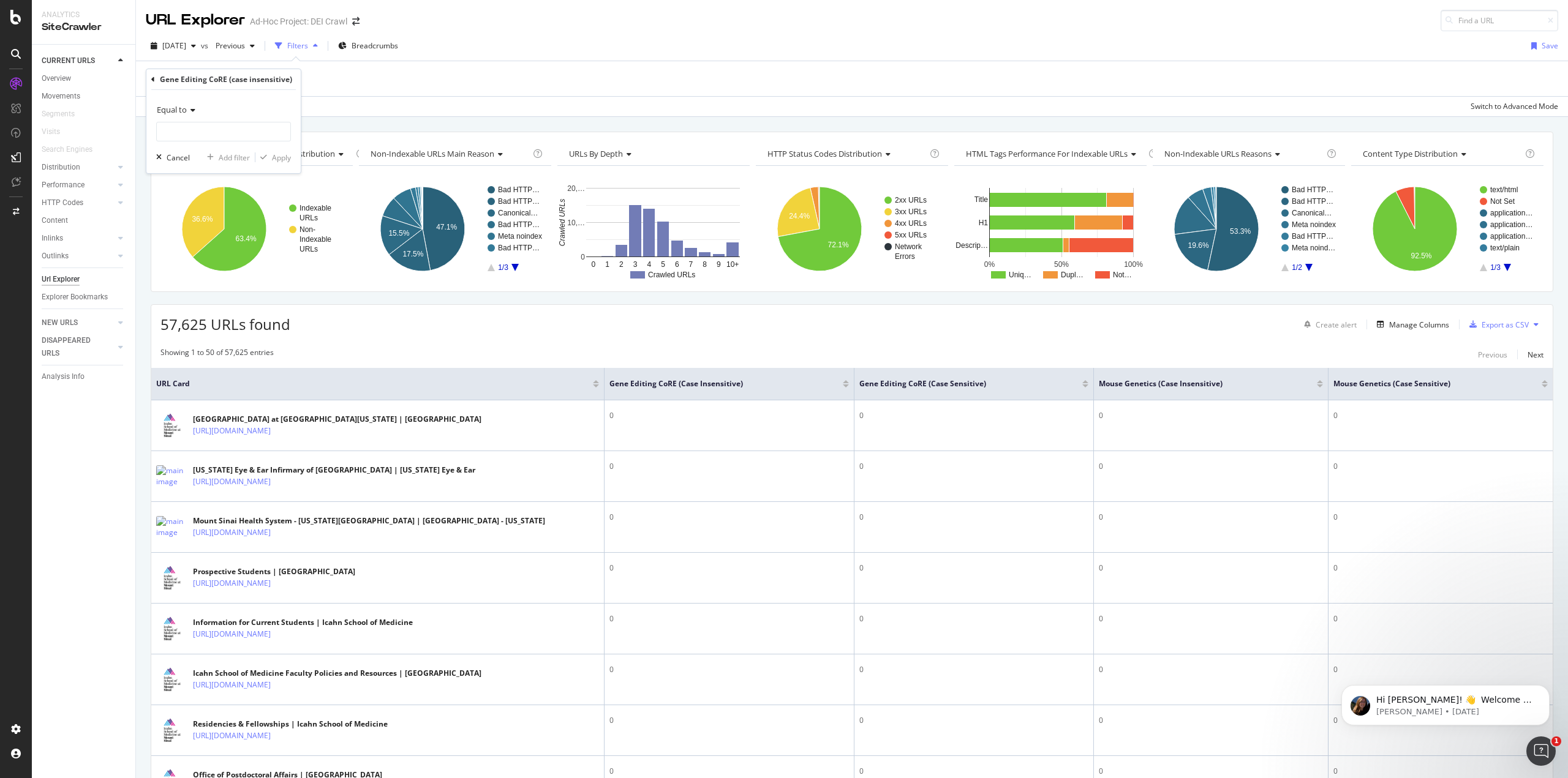
click at [180, 109] on span "Equal to" at bounding box center [171, 109] width 30 height 11
click at [207, 198] on div "Greater than" at bounding box center [225, 198] width 131 height 16
click at [207, 144] on div "Greater than Cancel Add filter Apply" at bounding box center [223, 131] width 154 height 83
click at [207, 131] on input "number" at bounding box center [224, 131] width 135 height 20
type input "0"
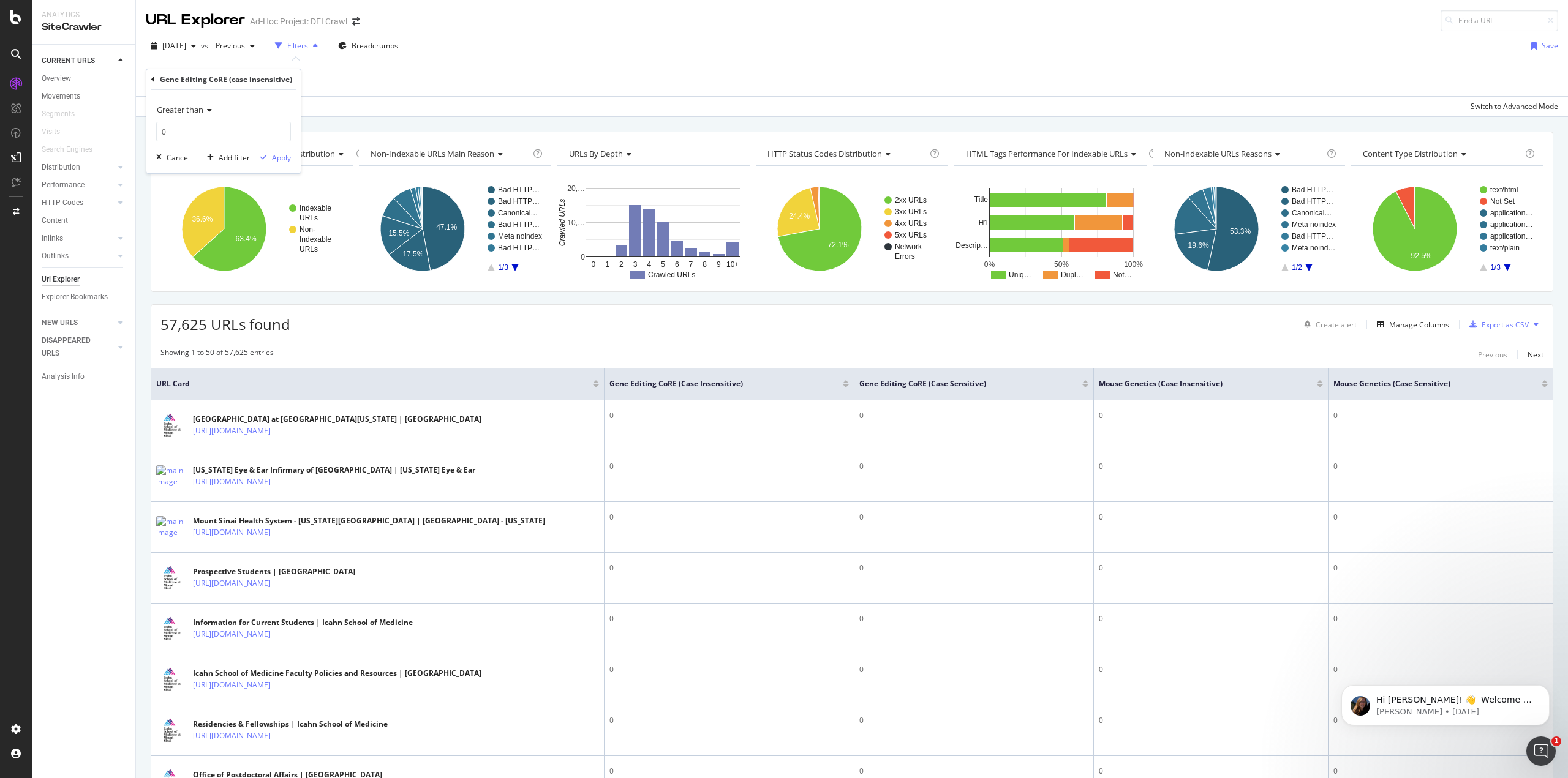
click at [285, 151] on div "Greater than 0 Cancel Add filter Apply" at bounding box center [223, 131] width 154 height 83
click at [285, 160] on div "Apply" at bounding box center [281, 157] width 19 height 10
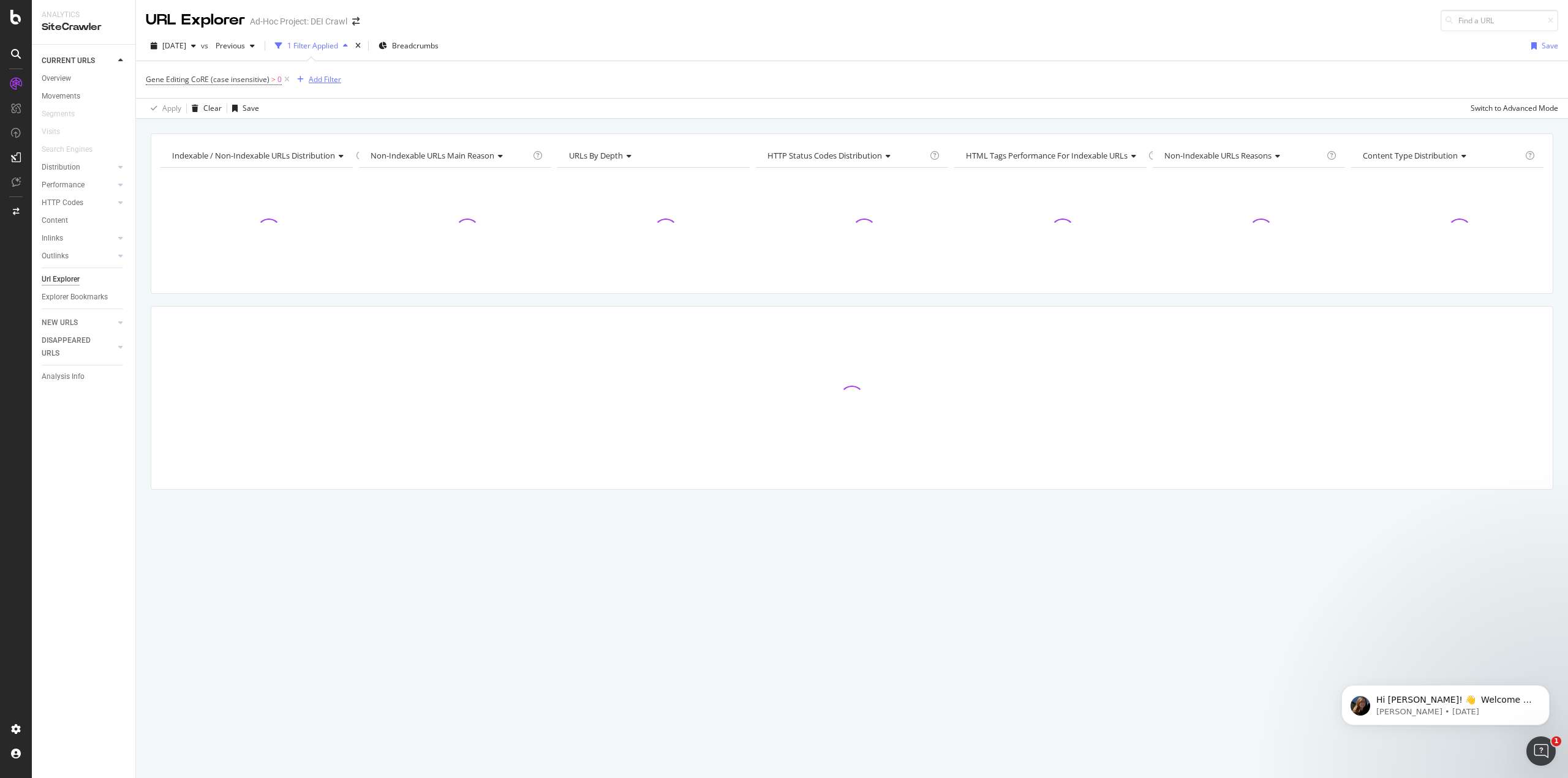
click at [319, 85] on div "Add Filter" at bounding box center [317, 80] width 49 height 14
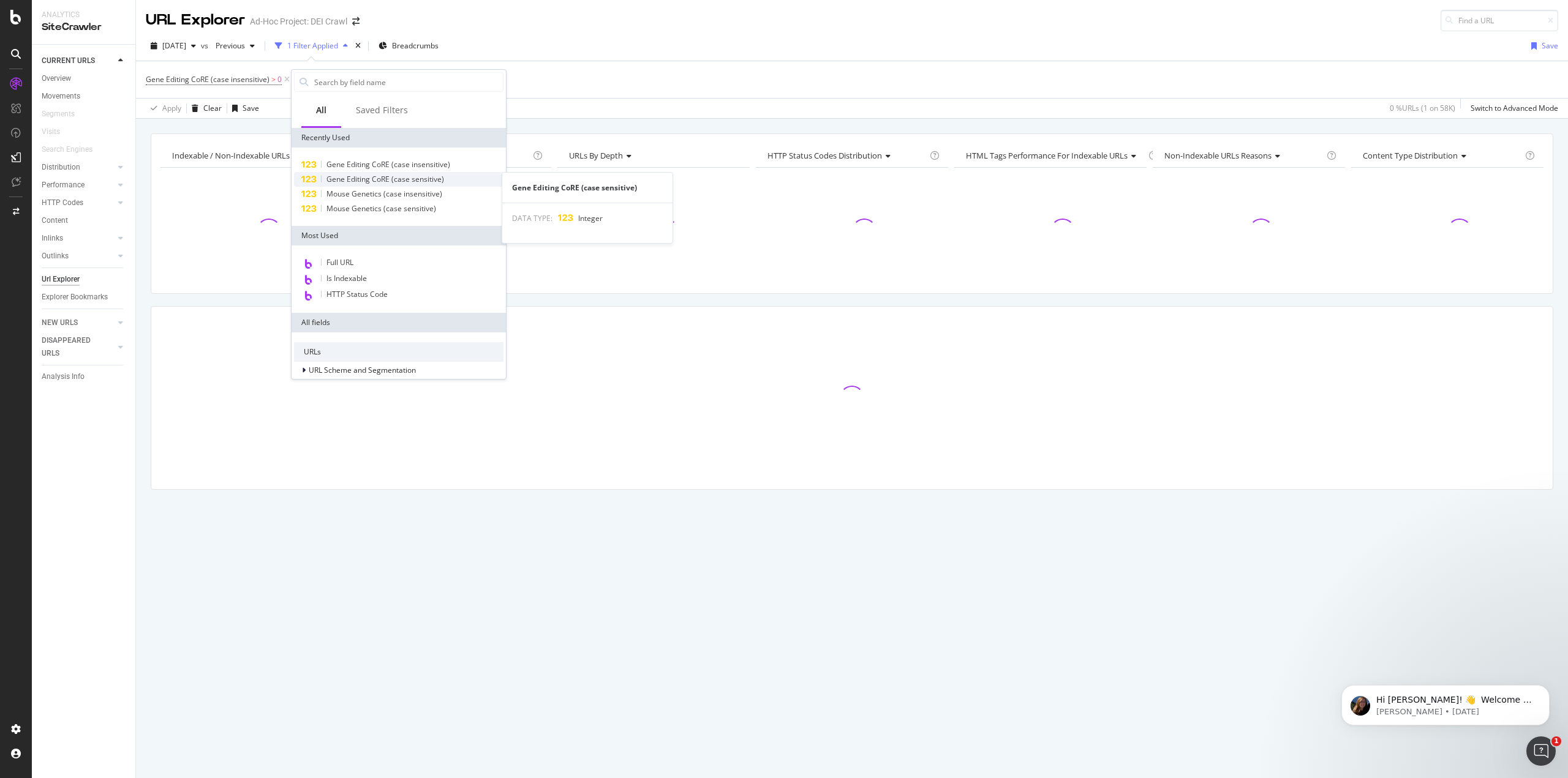
click at [430, 181] on span "Gene Editing CoRE (case sensitive)" at bounding box center [385, 179] width 117 height 10
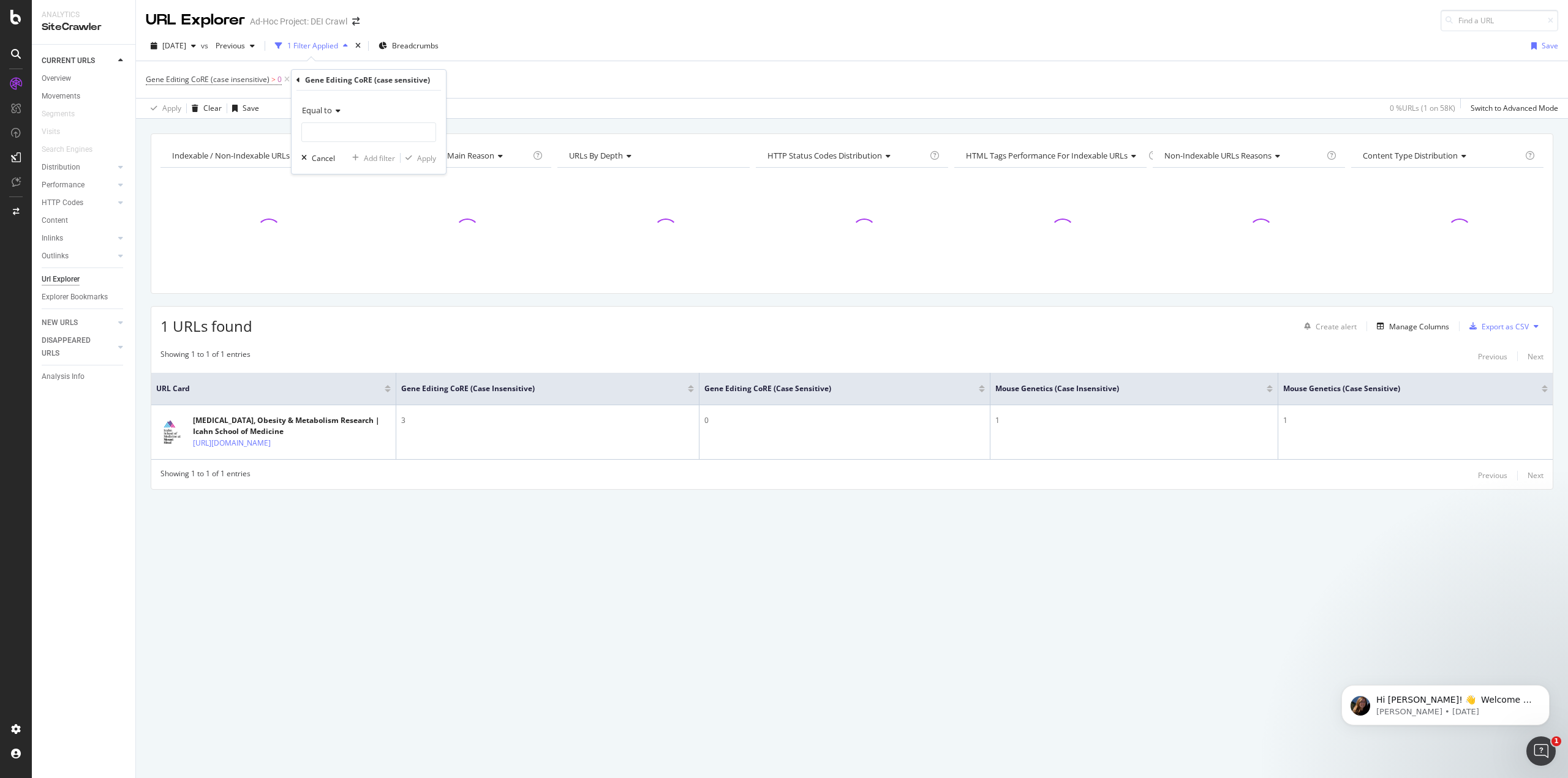
click at [338, 111] on icon at bounding box center [336, 111] width 9 height 7
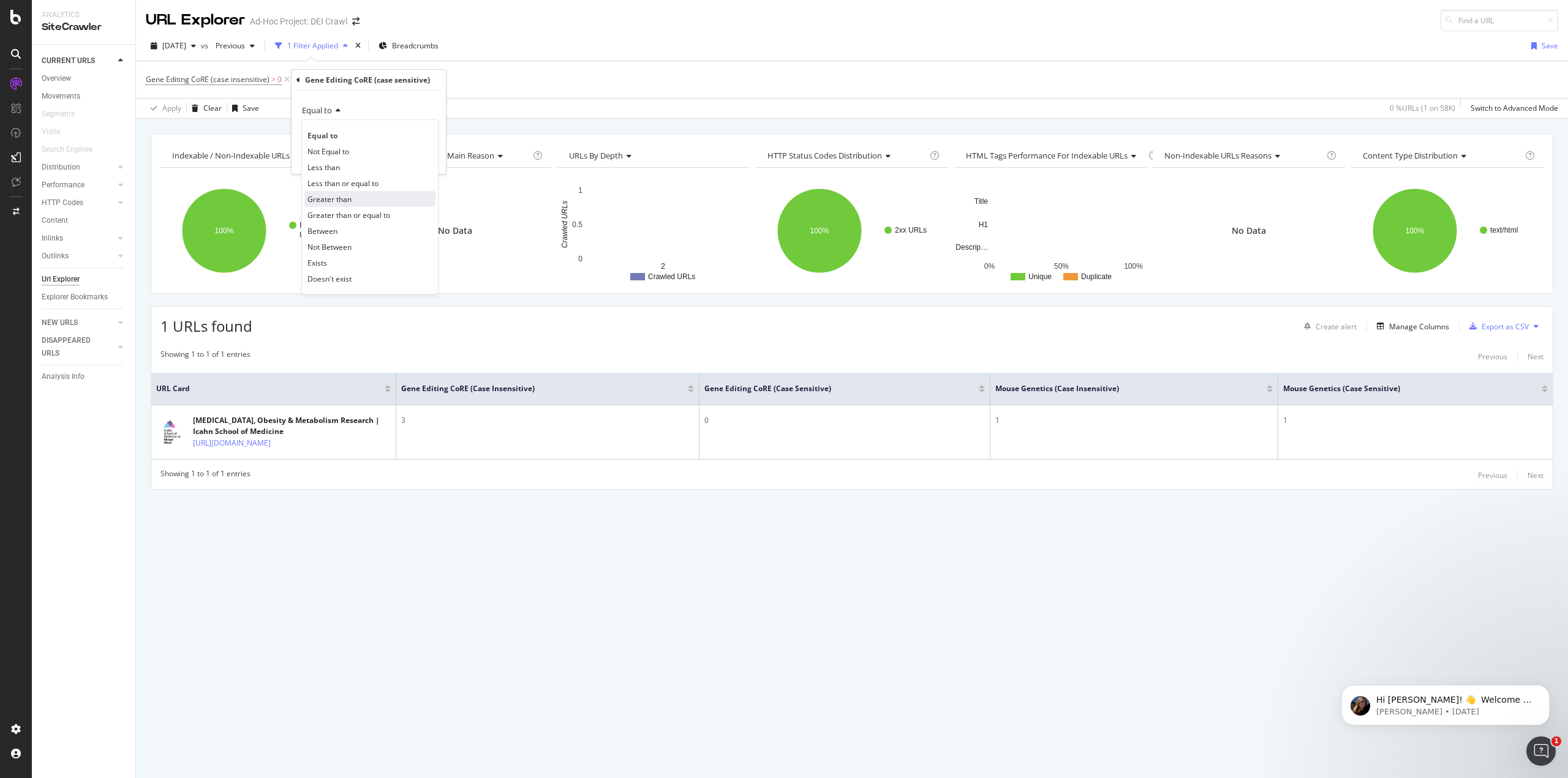
click at [347, 204] on span "Greater than" at bounding box center [329, 199] width 44 height 10
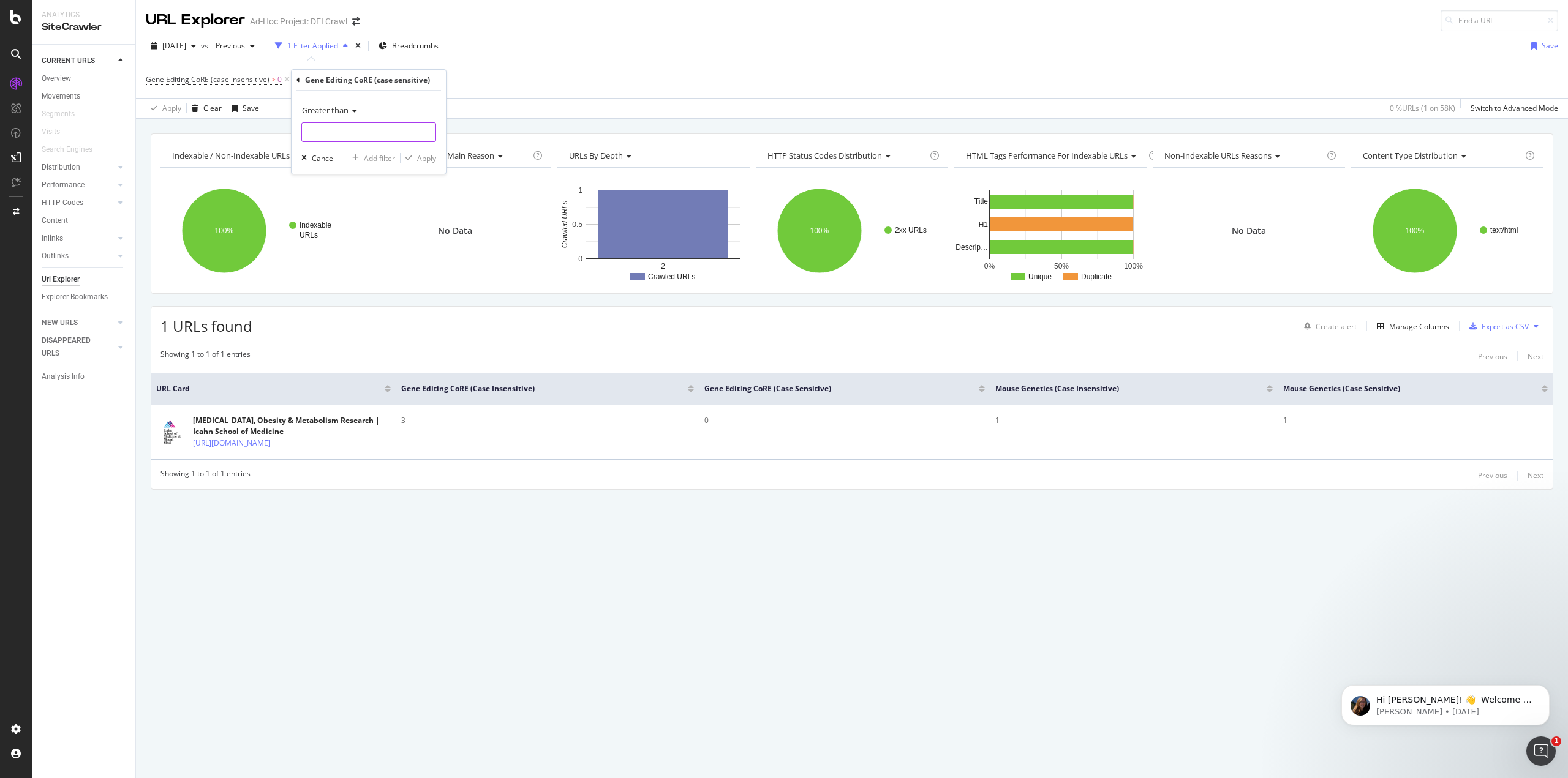
click at [354, 130] on input "number" at bounding box center [369, 132] width 135 height 20
type input "0"
click at [431, 160] on div "Apply" at bounding box center [427, 158] width 19 height 10
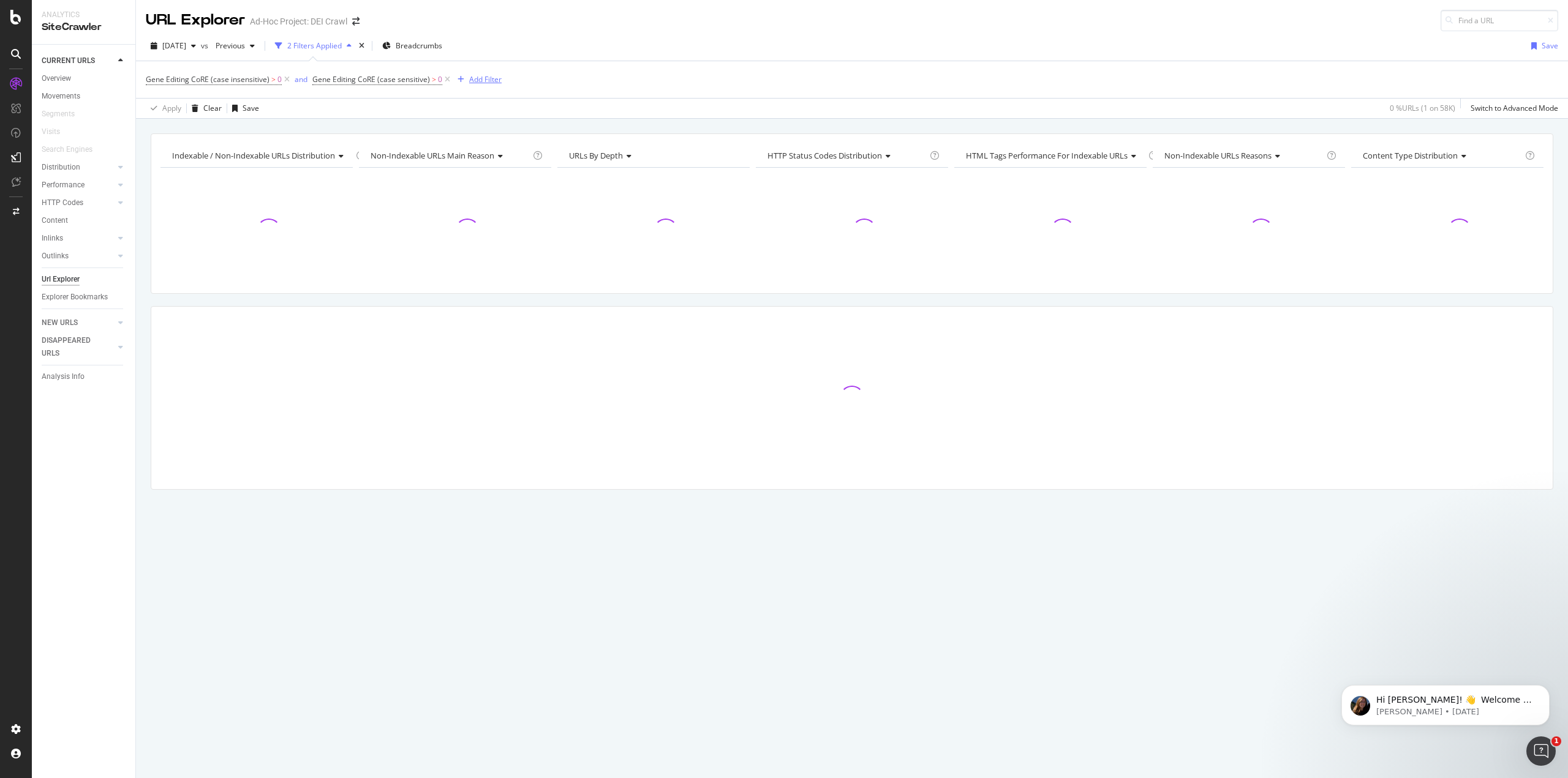
click at [478, 84] on div "Add Filter" at bounding box center [485, 79] width 33 height 10
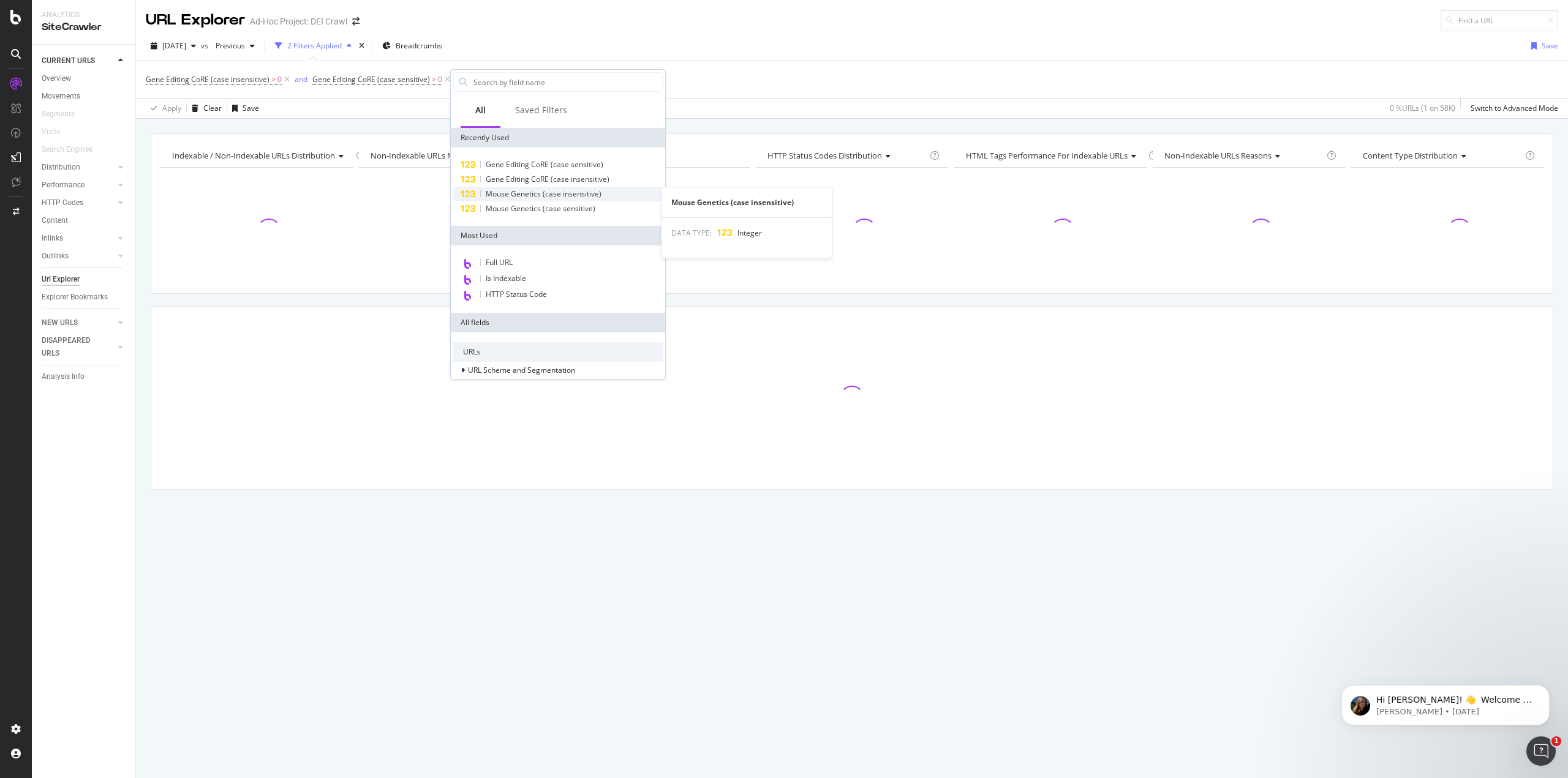
click at [525, 192] on span "Mouse Genetics (case insensitive)" at bounding box center [543, 193] width 116 height 10
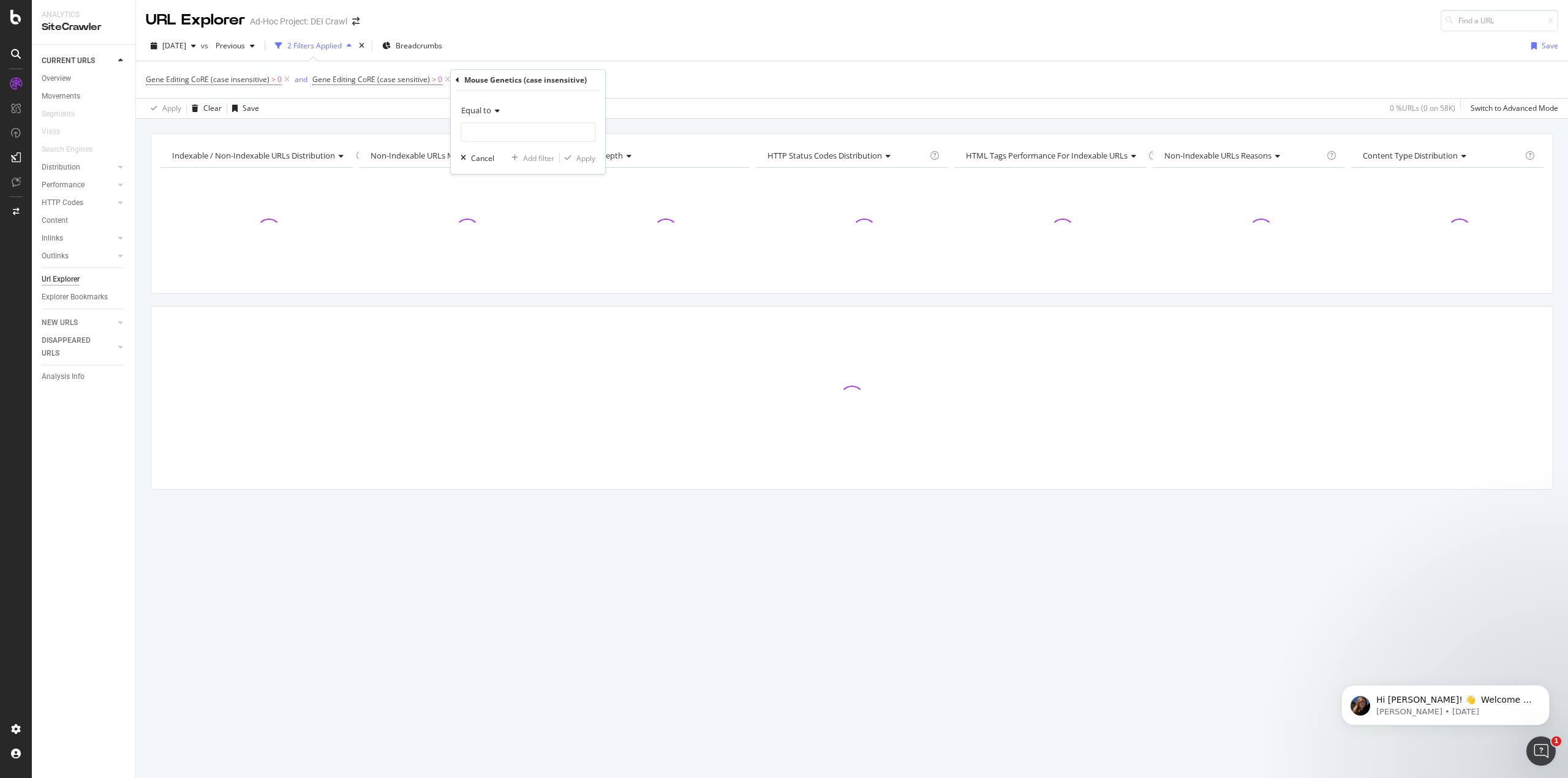
click at [493, 106] on div "Equal to" at bounding box center [528, 110] width 135 height 20
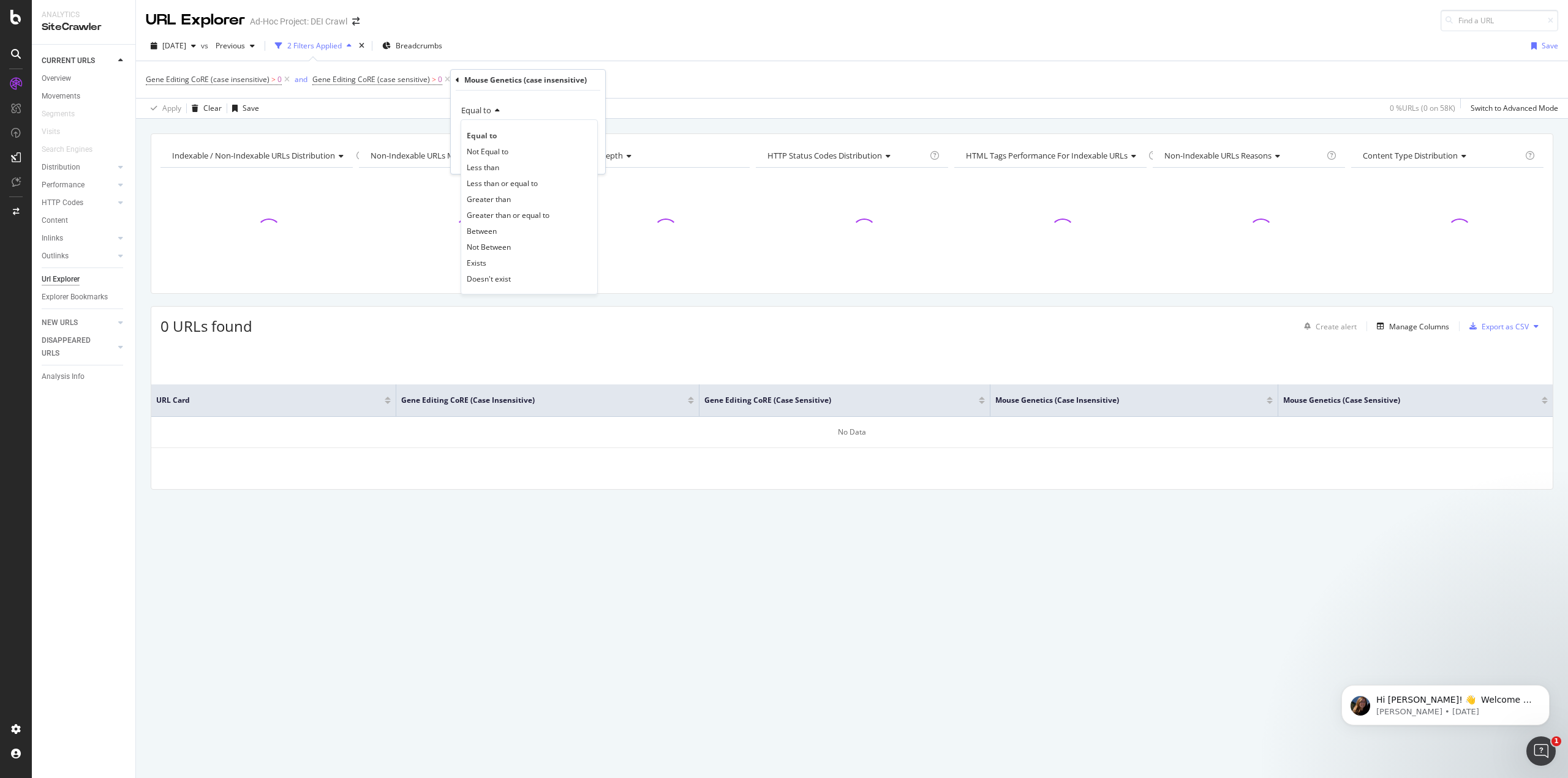
drag, startPoint x: 495, startPoint y: 195, endPoint x: 493, endPoint y: 159, distance: 36.1
click at [495, 194] on span "Greater than" at bounding box center [488, 199] width 44 height 10
click at [489, 129] on input "number" at bounding box center [528, 132] width 135 height 20
type input "0"
click at [577, 160] on div "Apply" at bounding box center [585, 158] width 19 height 10
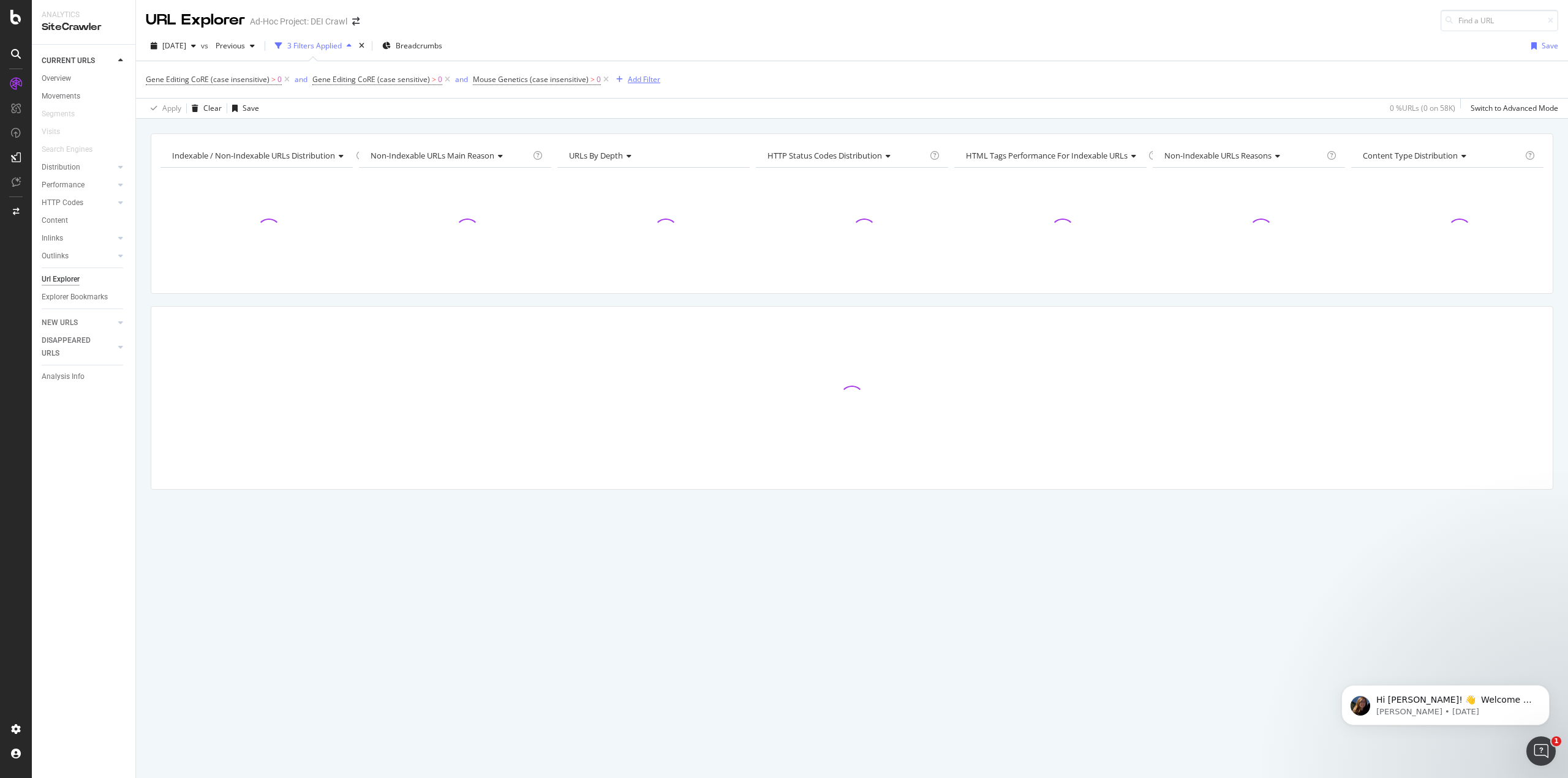
click at [639, 81] on div "Add Filter" at bounding box center [643, 79] width 33 height 10
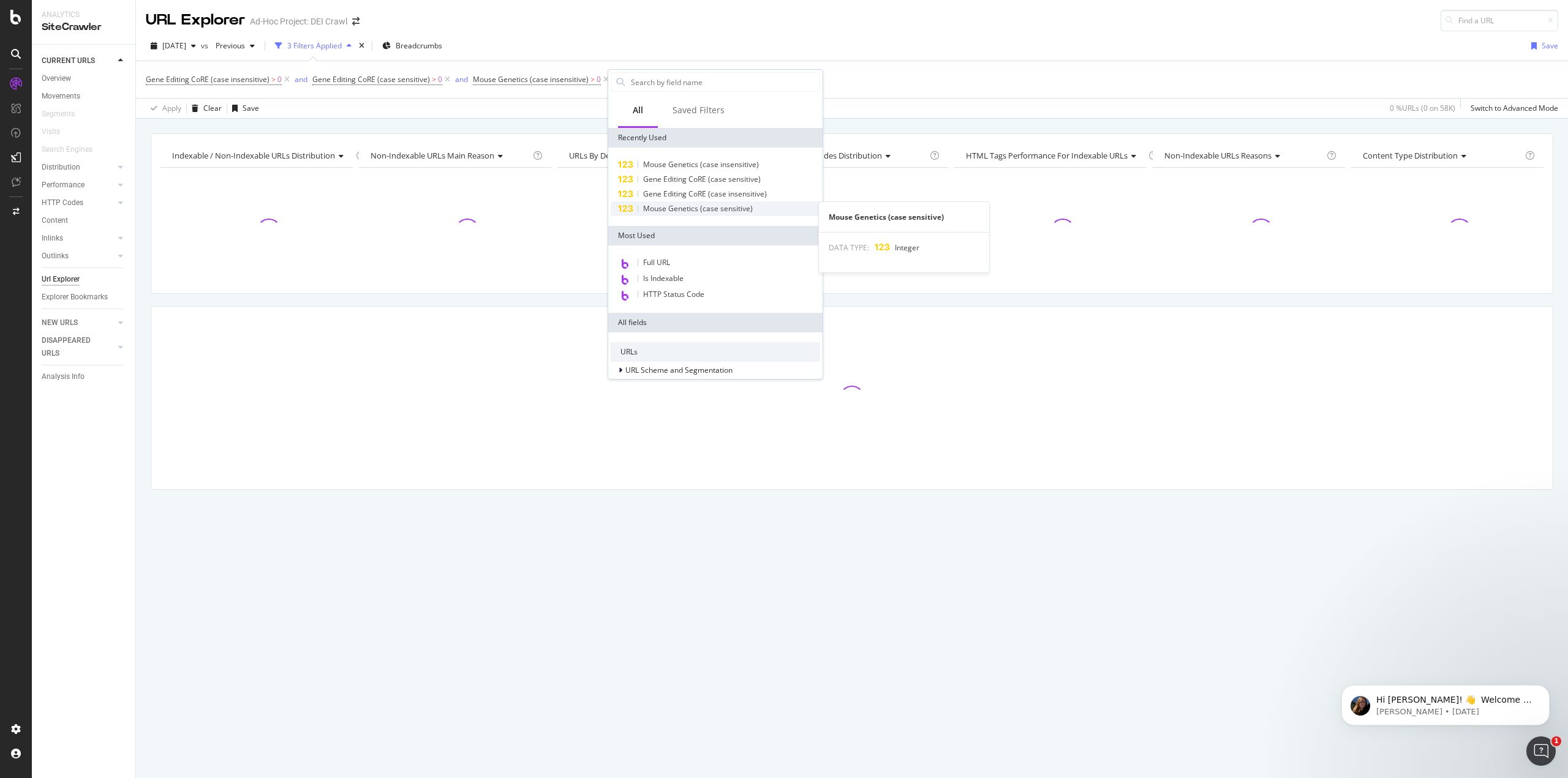
click at [660, 210] on span "Mouse Genetics (case sensitive)" at bounding box center [697, 209] width 109 height 10
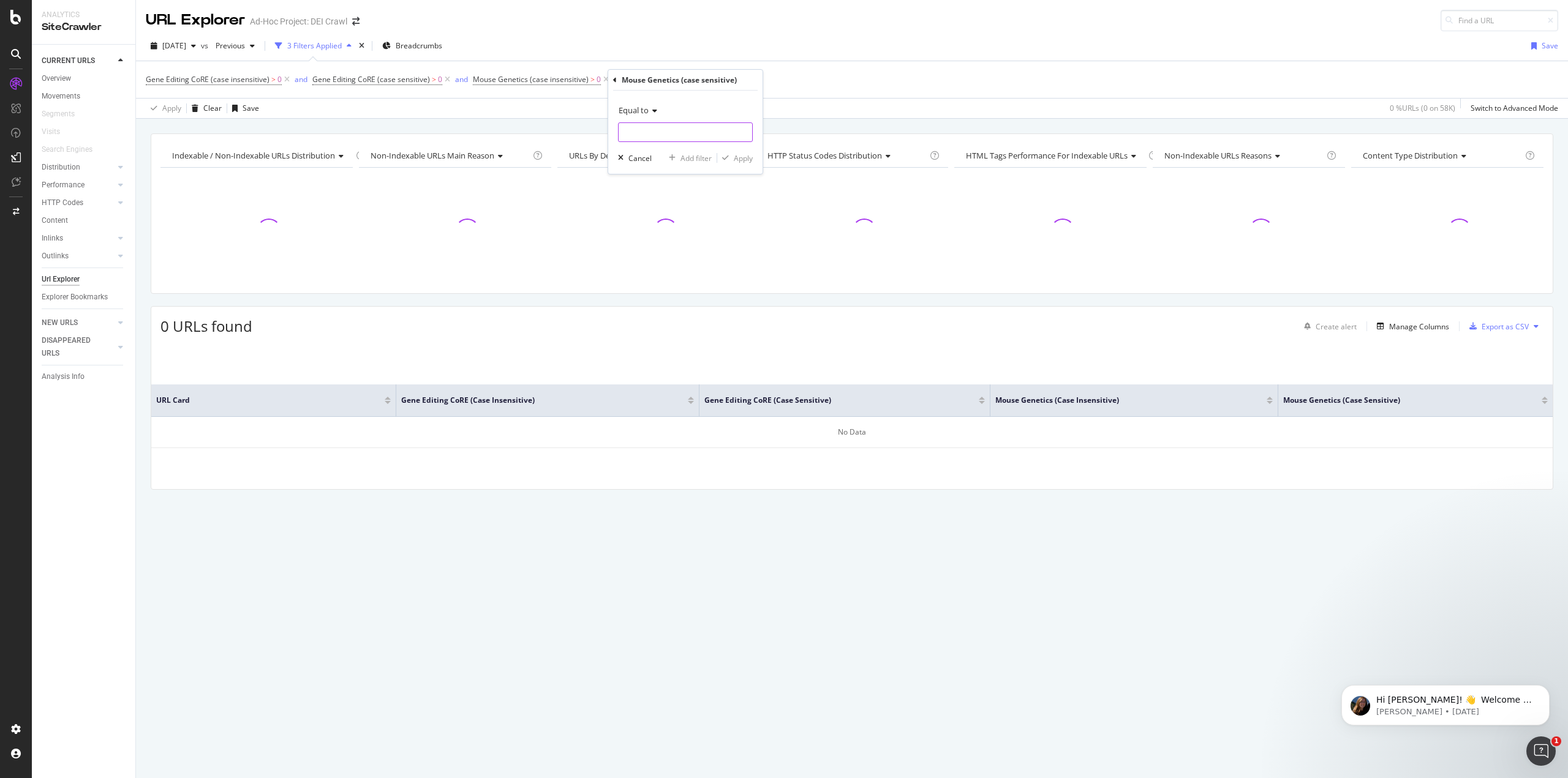
click at [651, 137] on input "number" at bounding box center [685, 132] width 135 height 20
click at [646, 110] on span "Equal to" at bounding box center [633, 110] width 30 height 11
click at [667, 192] on div "Greater than" at bounding box center [686, 199] width 131 height 16
click at [643, 137] on input "number" at bounding box center [685, 132] width 135 height 20
type input "0"
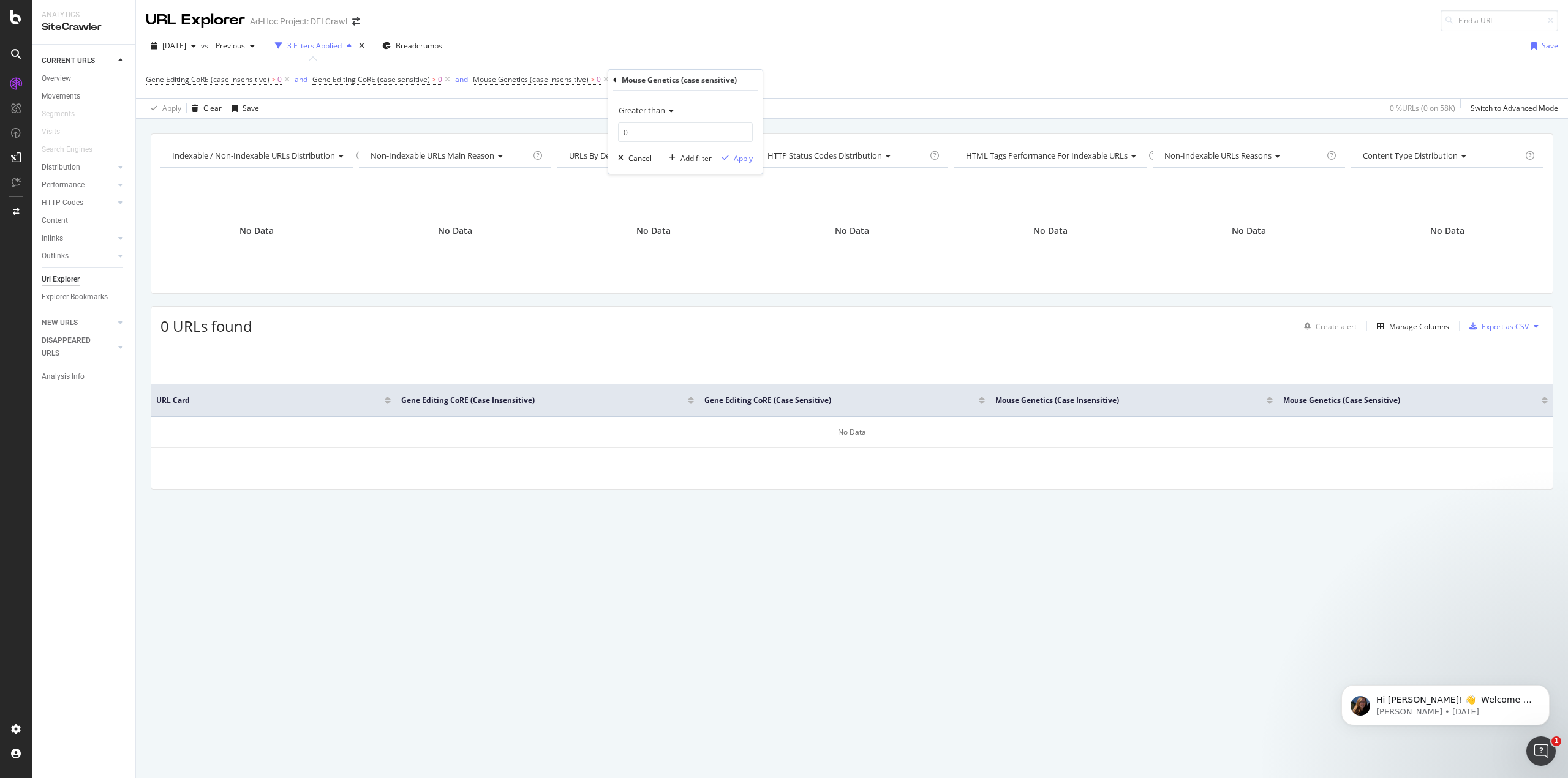
click at [746, 154] on div "Apply" at bounding box center [743, 158] width 19 height 10
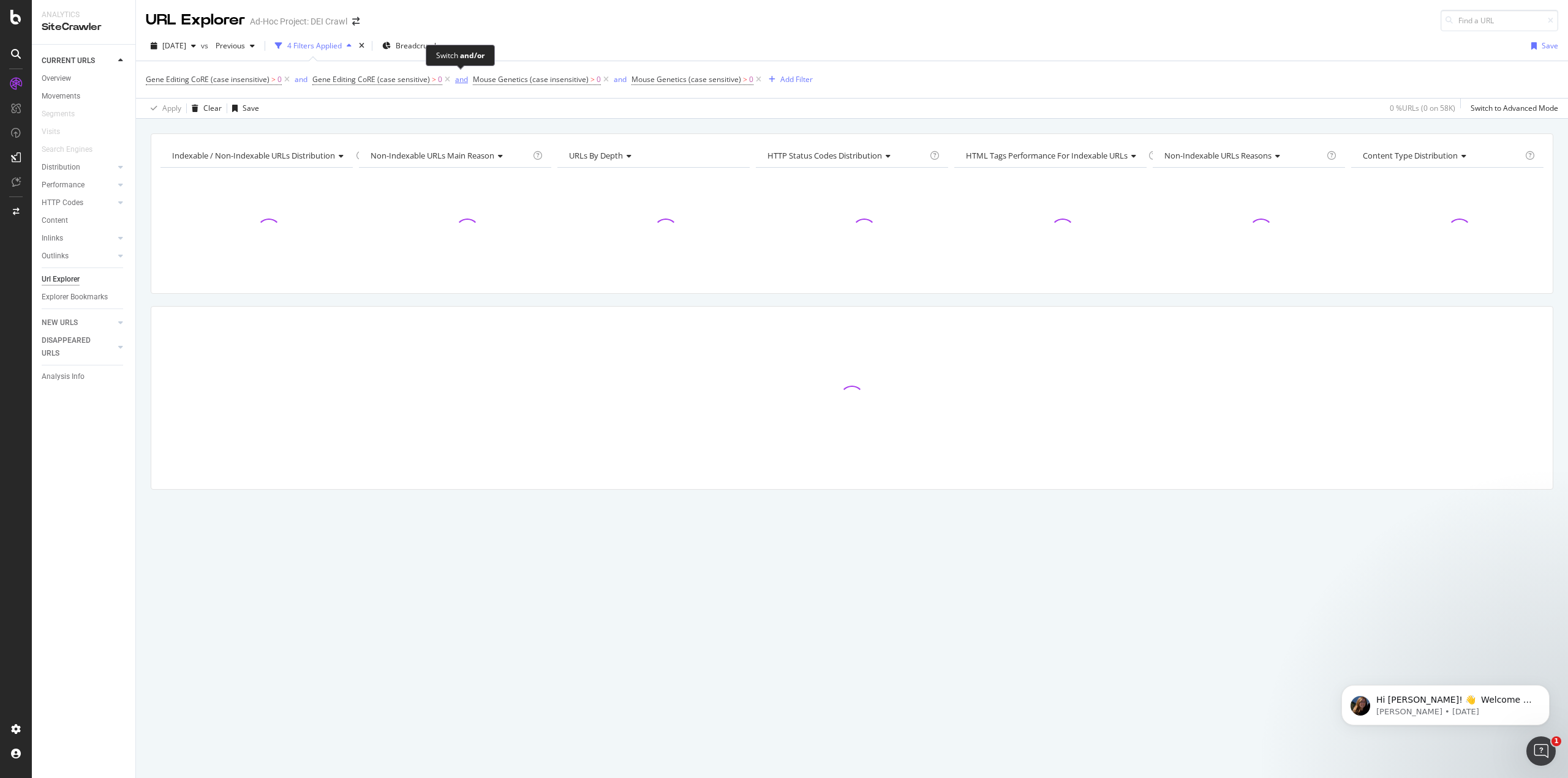
click at [461, 82] on div "and" at bounding box center [462, 79] width 13 height 10
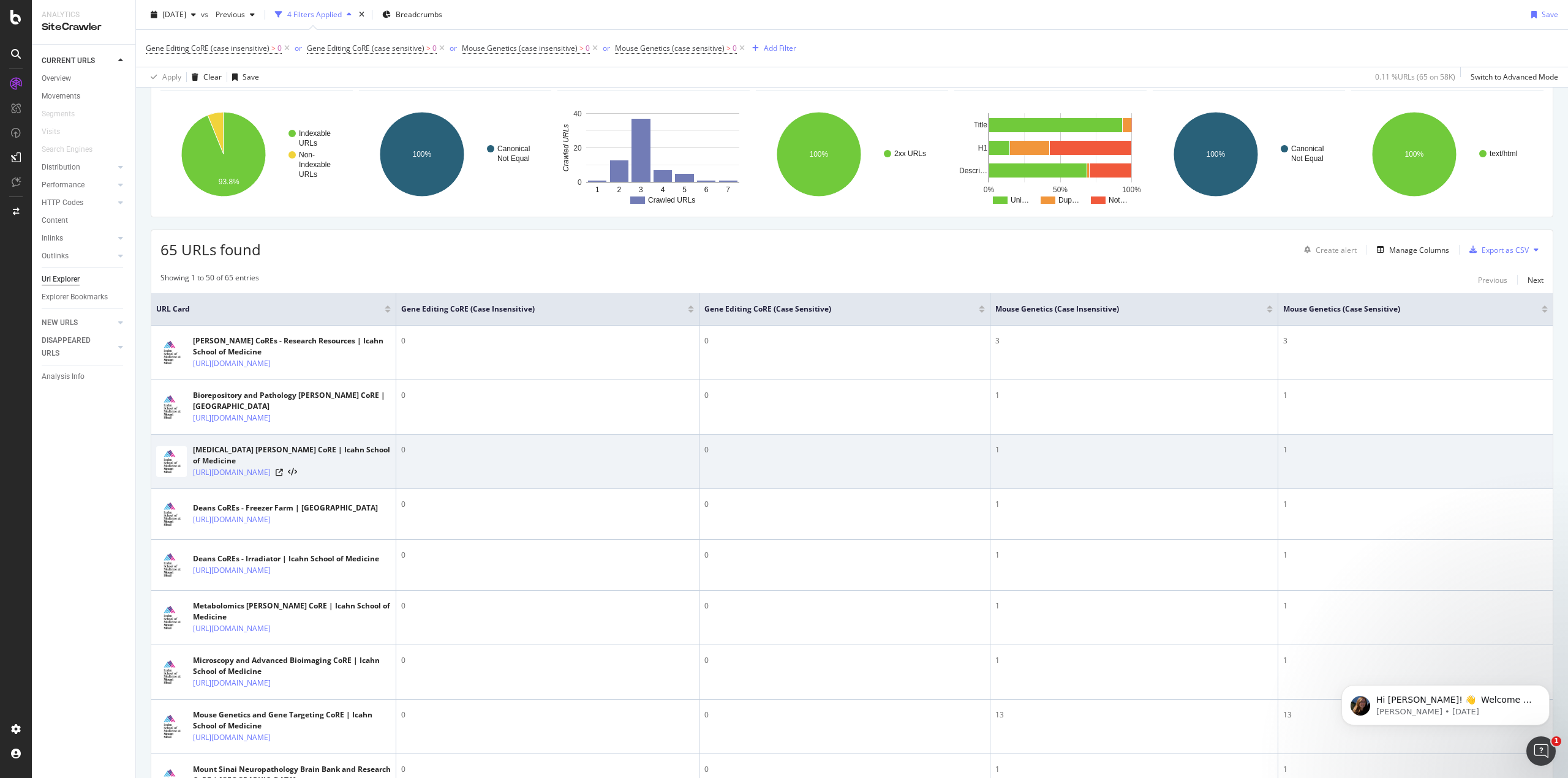
scroll to position [245, 0]
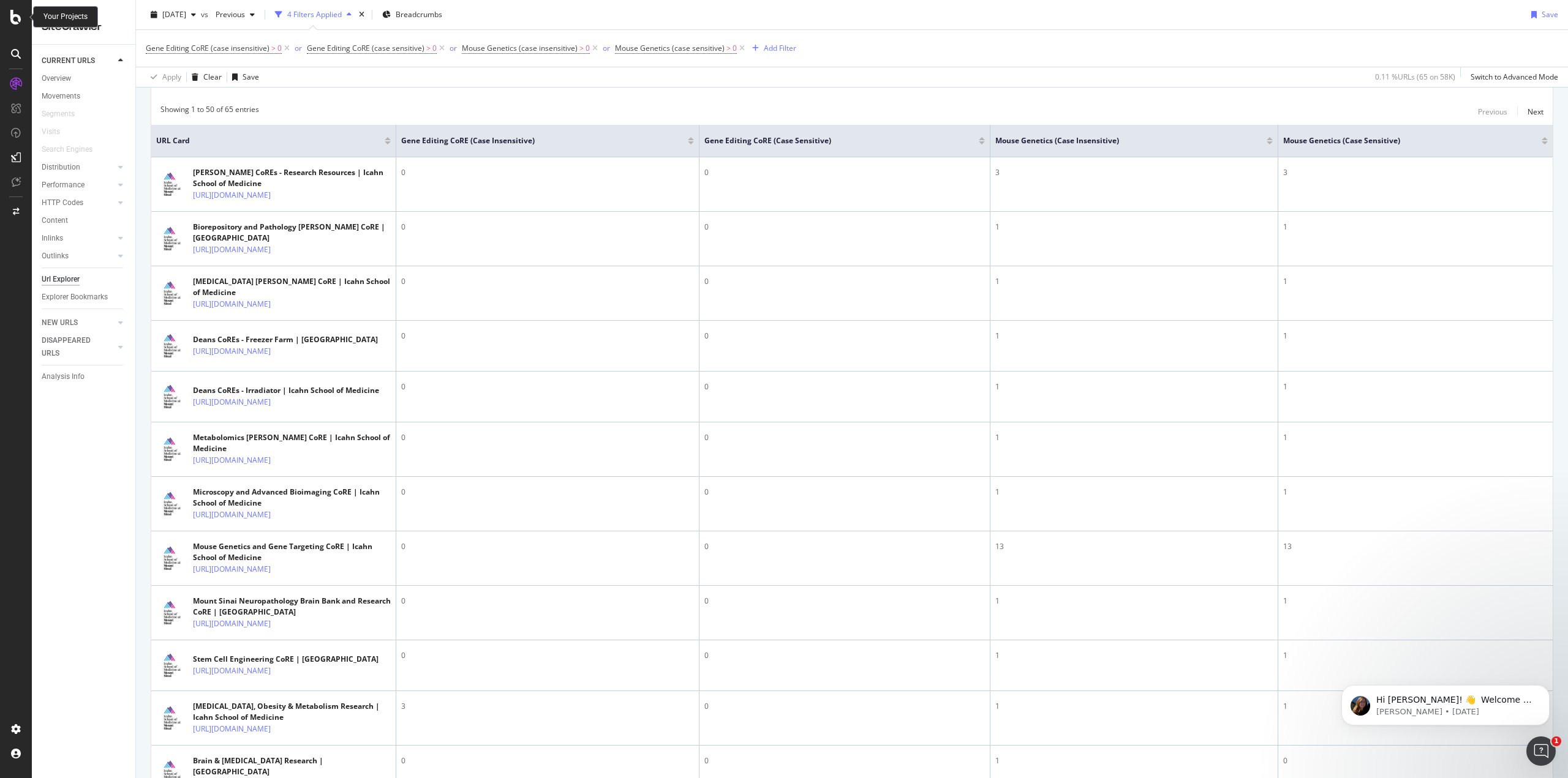
click at [14, 20] on icon at bounding box center [15, 17] width 11 height 14
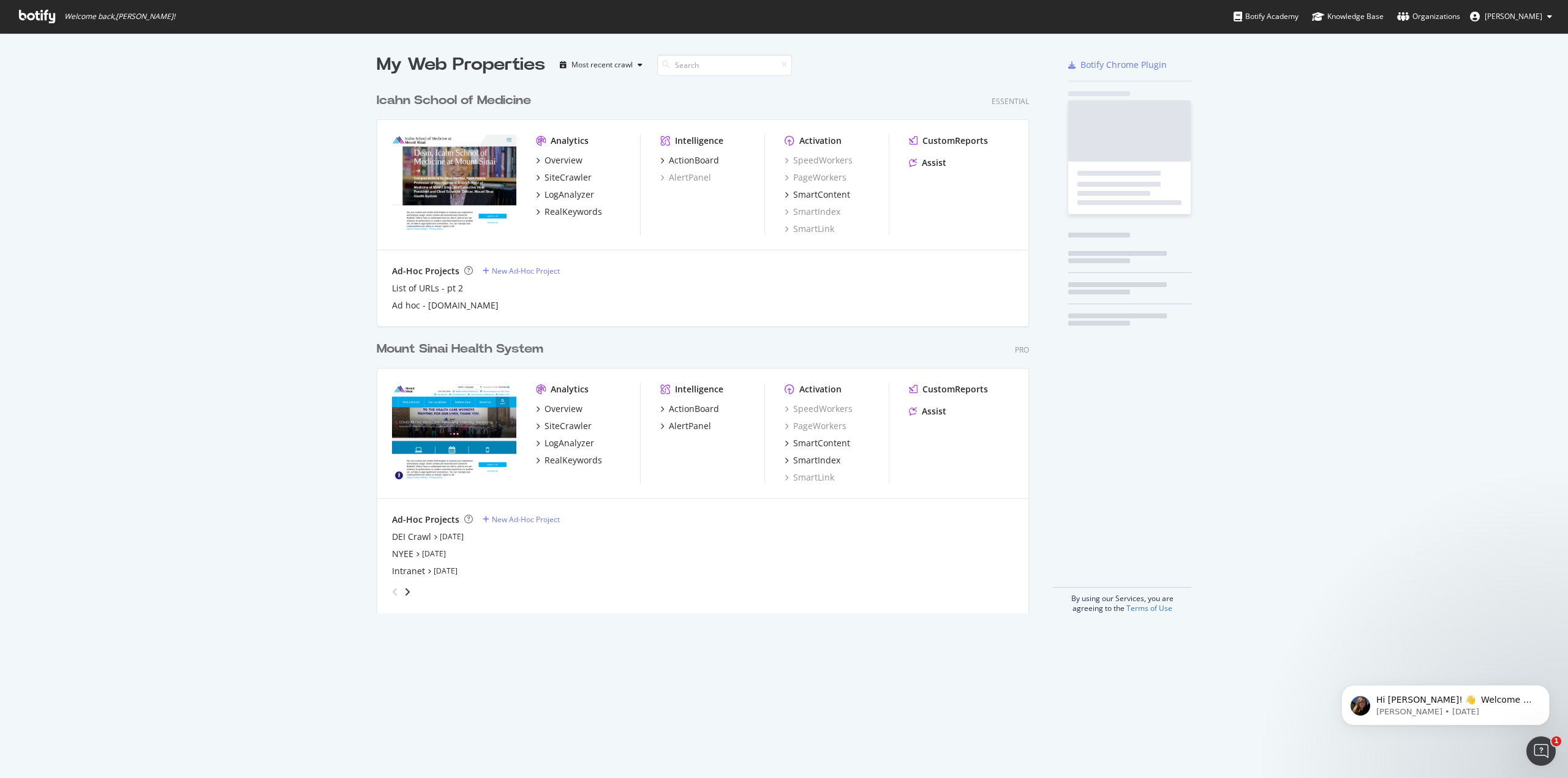
scroll to position [769, 1549]
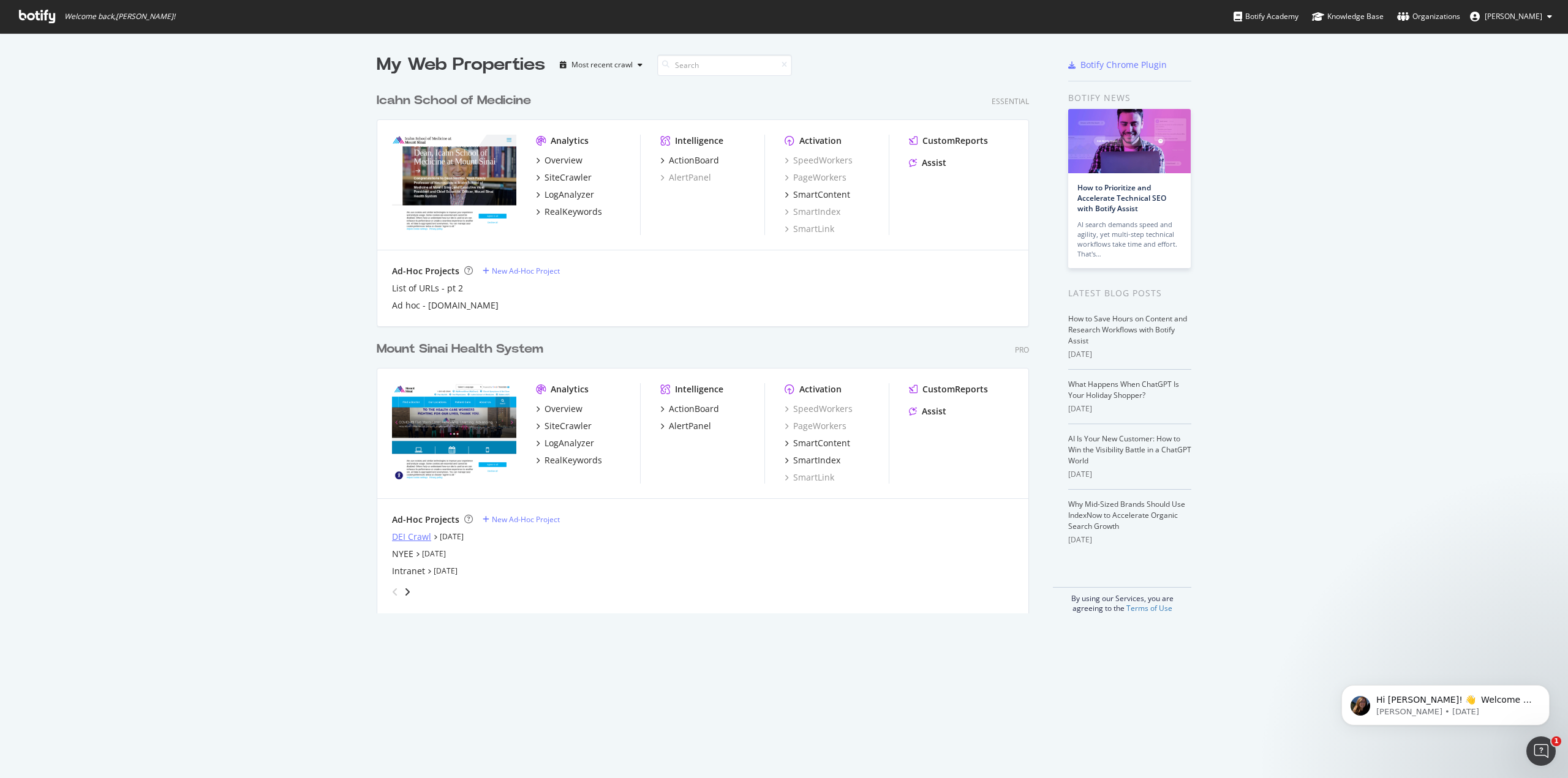
click at [406, 532] on div "DEI Crawl" at bounding box center [412, 537] width 39 height 12
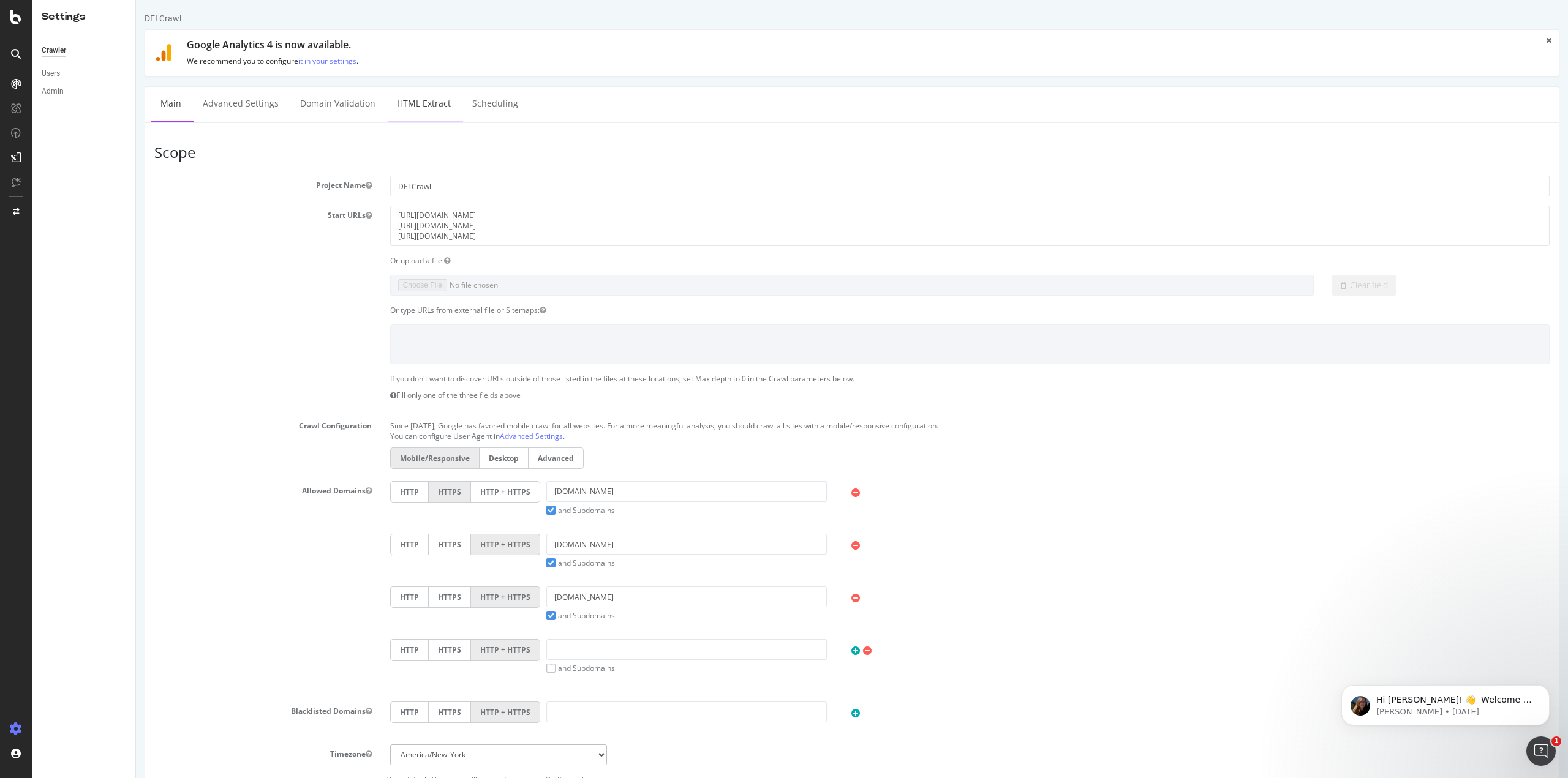
click at [438, 98] on link "HTML Extract" at bounding box center [424, 104] width 72 height 33
select select "count"
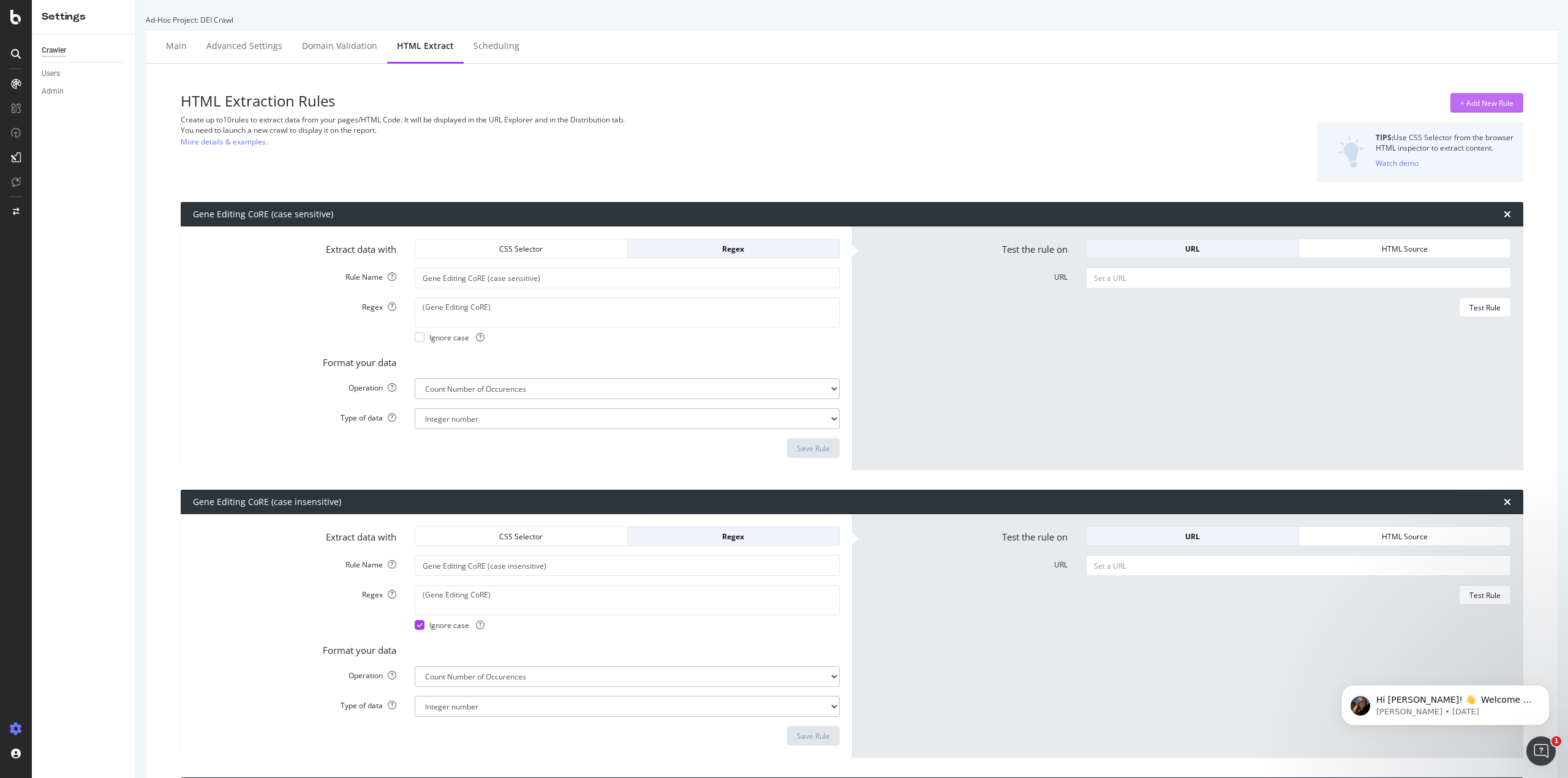
click at [1474, 96] on div "+ Add New Rule" at bounding box center [1487, 102] width 54 height 18
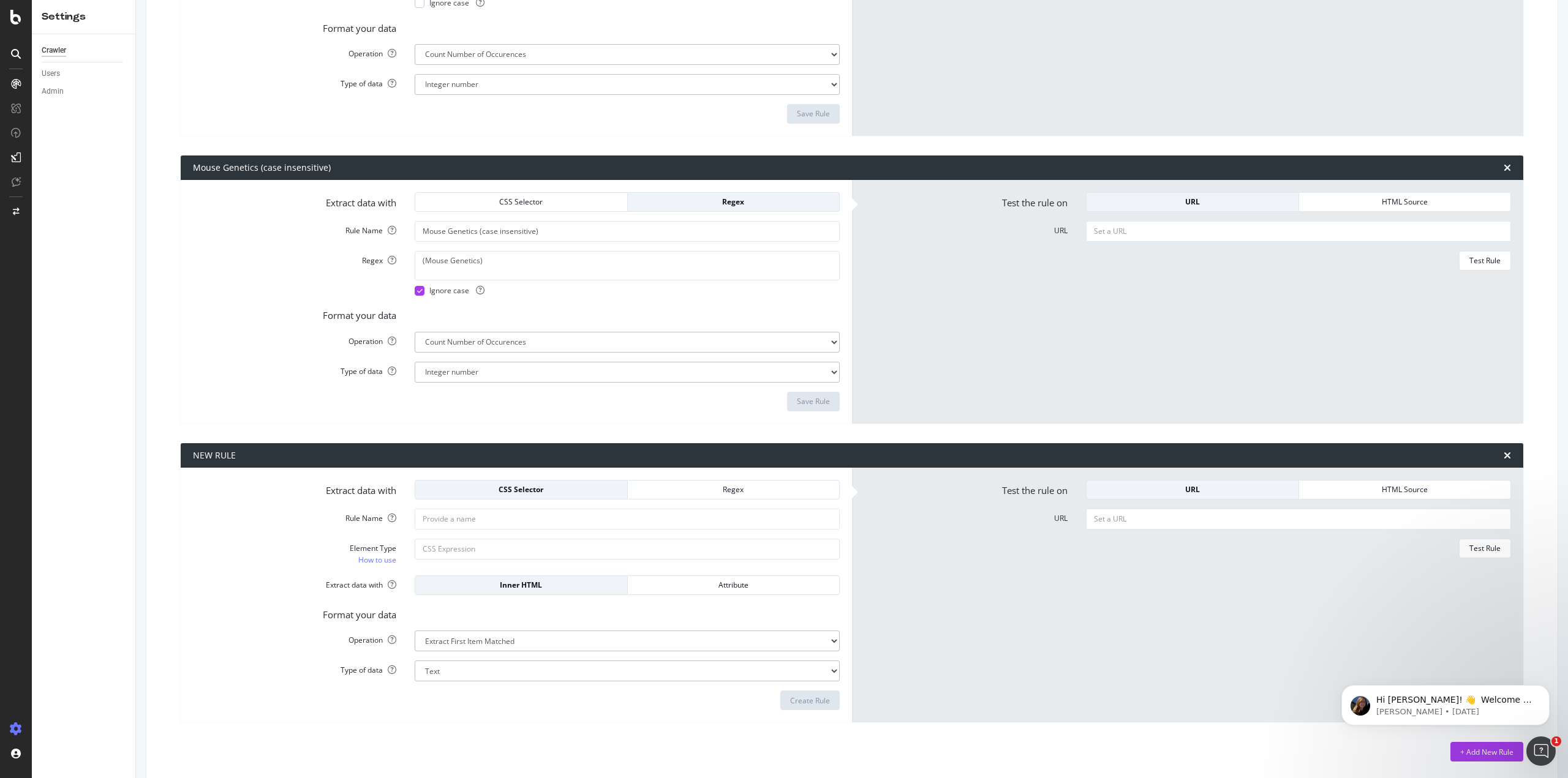
scroll to position [913, 0]
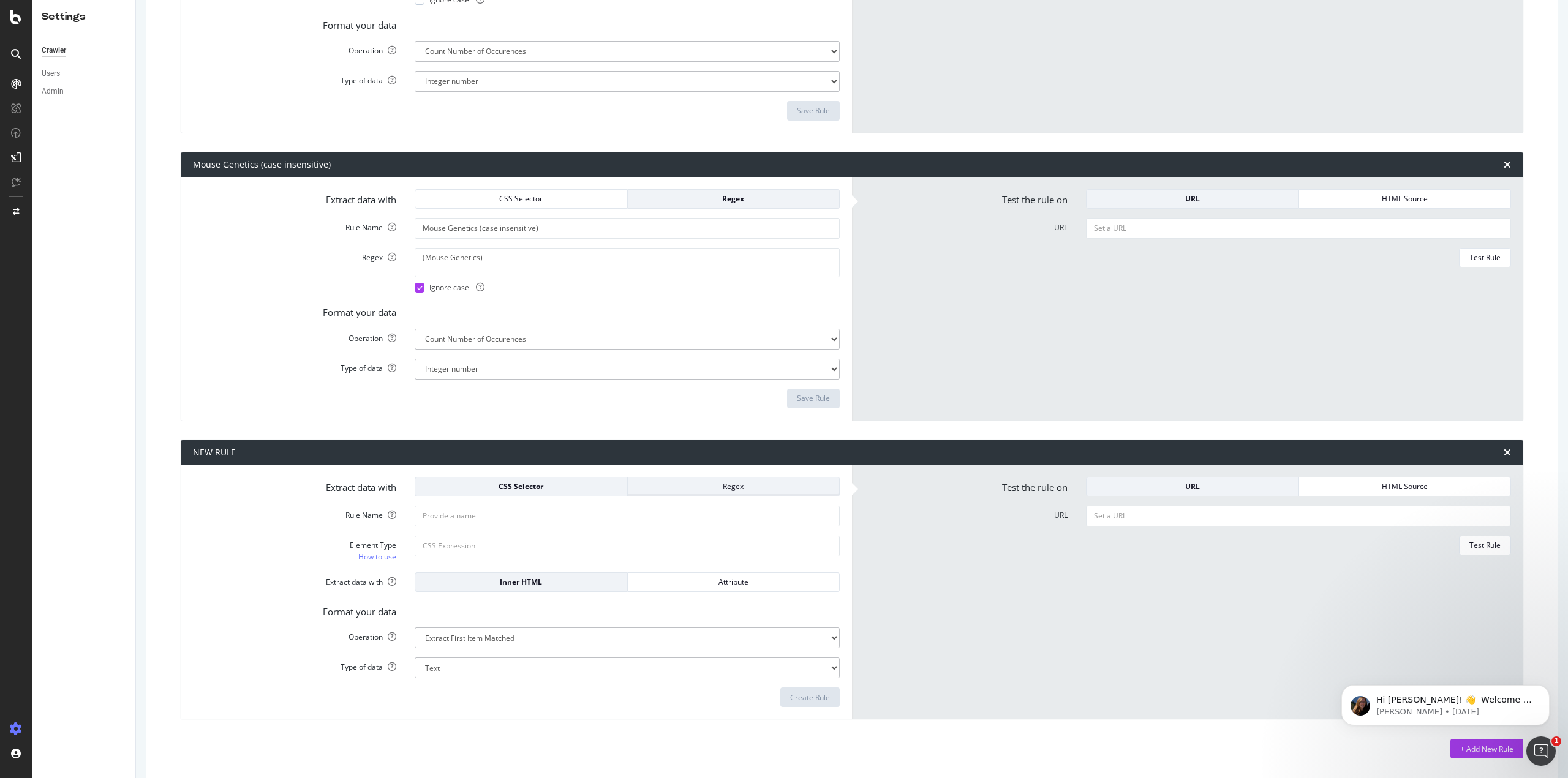
click at [742, 486] on div "Regex" at bounding box center [733, 486] width 192 height 10
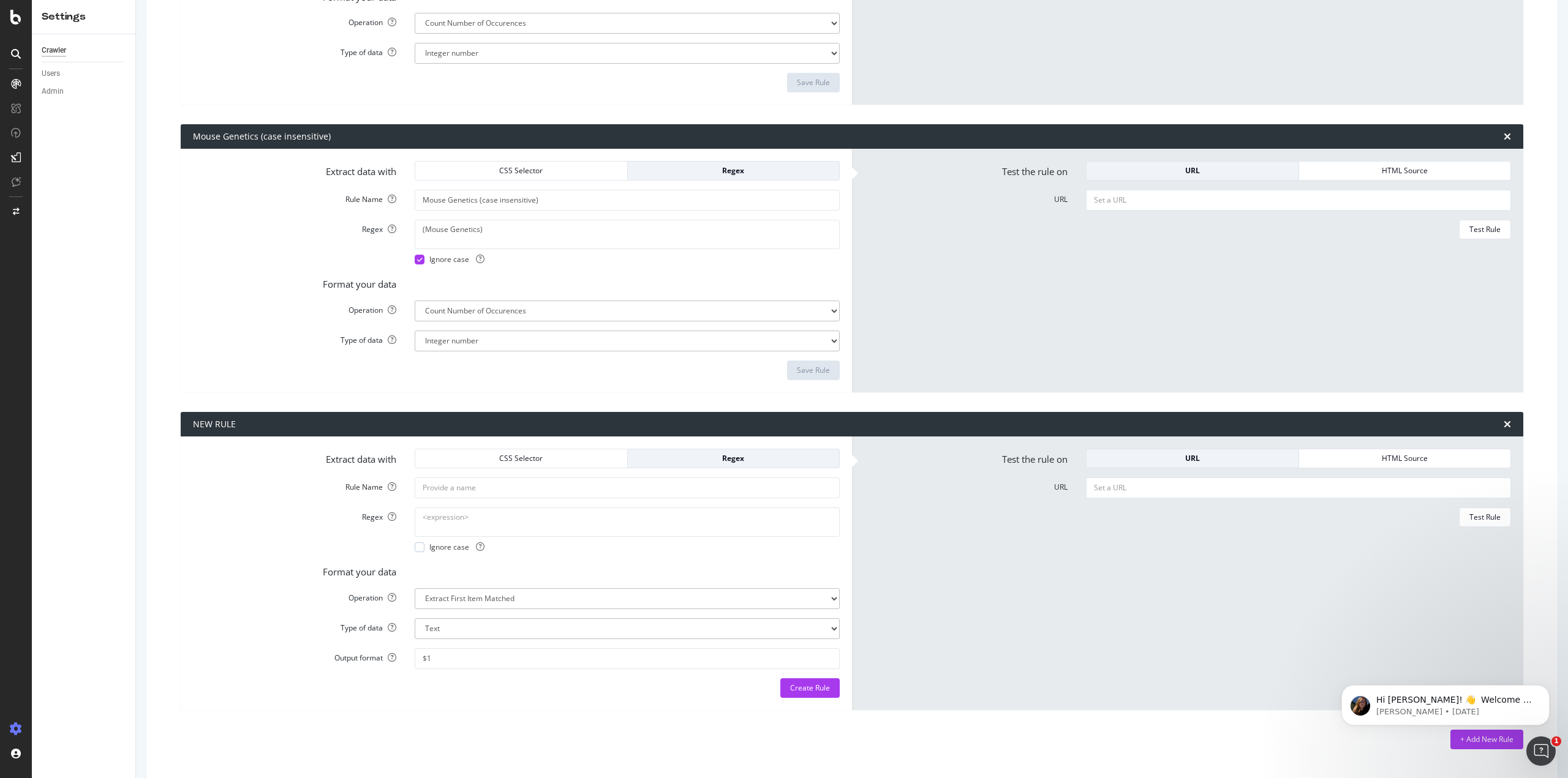
scroll to position [957, 0]
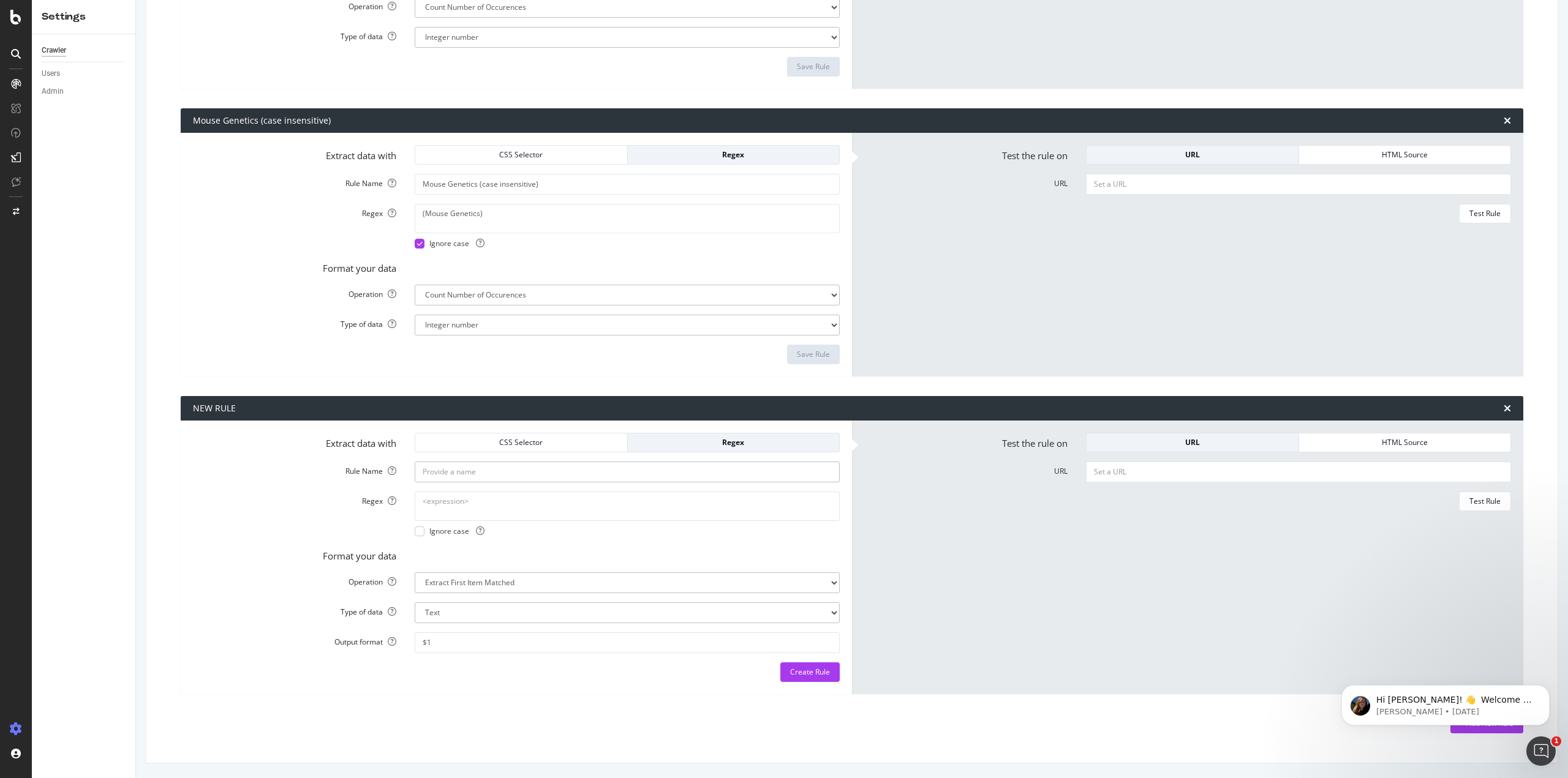
click at [467, 464] on input "Rule Name" at bounding box center [627, 472] width 425 height 21
paste input "Gene Targeting CoRE"
type input "Gene Targeting CoRE (case sensitive)"
click at [517, 503] on textarea "Regex" at bounding box center [627, 506] width 425 height 30
paste textarea "Gene Targeting CoRE"
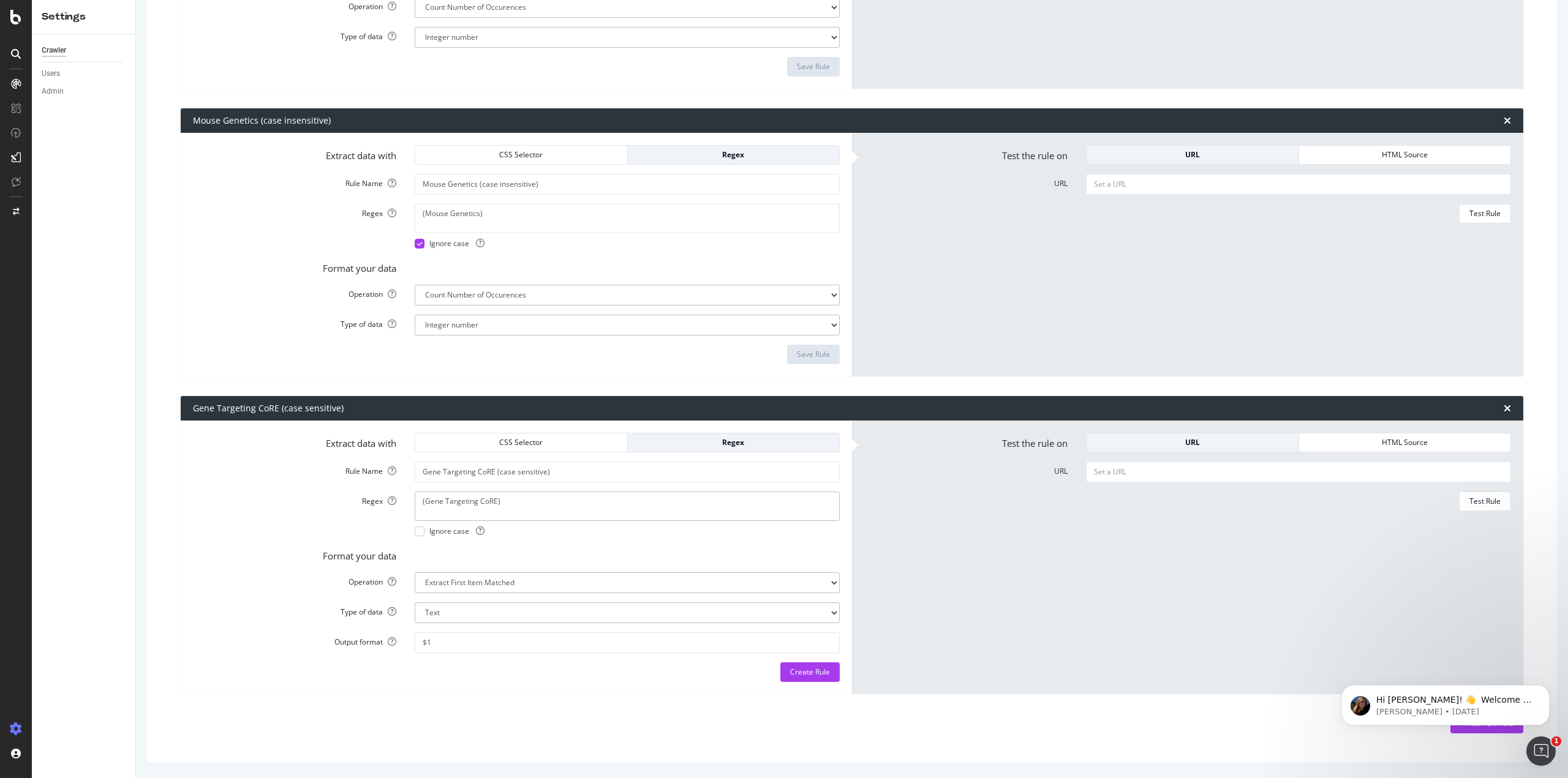
click at [422, 498] on textarea "(Gene Targeting CoRE)" at bounding box center [627, 506] width 425 height 30
type textarea "(Gene Targeting CoRE)"
drag, startPoint x: 515, startPoint y: 473, endPoint x: 577, endPoint y: 465, distance: 62.5
click at [577, 465] on input "Gene Targeting CoRE (case sensitive)" at bounding box center [627, 472] width 425 height 21
click at [565, 477] on input "Gene Targeting CoRE (case sensitive)" at bounding box center [627, 472] width 425 height 21
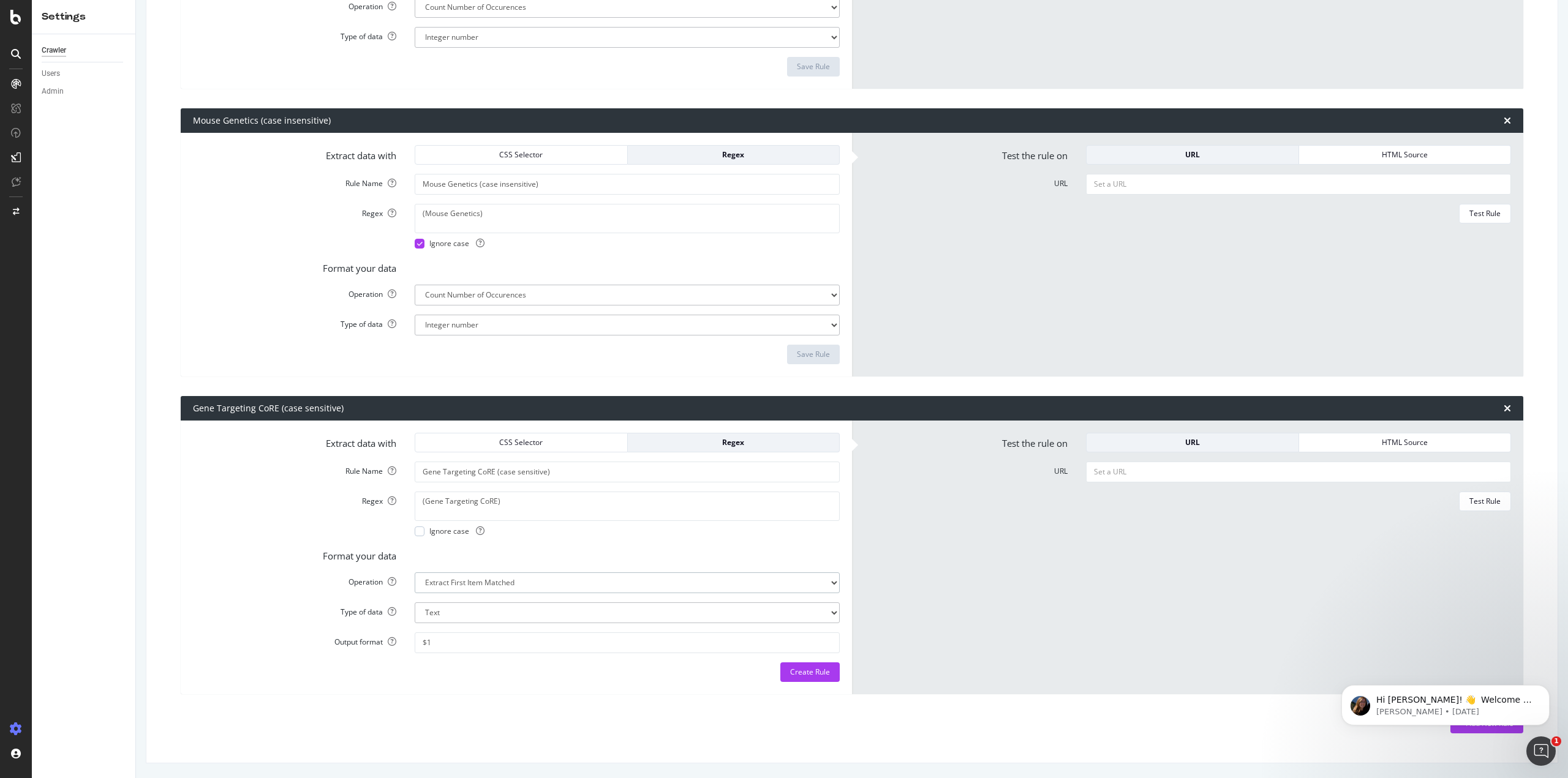
click at [497, 579] on select "Extract First Item Matched Extract First 3 Items Matched Count Number of Occure…" at bounding box center [627, 582] width 425 height 21
select select "count"
click at [414, 593] on select "Extract First Item Matched Extract First 3 Items Matched Count Number of Occure…" at bounding box center [627, 582] width 425 height 21
select select "i"
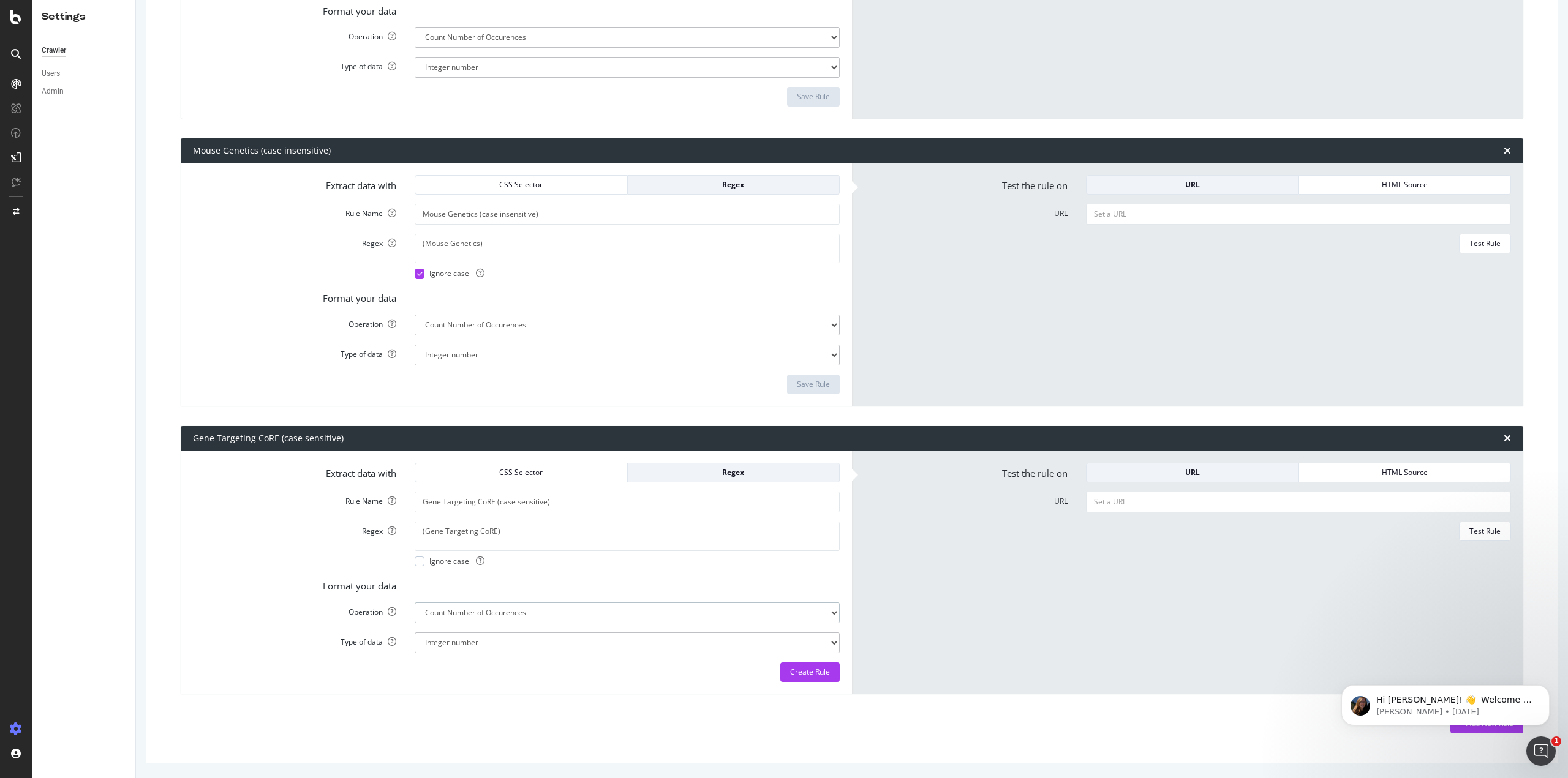
scroll to position [927, 0]
click at [813, 671] on div "Create Rule" at bounding box center [809, 672] width 40 height 10
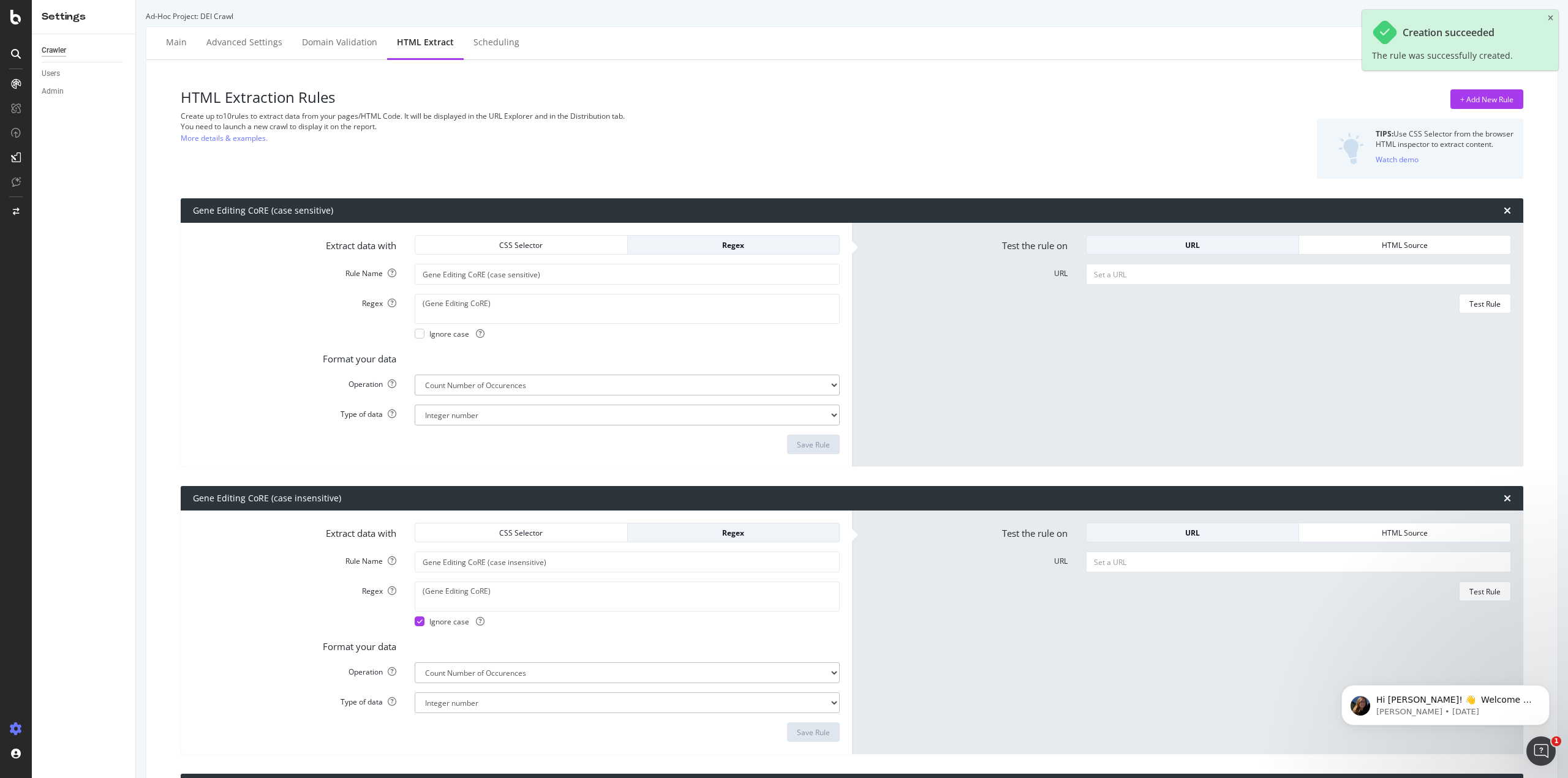
scroll to position [0, 0]
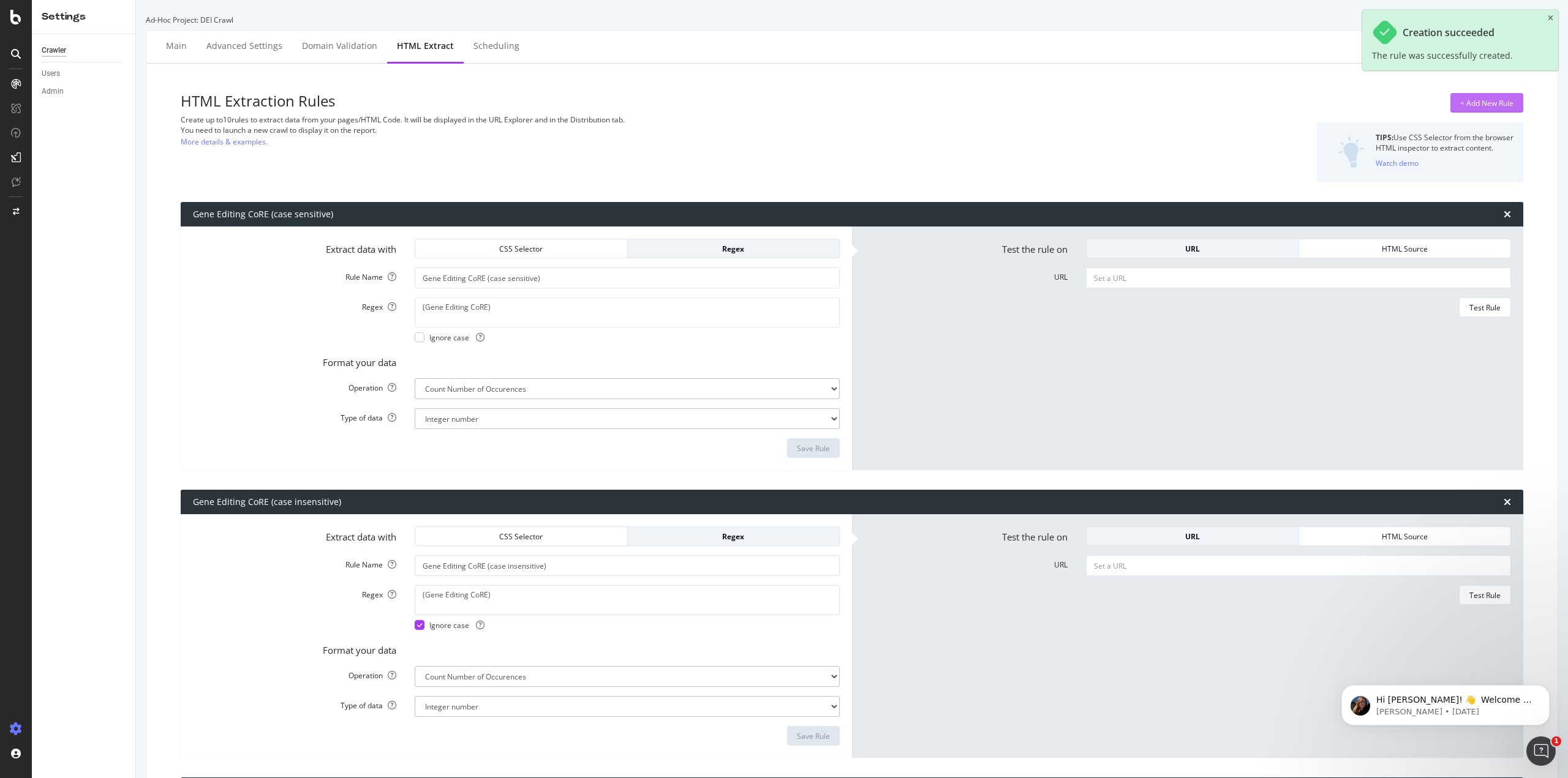
click at [1477, 99] on div "+ Add New Rule" at bounding box center [1487, 103] width 54 height 10
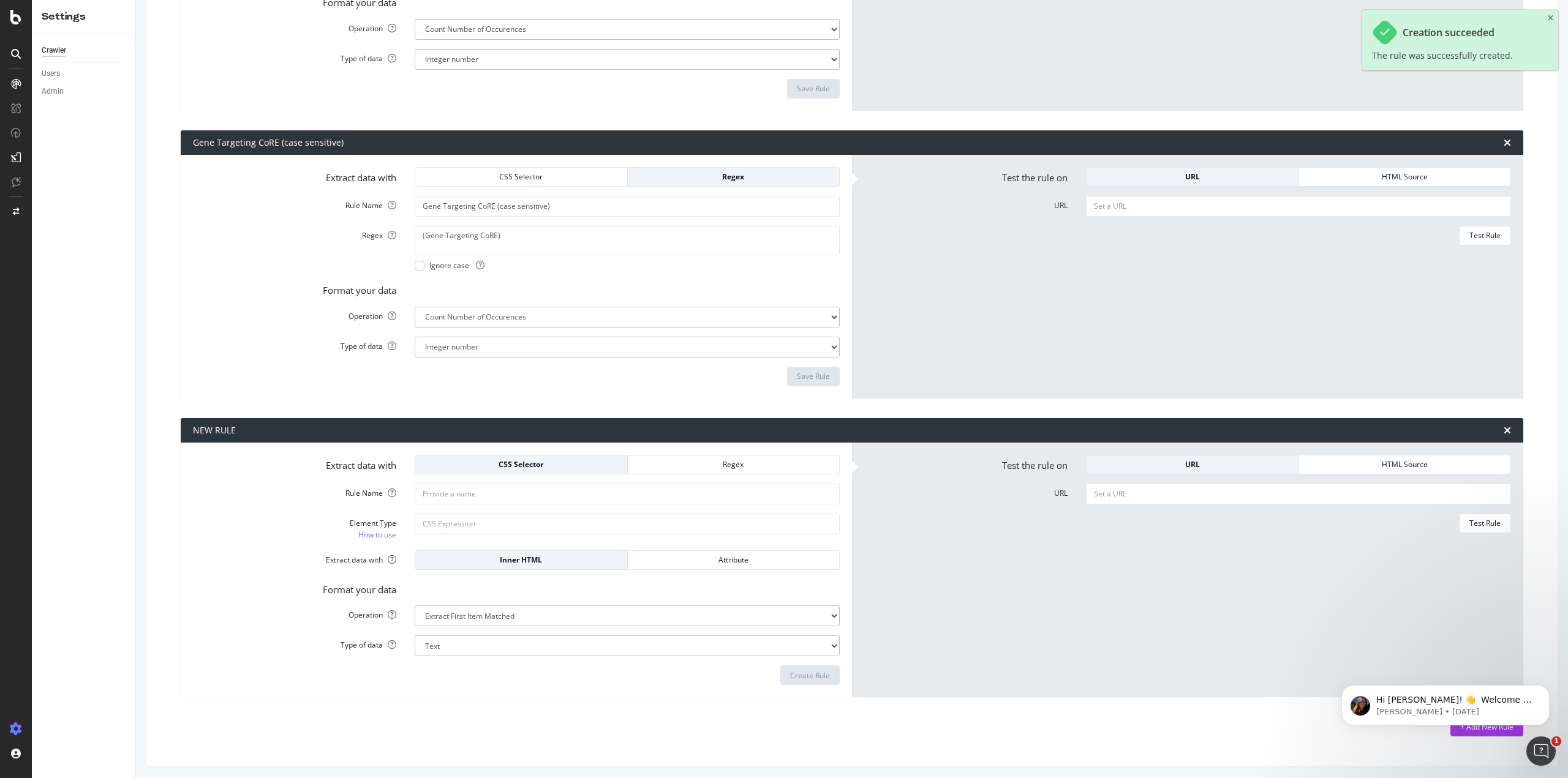
scroll to position [1226, 0]
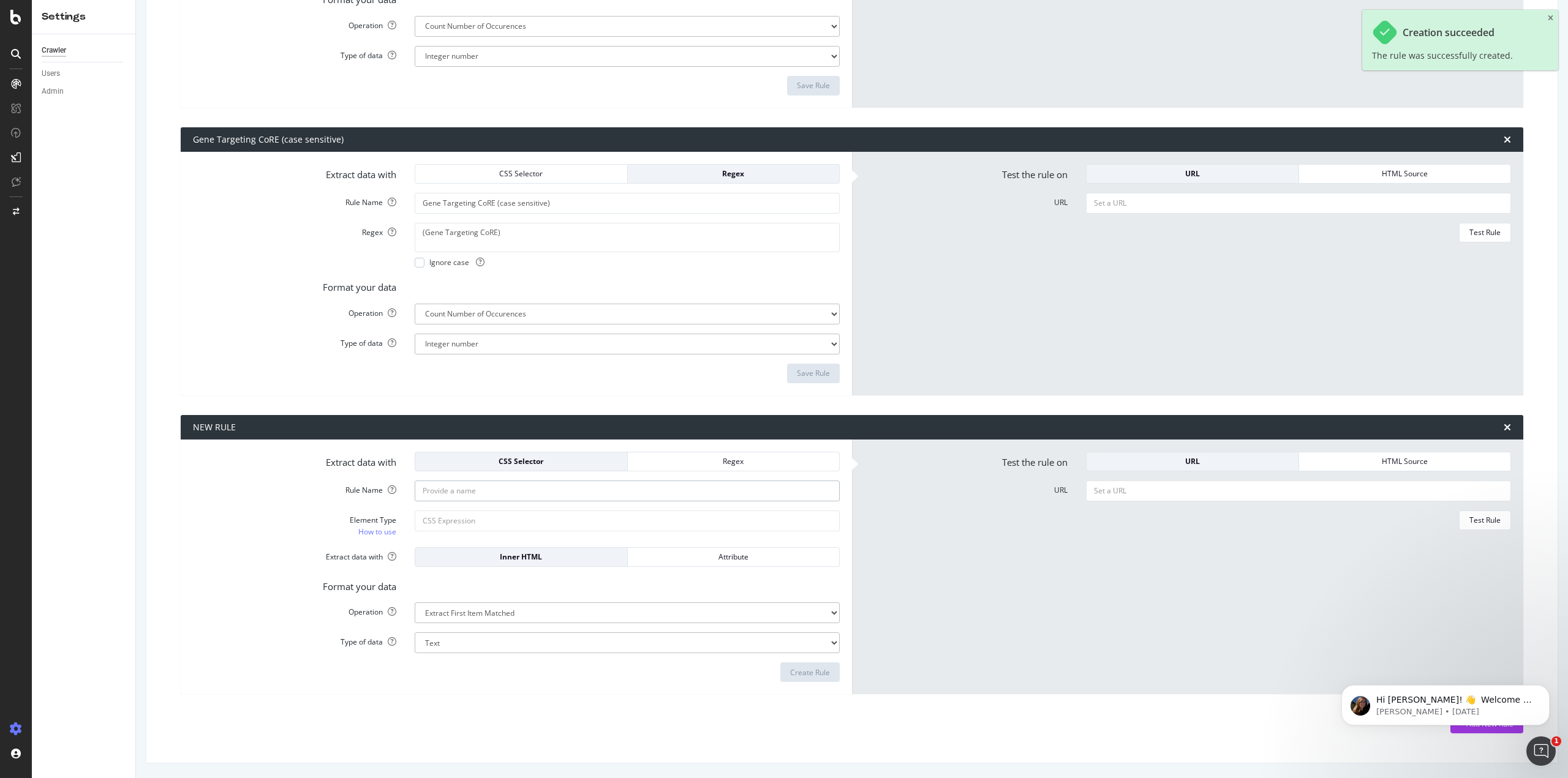
click at [481, 486] on input "Rule Name" at bounding box center [627, 490] width 425 height 21
drag, startPoint x: 675, startPoint y: 469, endPoint x: 634, endPoint y: 478, distance: 42.0
click at [675, 469] on div "Regex" at bounding box center [733, 461] width 192 height 17
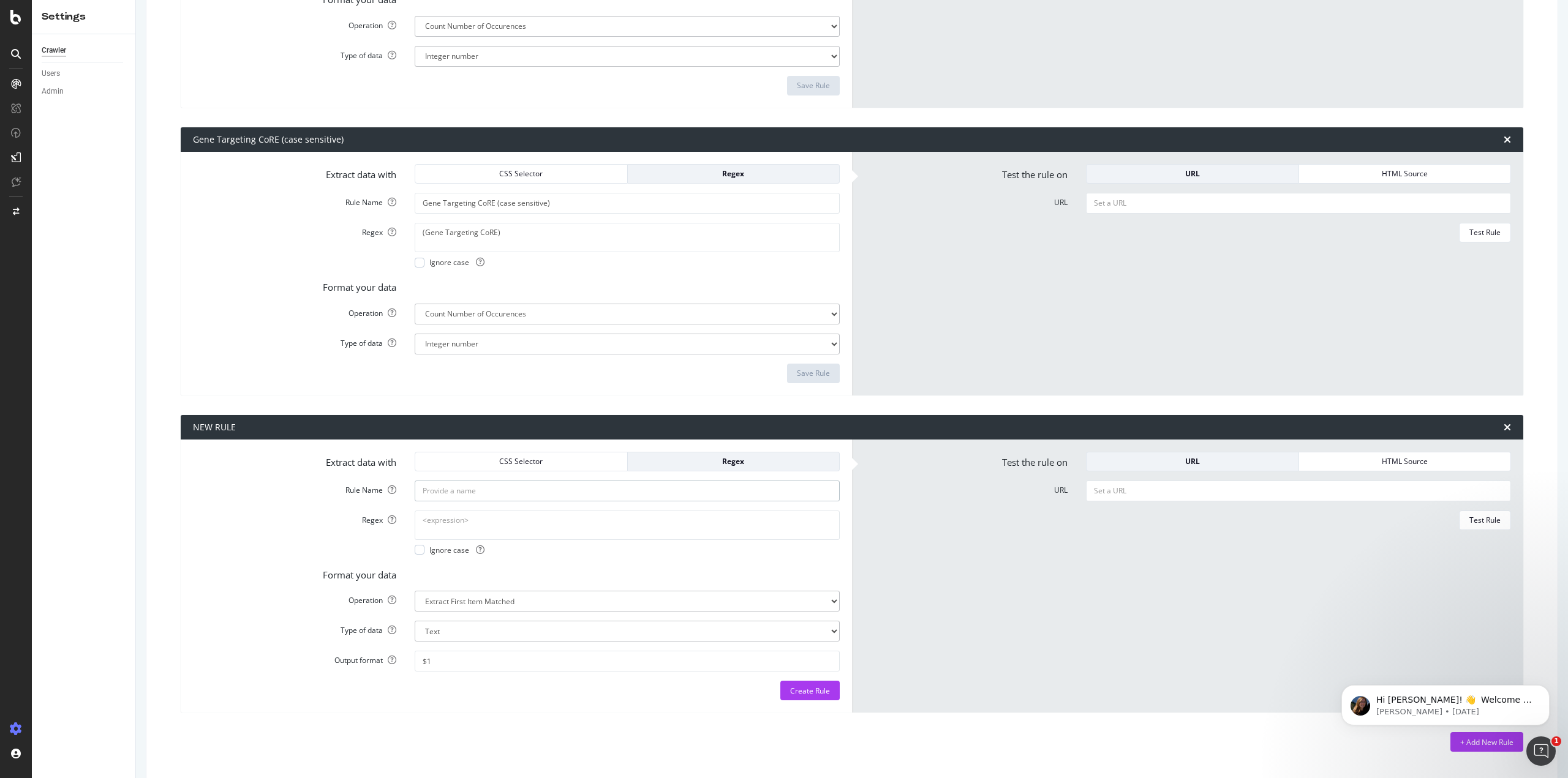
click at [504, 490] on input "Rule Name" at bounding box center [627, 490] width 425 height 21
paste input "Gene Targeting CoRE"
type input "Gene Targeting CoRE (case insensitive)"
click at [451, 519] on textarea "Regex" at bounding box center [627, 525] width 425 height 30
paste textarea "Gene Targeting CoRE"
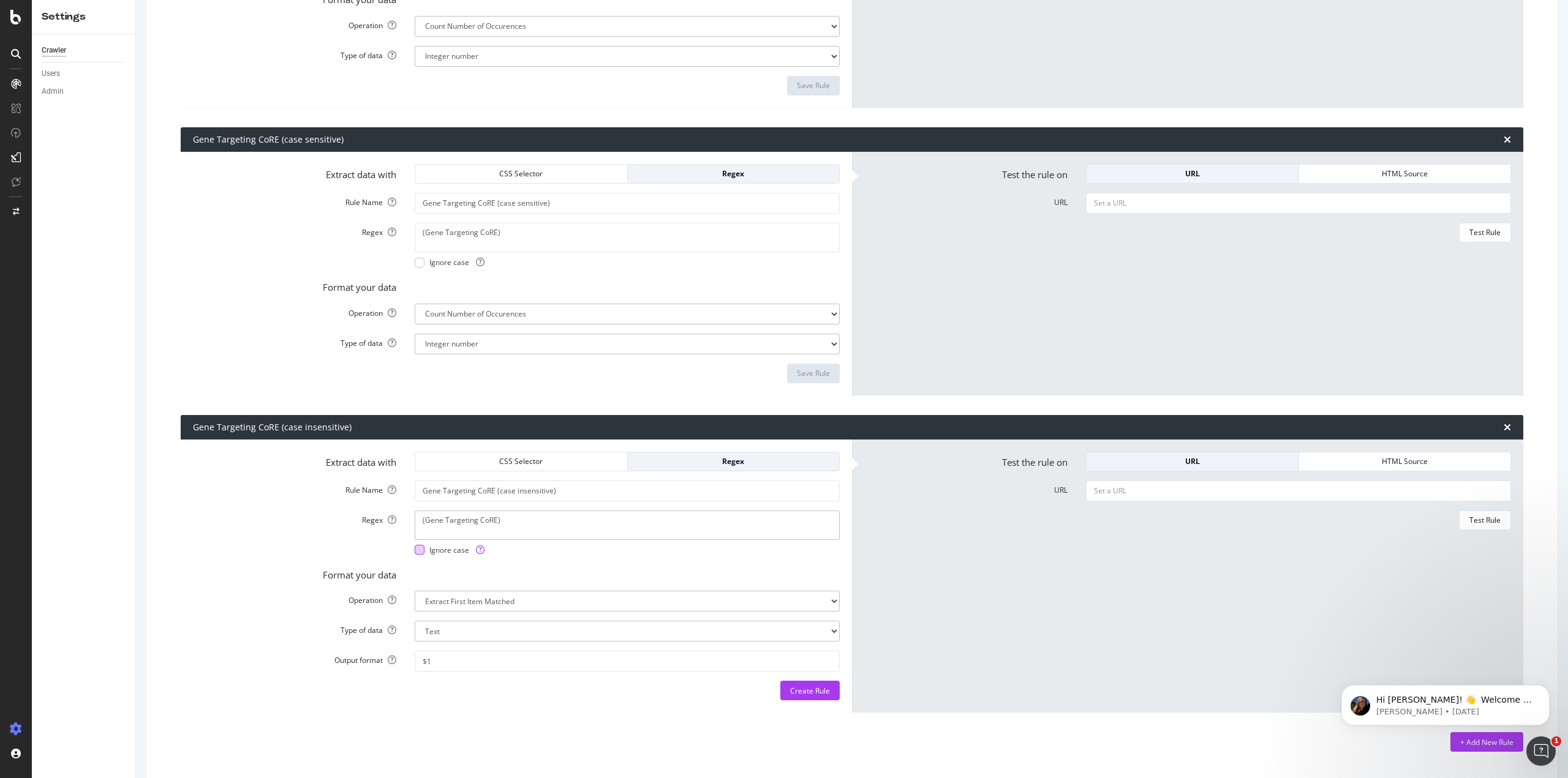
type textarea "(Gene Targeting CoRE)"
click at [420, 545] on div at bounding box center [420, 550] width 10 height 10
click at [506, 606] on select "Extract First Item Matched Extract First 3 Items Matched Count Number of Occure…" at bounding box center [627, 601] width 425 height 21
select select "count"
click at [414, 603] on select "Extract First Item Matched Extract First 3 Items Matched Count Number of Occure…" at bounding box center [627, 601] width 425 height 21
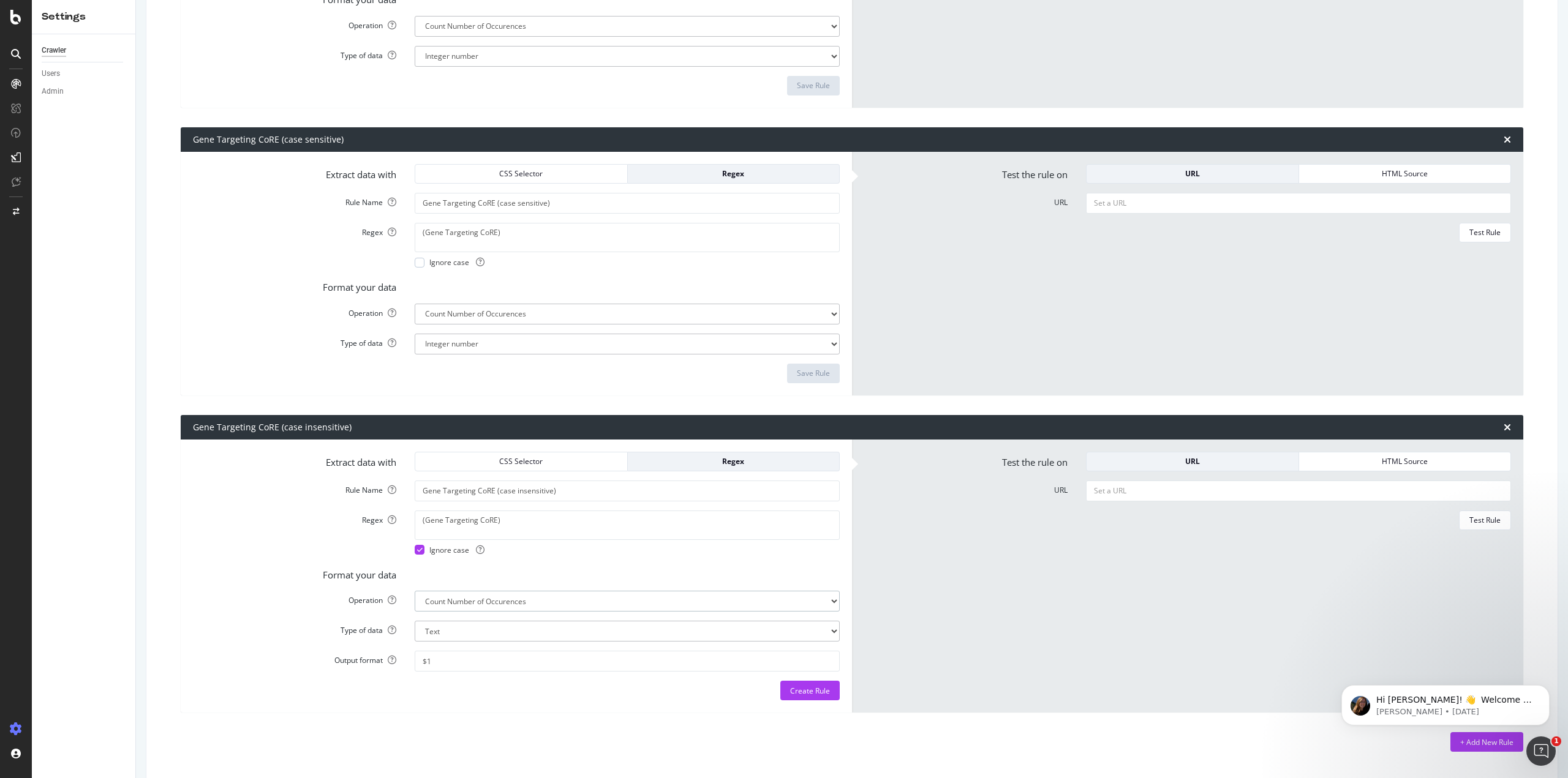
select select "i"
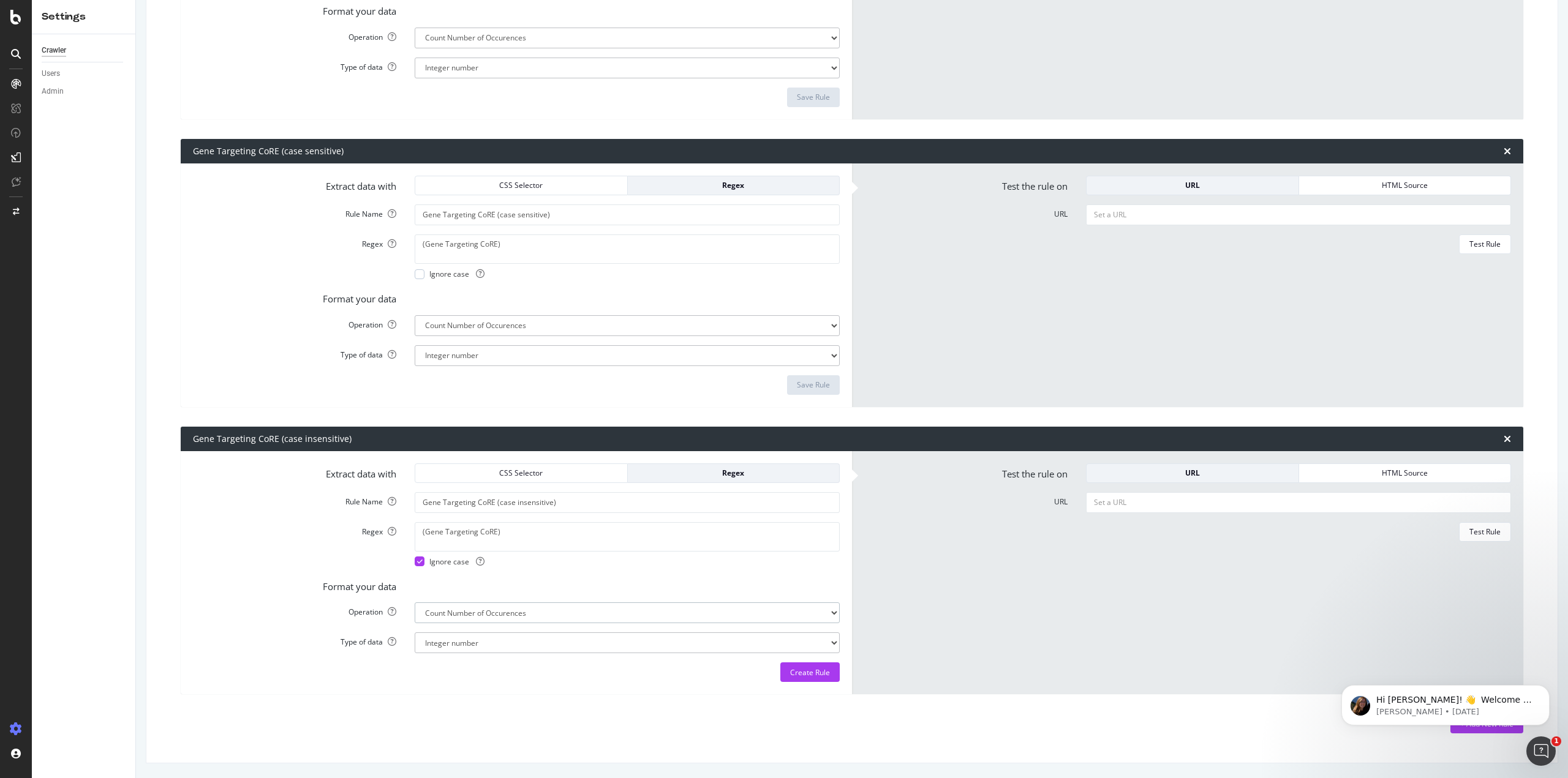
scroll to position [1214, 0]
click at [790, 671] on div "Create Rule" at bounding box center [809, 672] width 40 height 10
click at [1122, 499] on input "URL" at bounding box center [1298, 503] width 425 height 21
paste input "[URL][DOMAIN_NAME]"
type input "[URL][DOMAIN_NAME]"
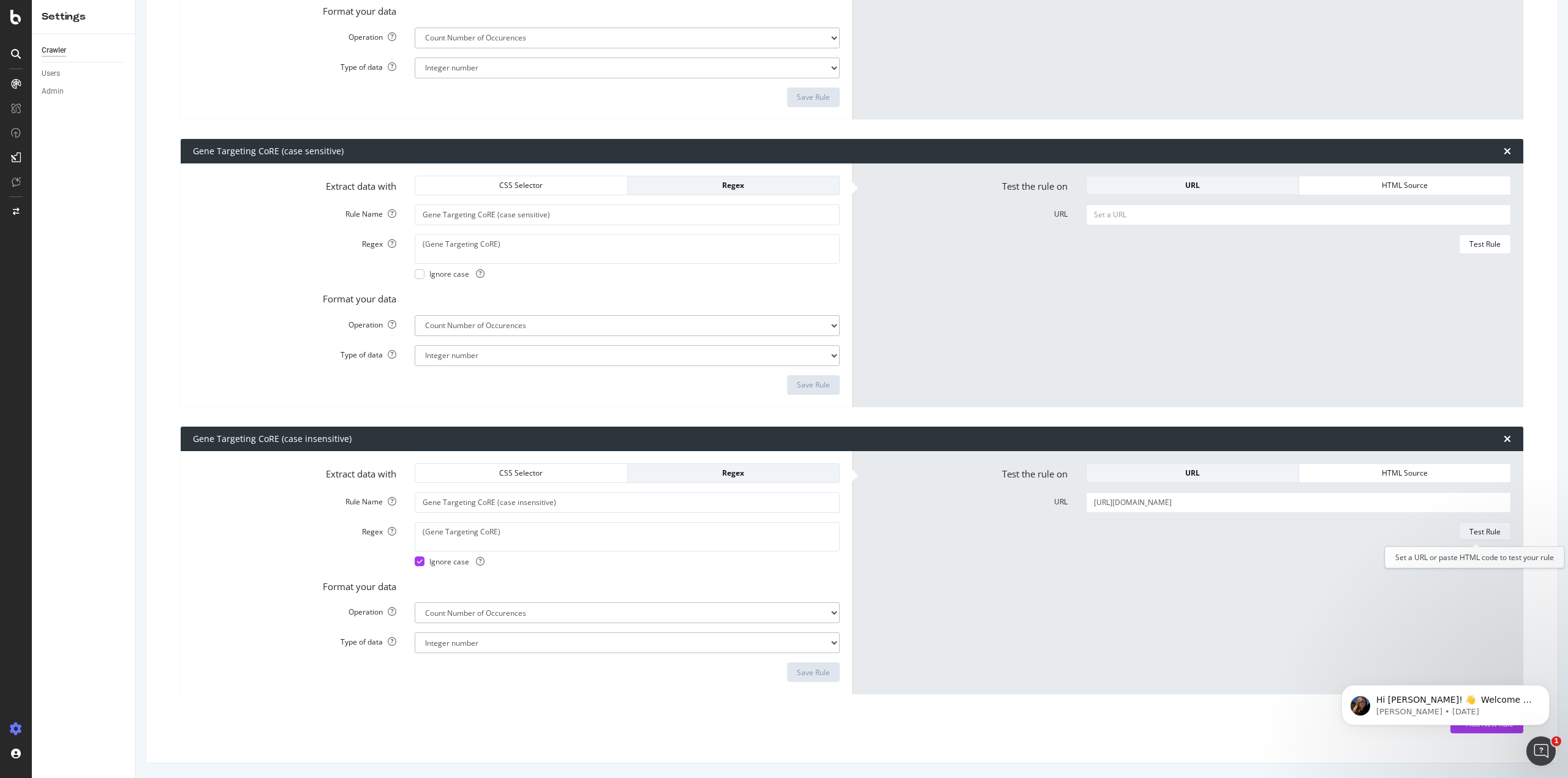
click at [1469, 527] on div "Test Rule" at bounding box center [1485, 532] width 31 height 10
drag, startPoint x: 1102, startPoint y: 535, endPoint x: 1075, endPoint y: 534, distance: 27.0
click at [1077, 534] on div "11" at bounding box center [1298, 588] width 443 height 132
click at [1077, 535] on div "11" at bounding box center [1298, 588] width 443 height 132
drag, startPoint x: 1088, startPoint y: 539, endPoint x: 1101, endPoint y: 536, distance: 13.3
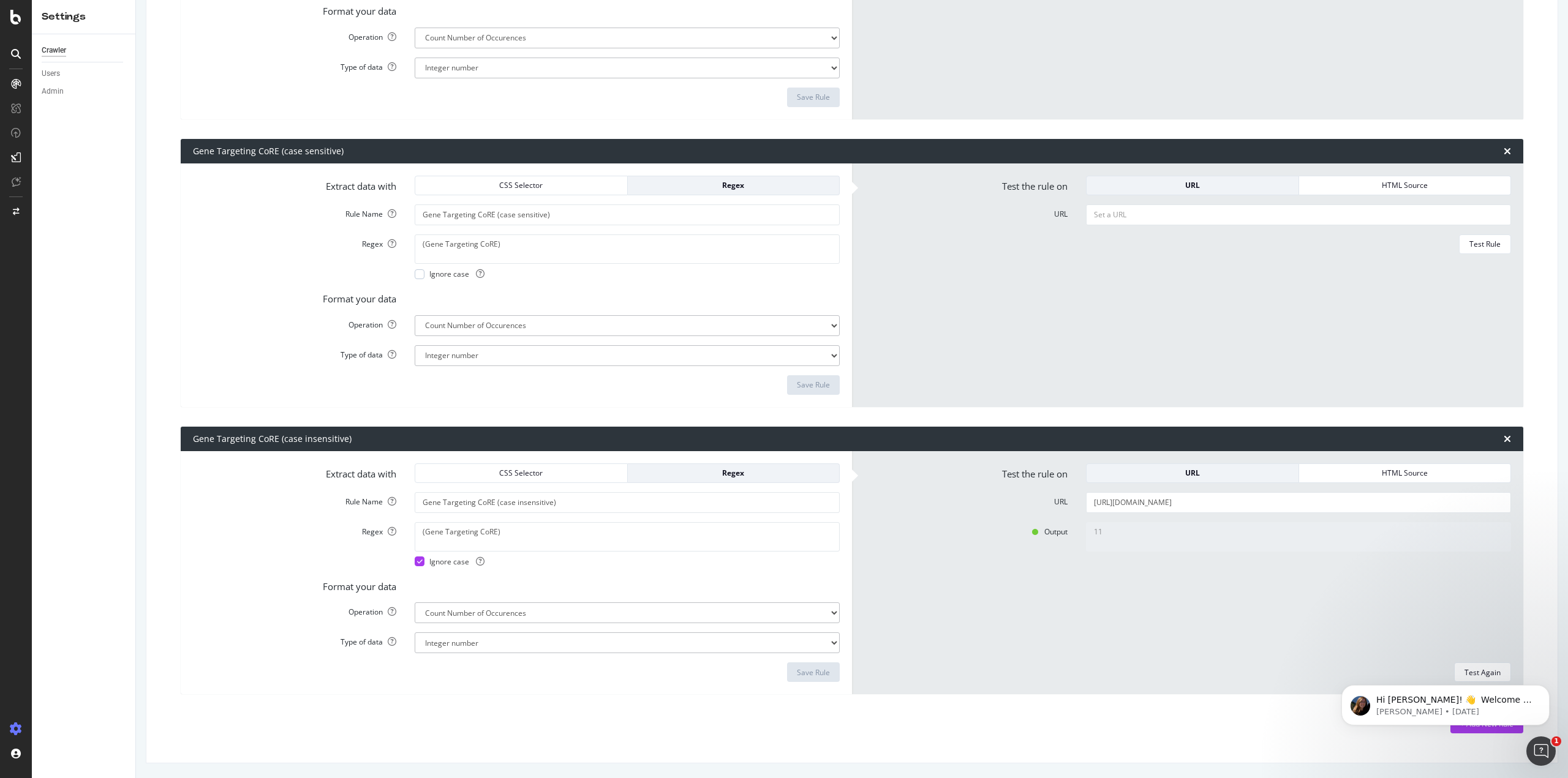
click at [1101, 536] on textarea "11" at bounding box center [1298, 537] width 425 height 30
click at [1244, 630] on div "11" at bounding box center [1298, 588] width 443 height 132
drag, startPoint x: 1108, startPoint y: 531, endPoint x: 1040, endPoint y: 535, distance: 68.1
click at [1040, 535] on div "Output 11" at bounding box center [1188, 588] width 665 height 132
click at [1126, 606] on div "11" at bounding box center [1298, 588] width 443 height 132
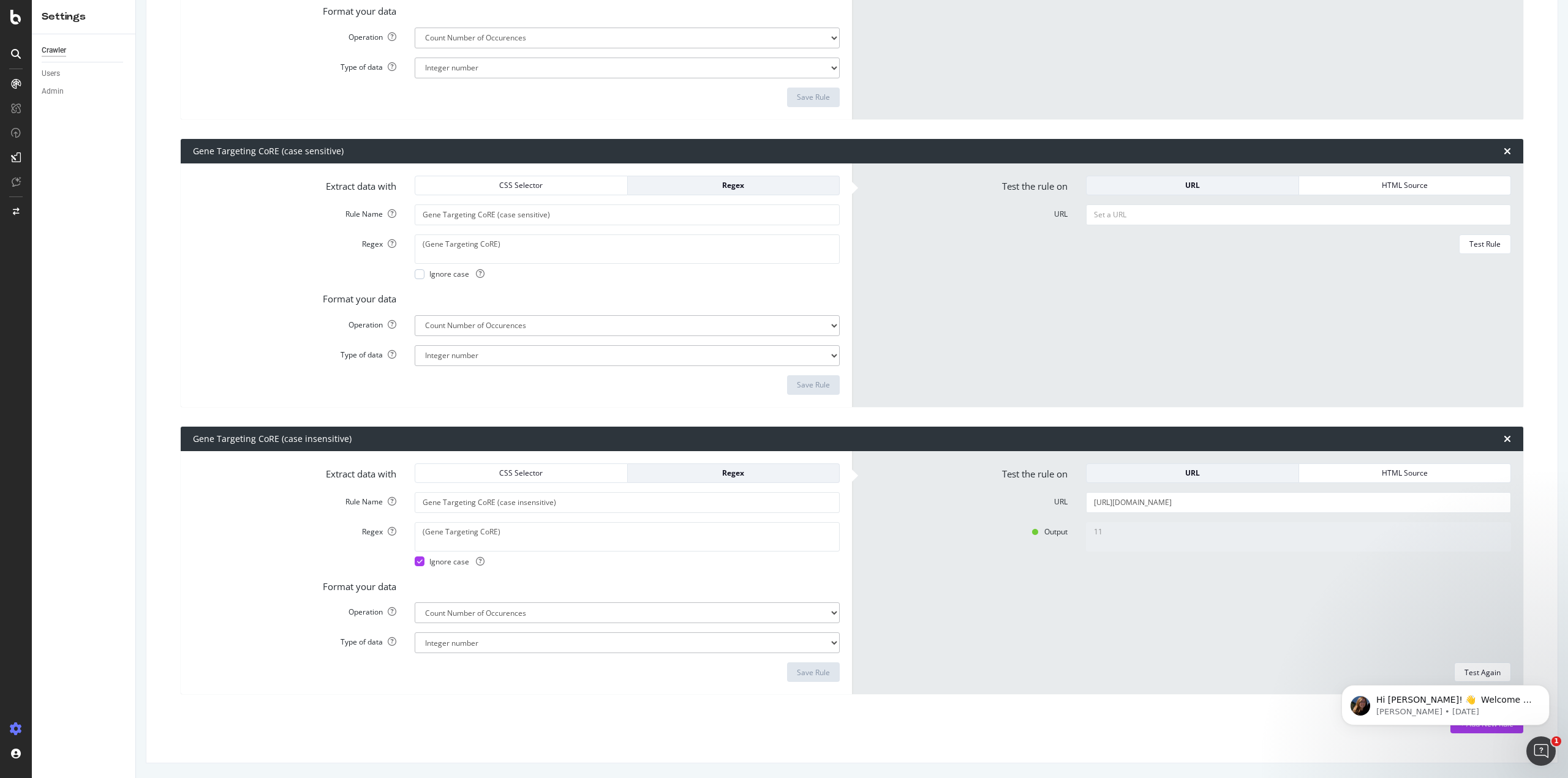
drag, startPoint x: 1100, startPoint y: 532, endPoint x: 1080, endPoint y: 522, distance: 22.4
click at [1086, 522] on textarea "11" at bounding box center [1298, 537] width 425 height 30
click at [1106, 580] on div "11" at bounding box center [1298, 588] width 443 height 132
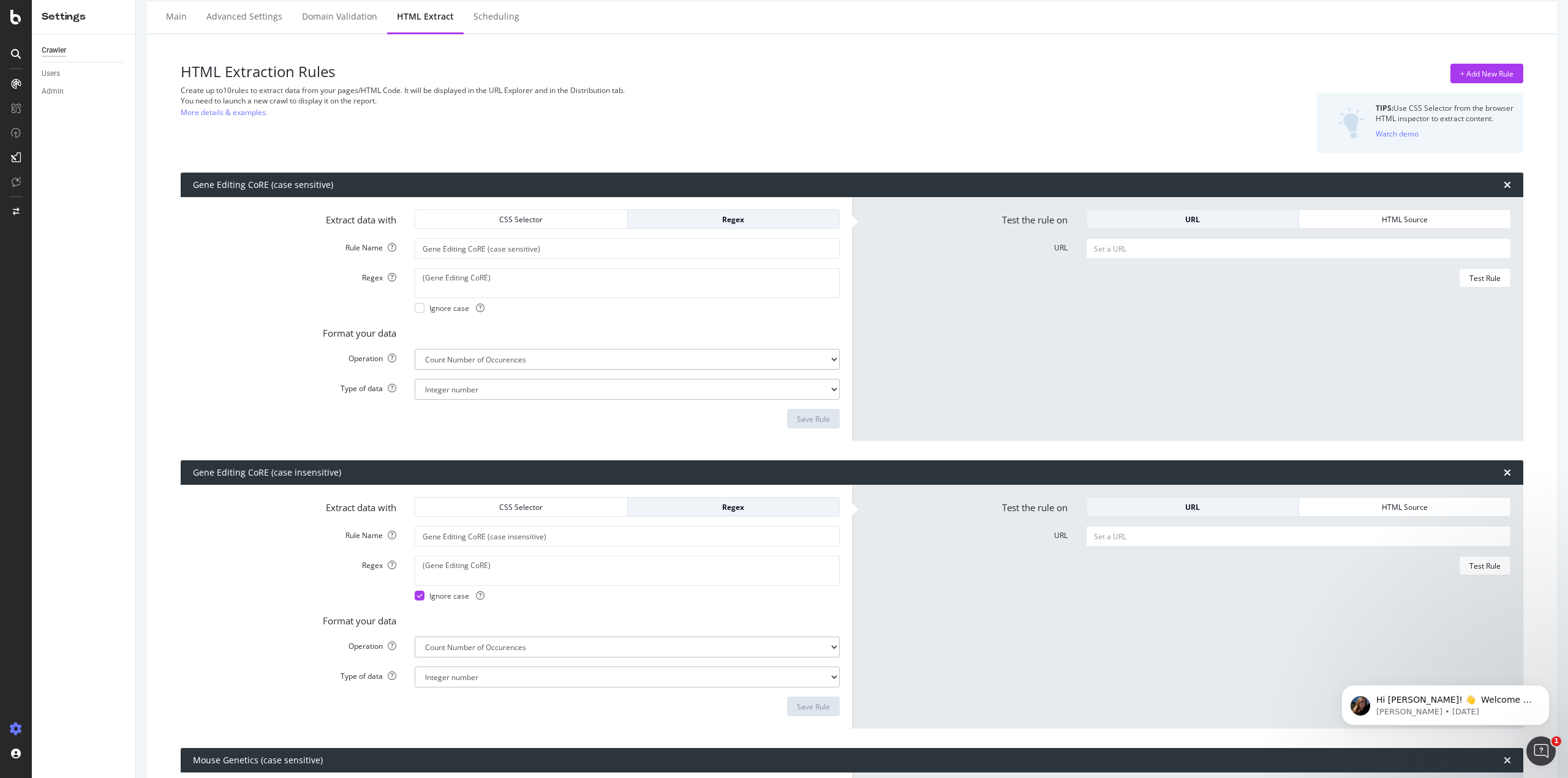
scroll to position [0, 0]
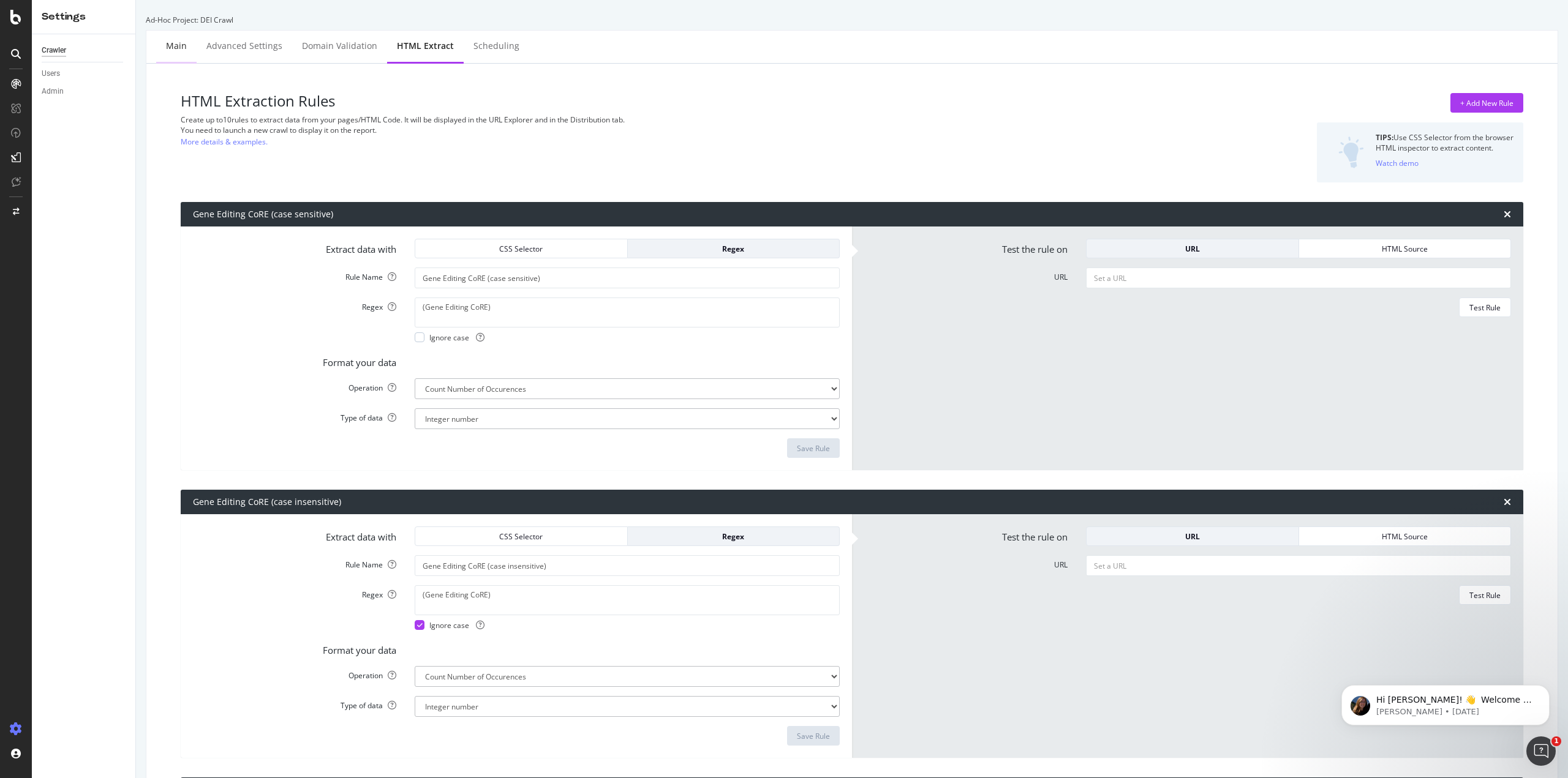
click at [167, 54] on div "Main" at bounding box center [177, 46] width 41 height 33
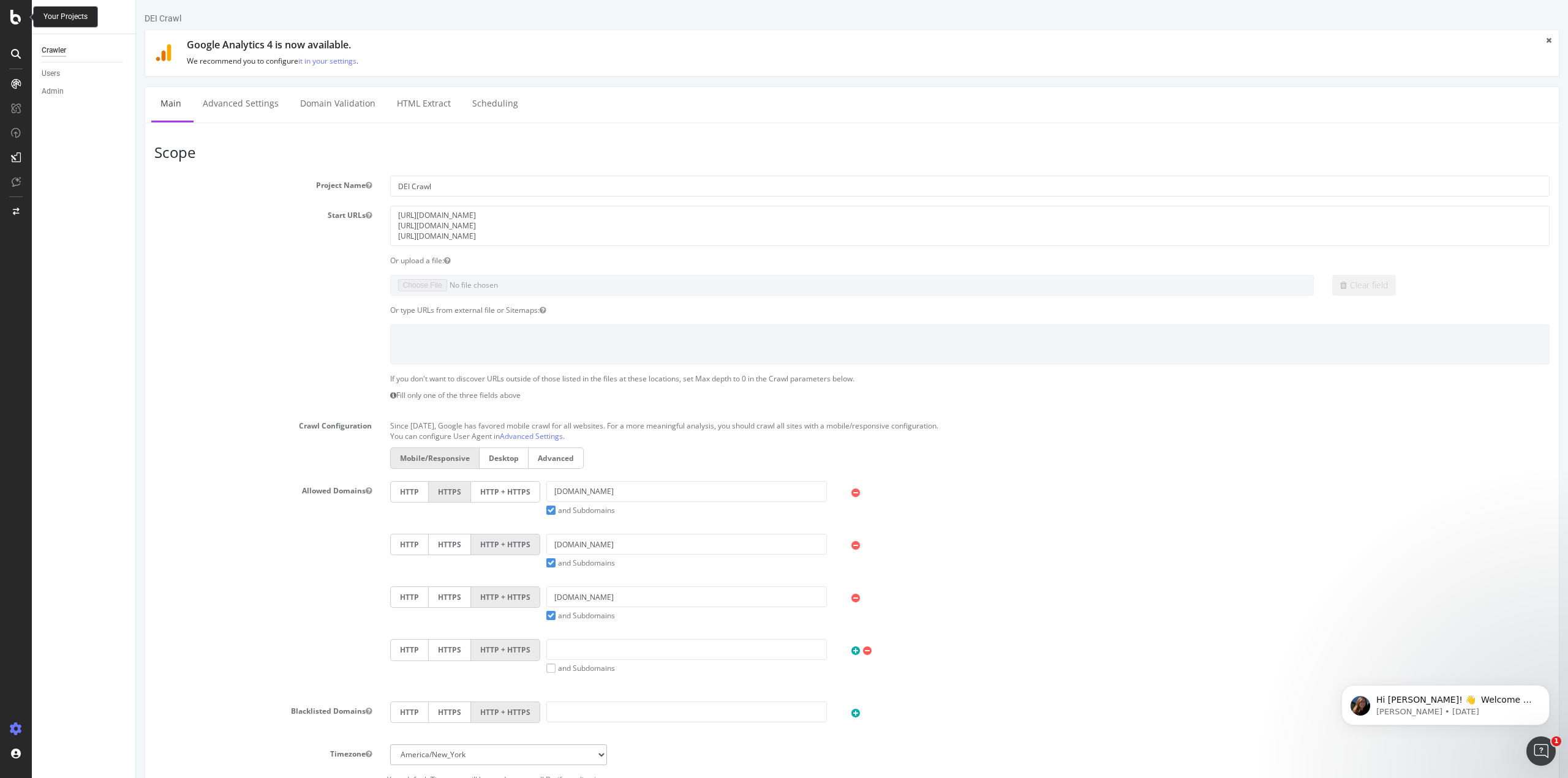
click at [18, 18] on icon at bounding box center [15, 17] width 11 height 14
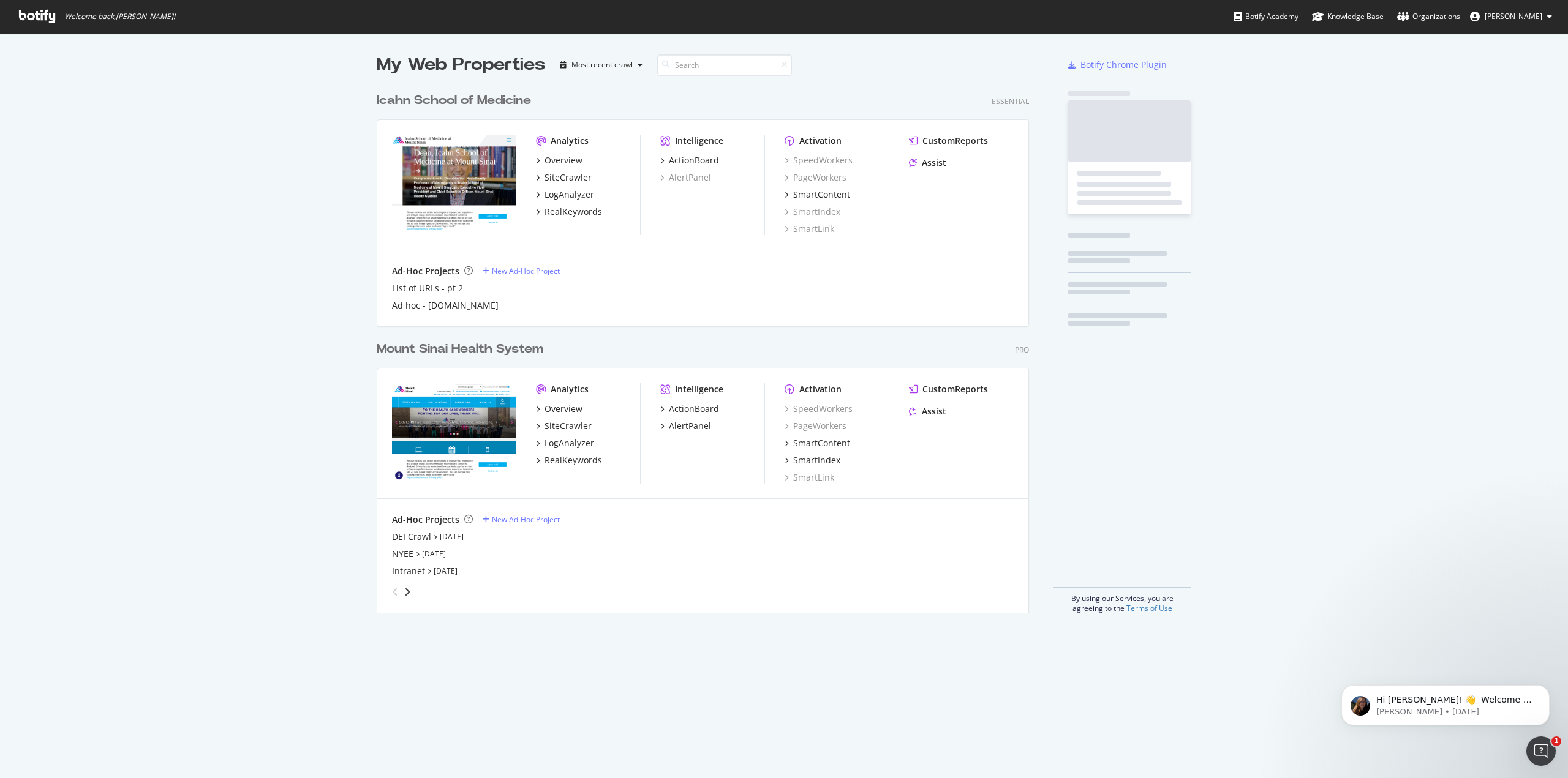
scroll to position [769, 1549]
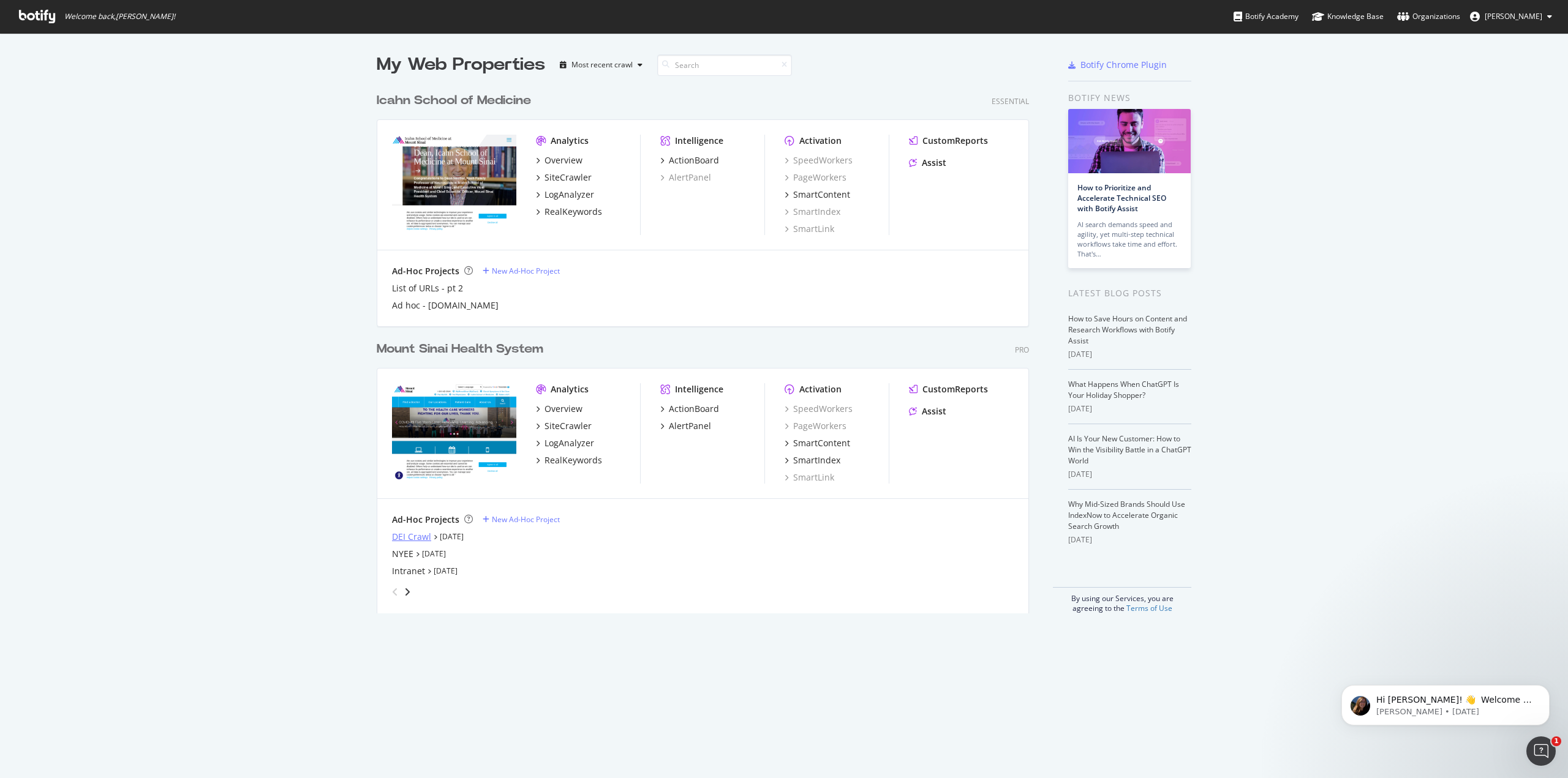
click at [412, 541] on div "DEI Crawl" at bounding box center [412, 537] width 39 height 12
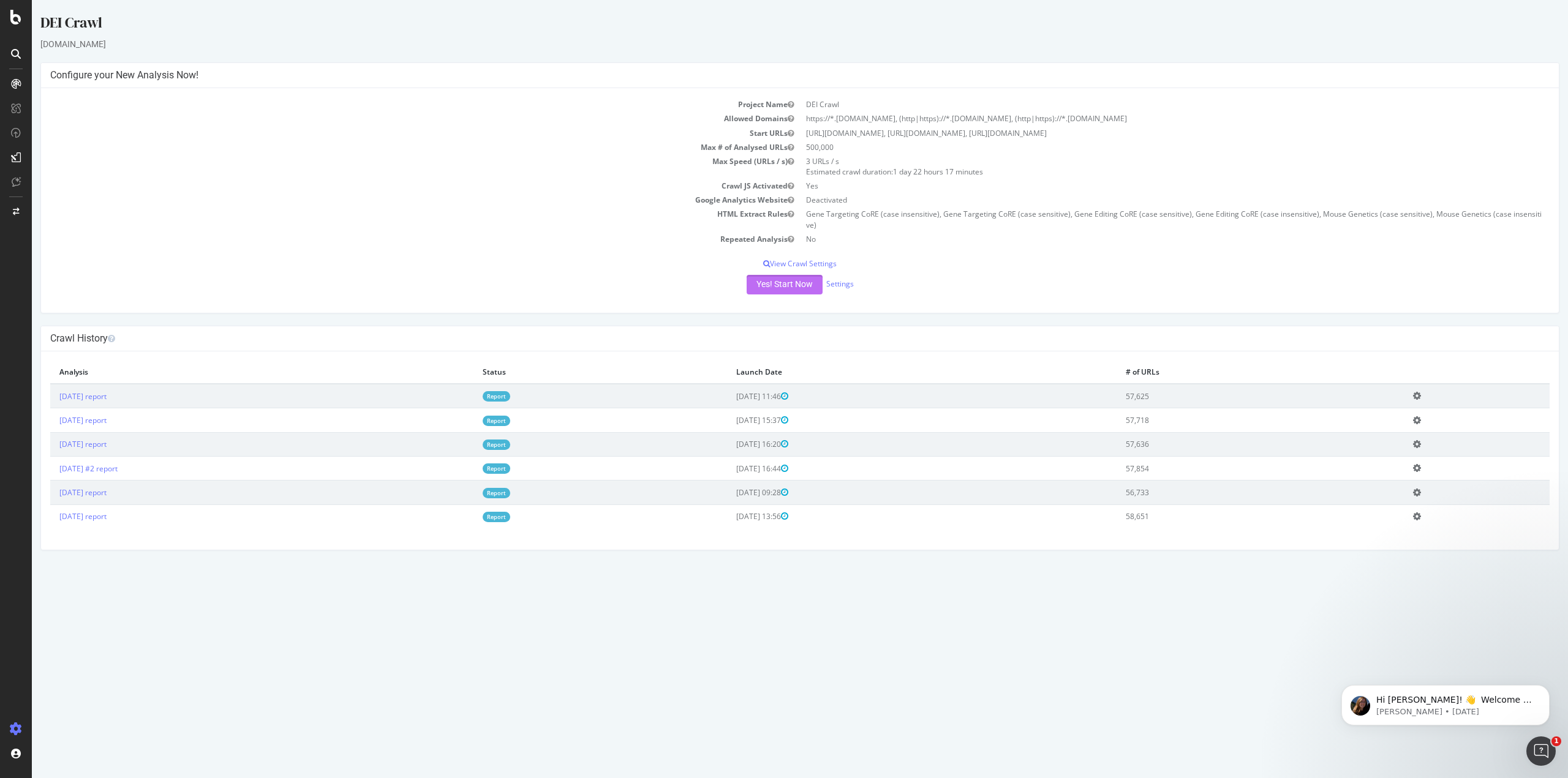
click at [783, 277] on button "Yes! Start Now" at bounding box center [784, 285] width 76 height 20
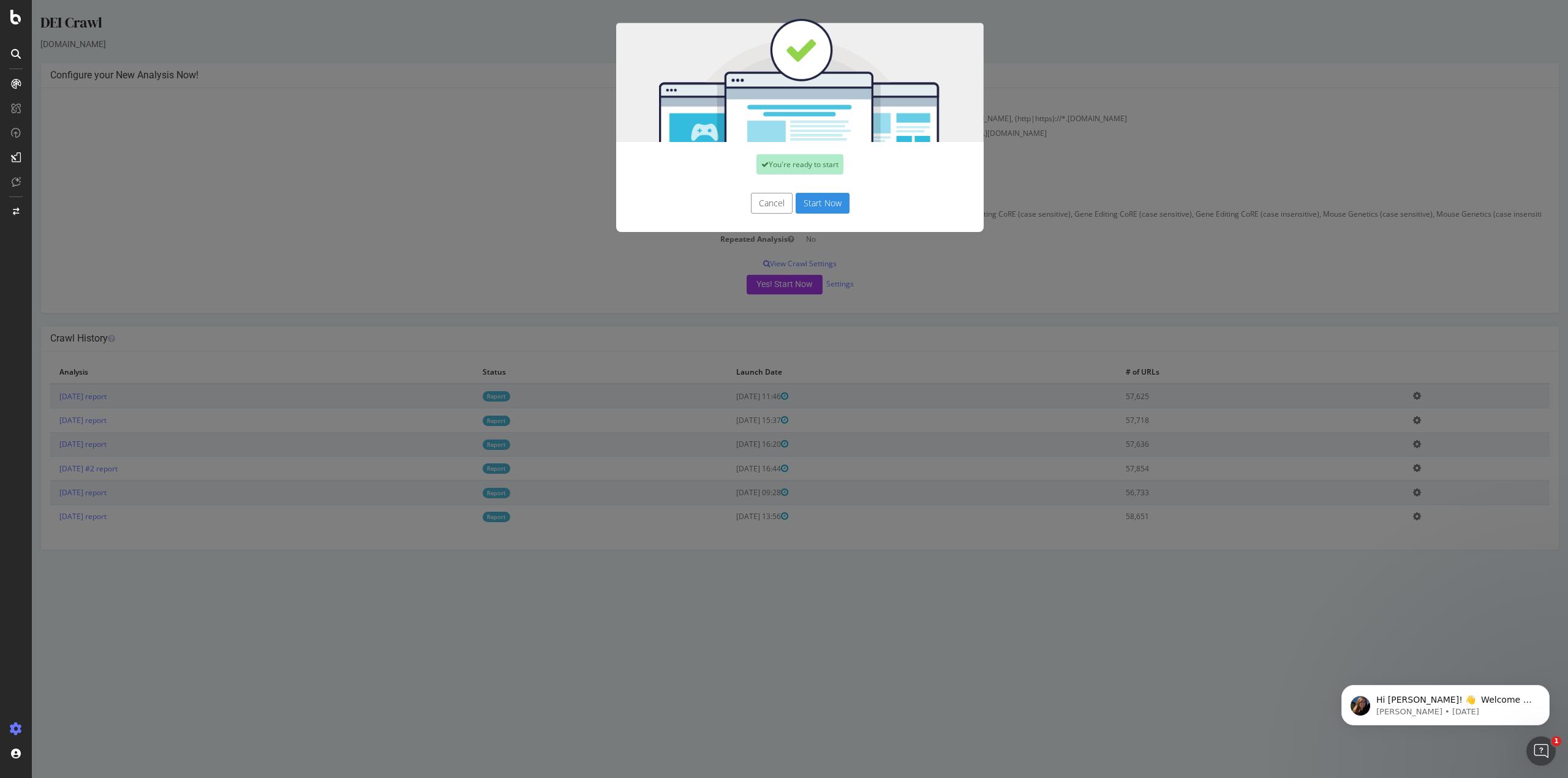
click at [823, 204] on button "Start Now" at bounding box center [822, 203] width 54 height 21
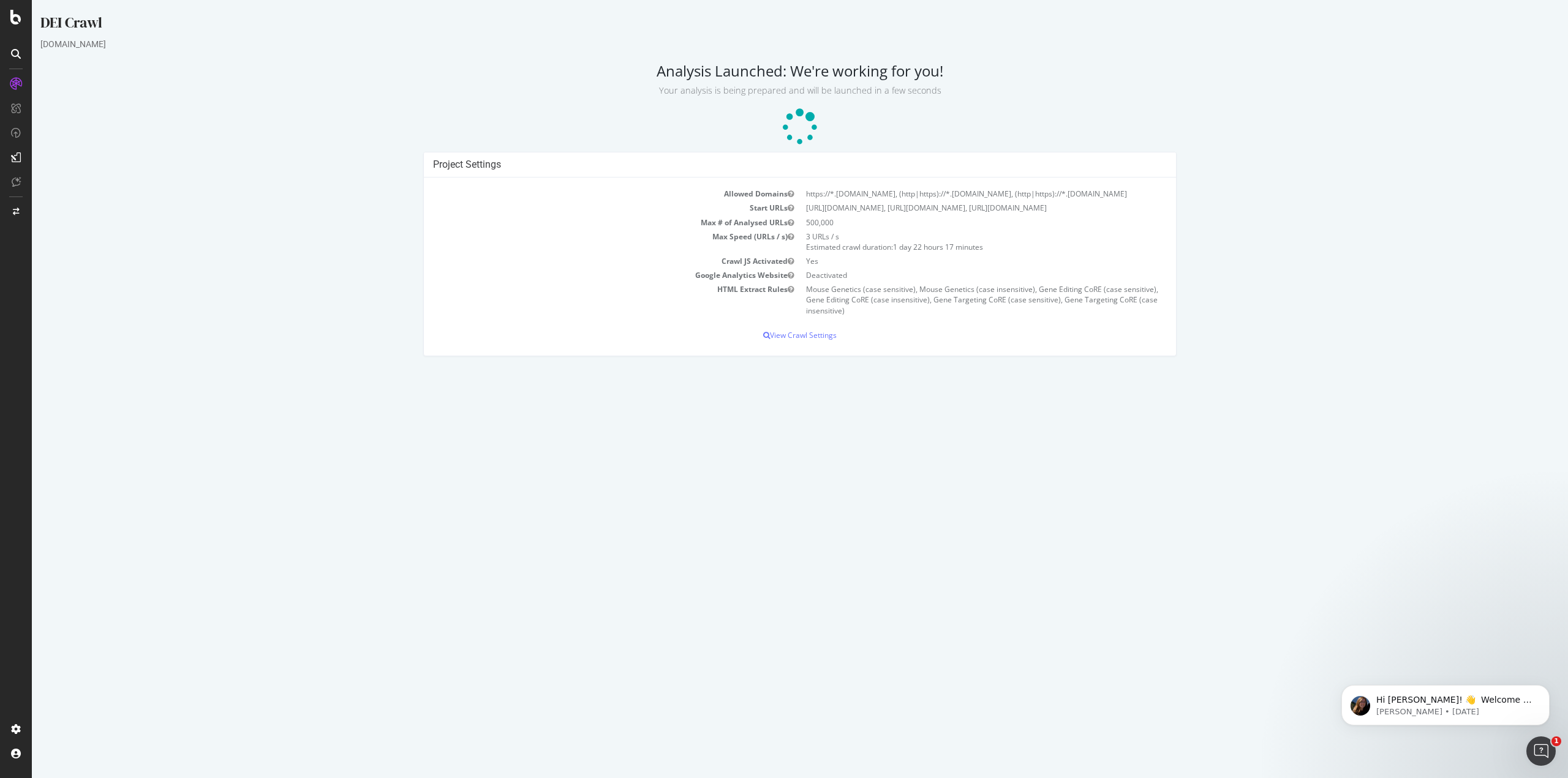
drag, startPoint x: 893, startPoint y: 246, endPoint x: 993, endPoint y: 248, distance: 100.0
click at [993, 248] on td "3 URLs / s Estimated crawl duration: 1 day 22 hours 17 minutes" at bounding box center [983, 242] width 367 height 25
click at [927, 255] on td "Yes" at bounding box center [983, 261] width 367 height 14
drag, startPoint x: 917, startPoint y: 248, endPoint x: 987, endPoint y: 254, distance: 70.3
click at [987, 254] on tbody "Allowed Domains https://*.[DOMAIN_NAME], (http|https)://*.[DOMAIN_NAME], (http|…" at bounding box center [800, 252] width 734 height 130
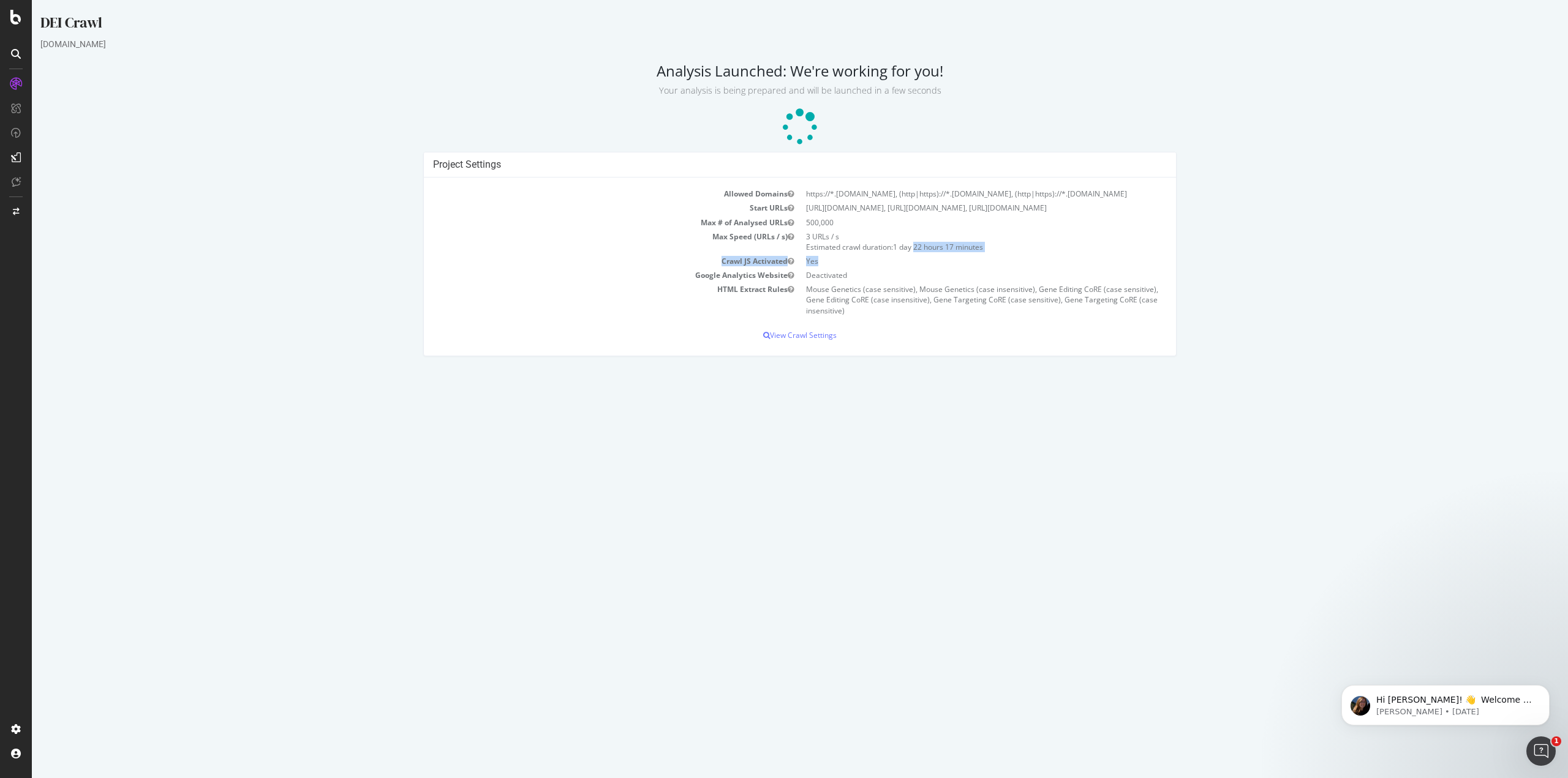
click at [894, 247] on td "3 URLs / s Estimated crawl duration: 1 day 22 hours 17 minutes" at bounding box center [983, 242] width 367 height 25
